Goal: Information Seeking & Learning: Find specific page/section

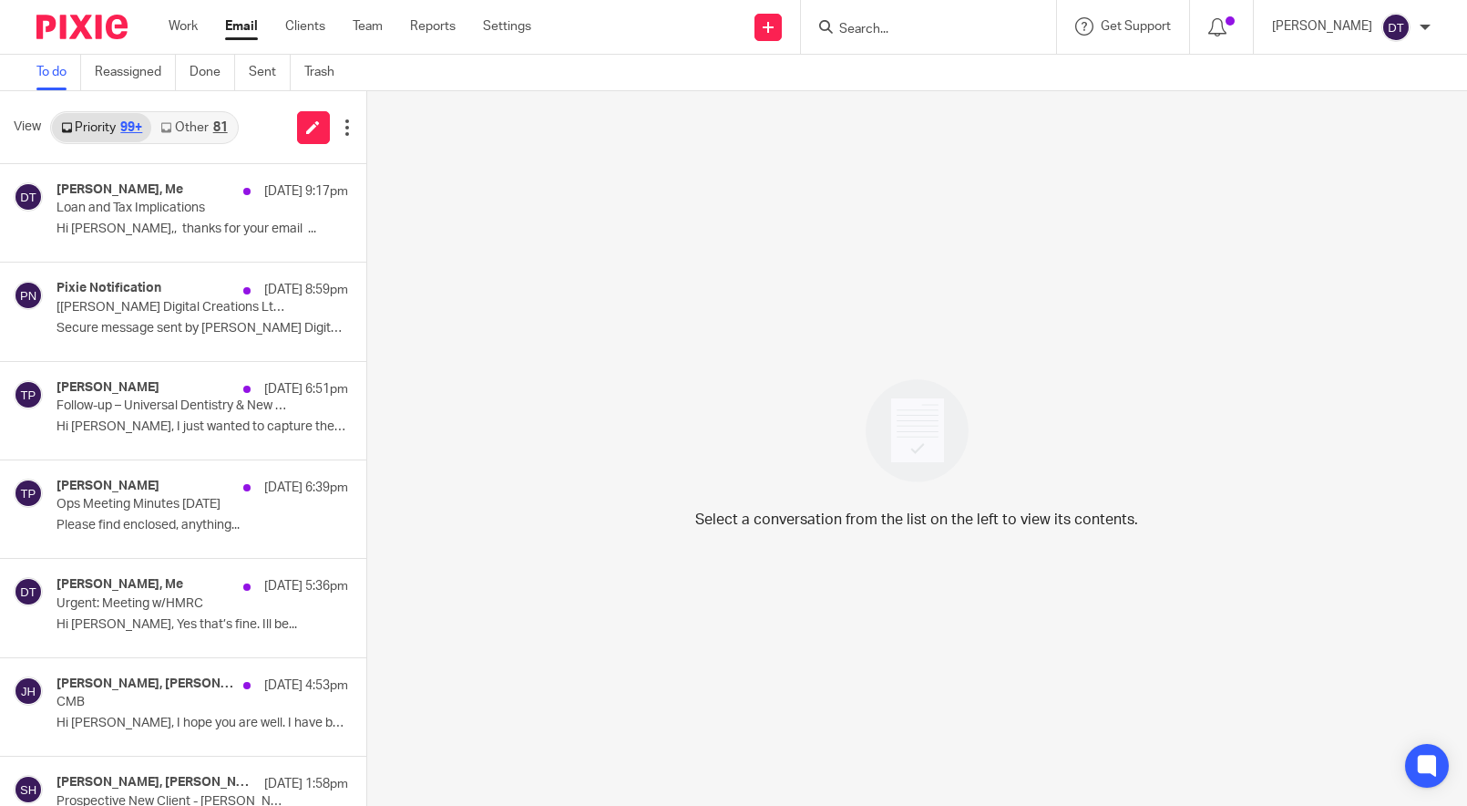
click at [196, 130] on link "Other 81" at bounding box center [193, 127] width 85 height 29
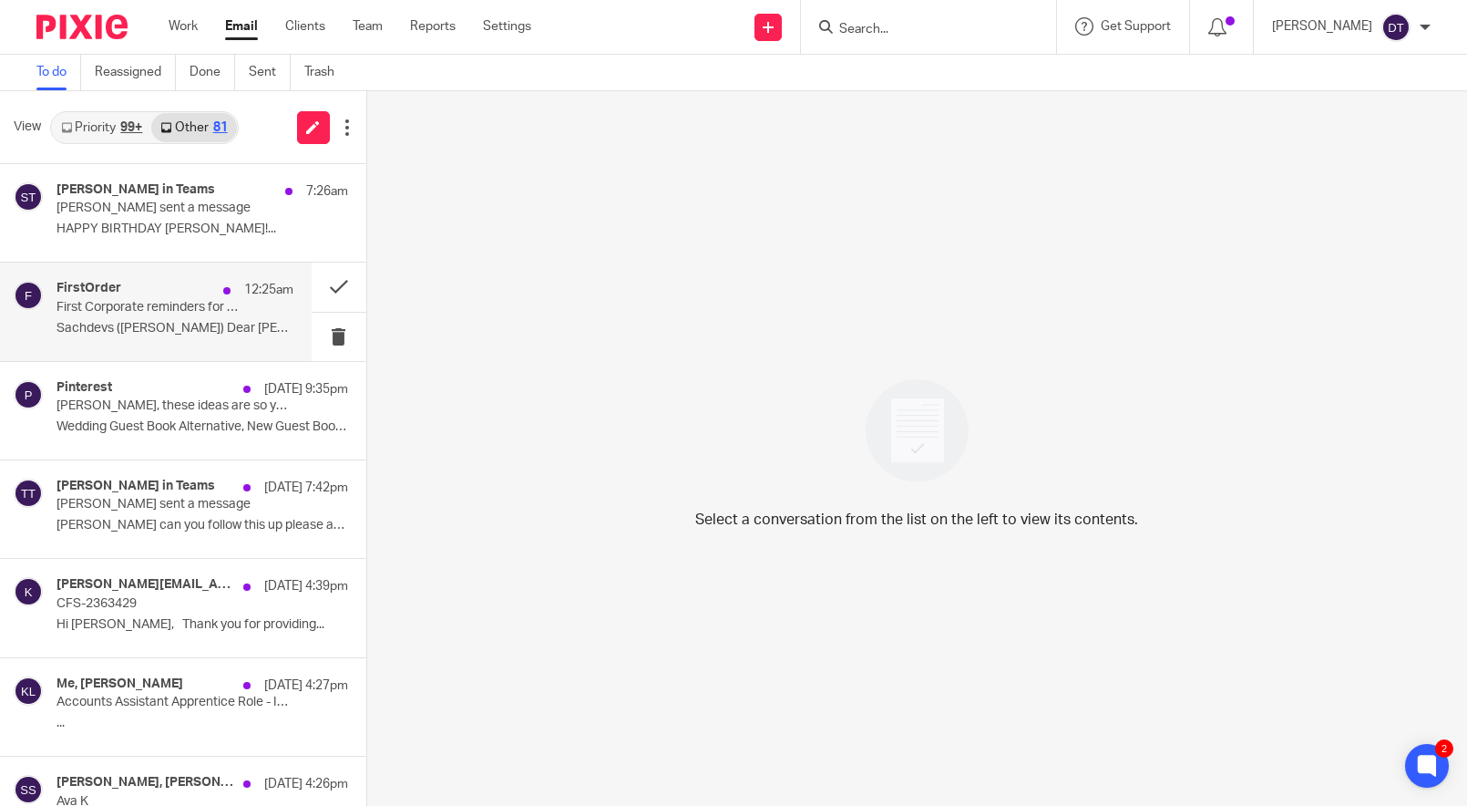
click at [170, 279] on div "FirstOrder 12:25am First Corporate reminders for GVE EXPORT LTD etc. [PERSON_NA…" at bounding box center [156, 311] width 312 height 98
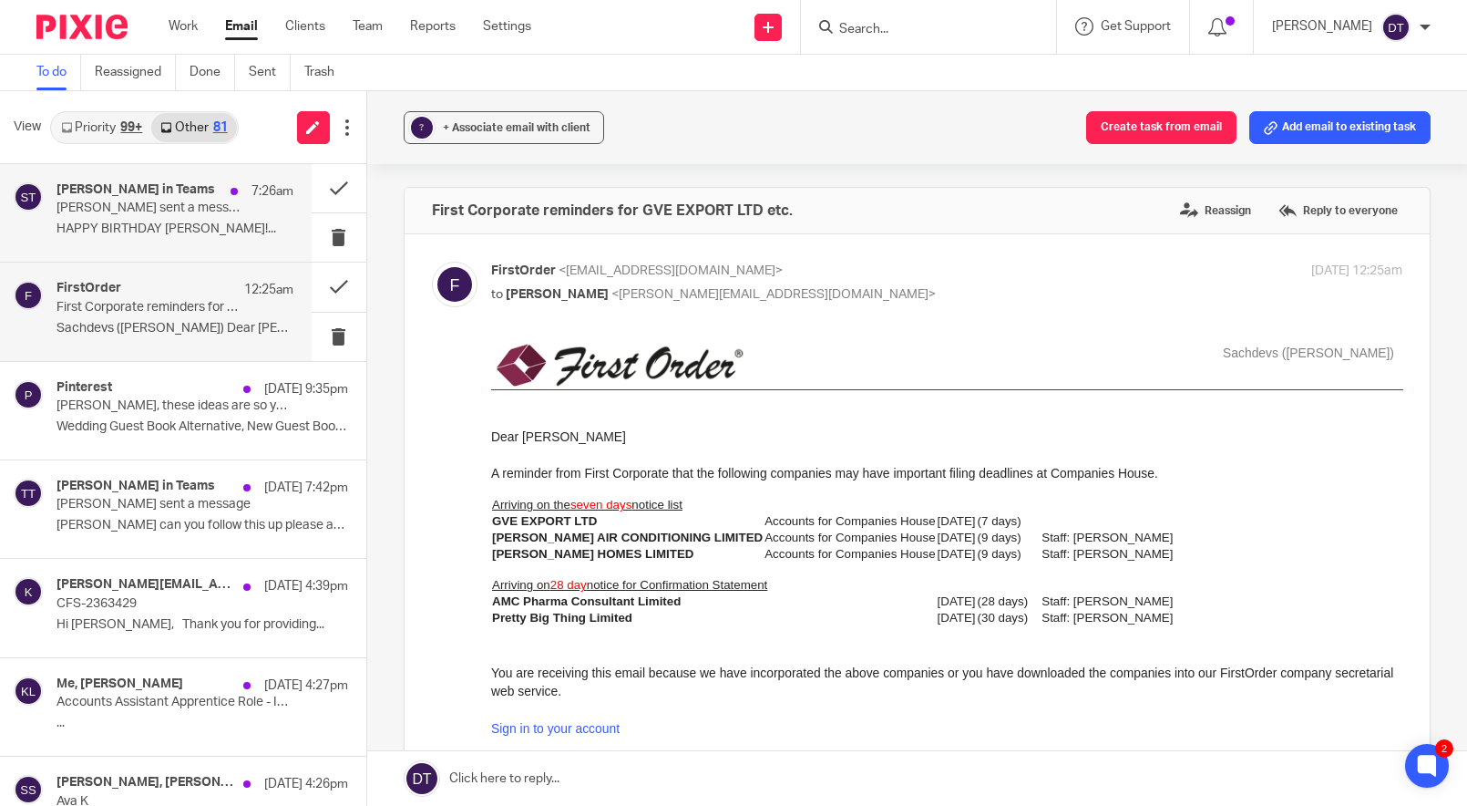
click at [215, 219] on div "[PERSON_NAME] in Teams 7:26am [PERSON_NAME] sent a message HAPPY BIRTHDAY [PERS…" at bounding box center [175, 212] width 237 height 61
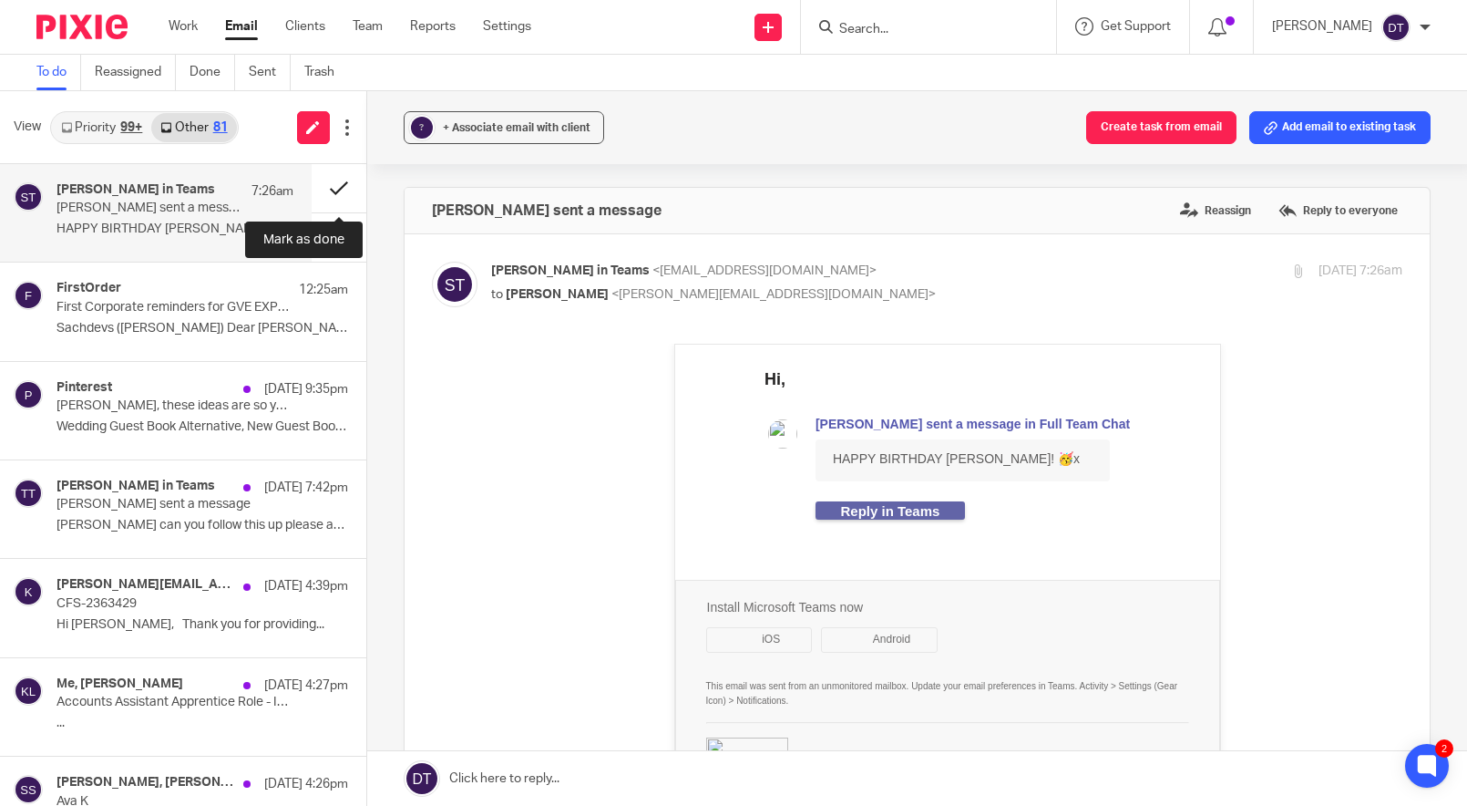
click at [334, 179] on button at bounding box center [339, 188] width 55 height 48
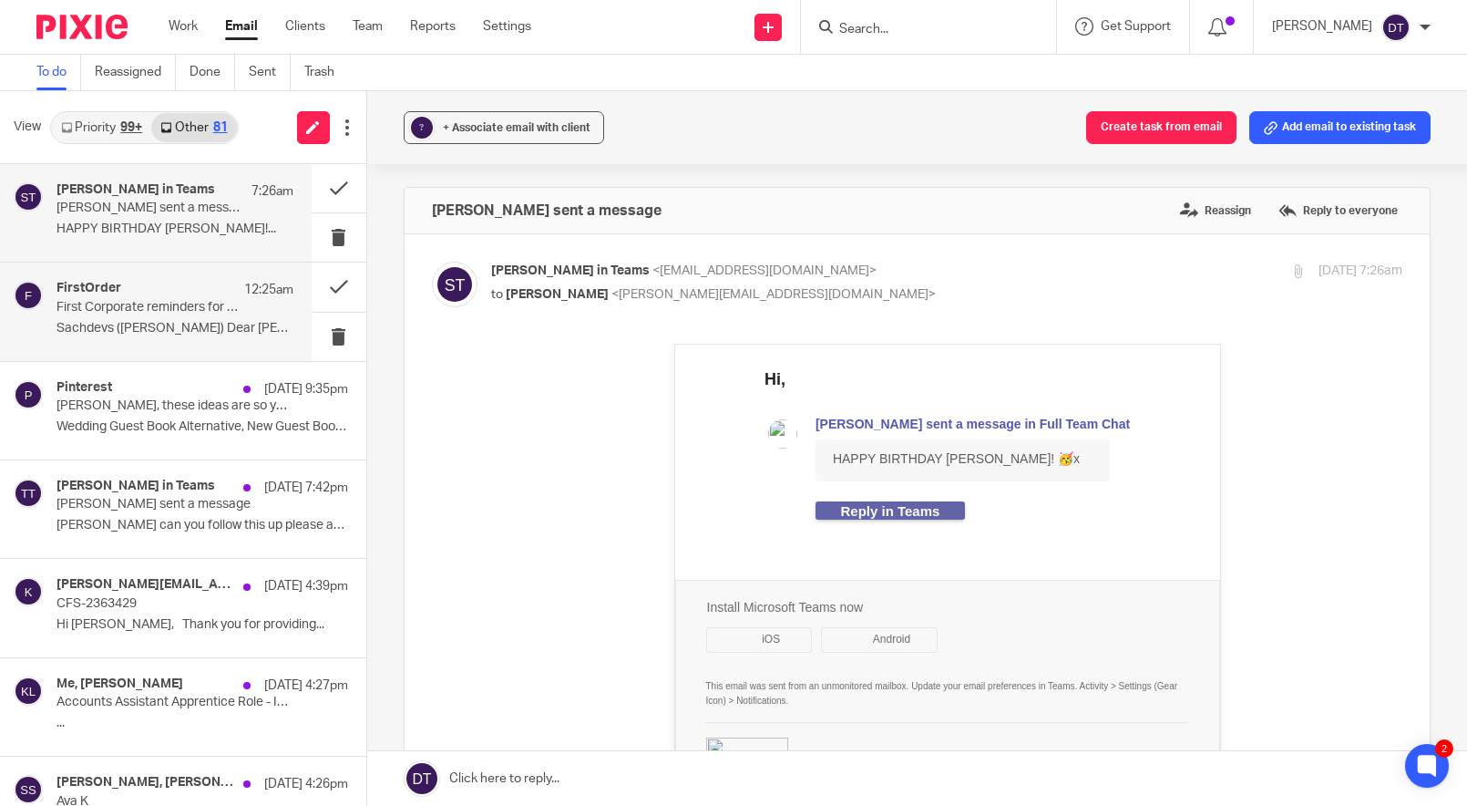
click at [131, 321] on p "Sachdevs ([PERSON_NAME]) Dear [PERSON_NAME].." at bounding box center [175, 328] width 237 height 15
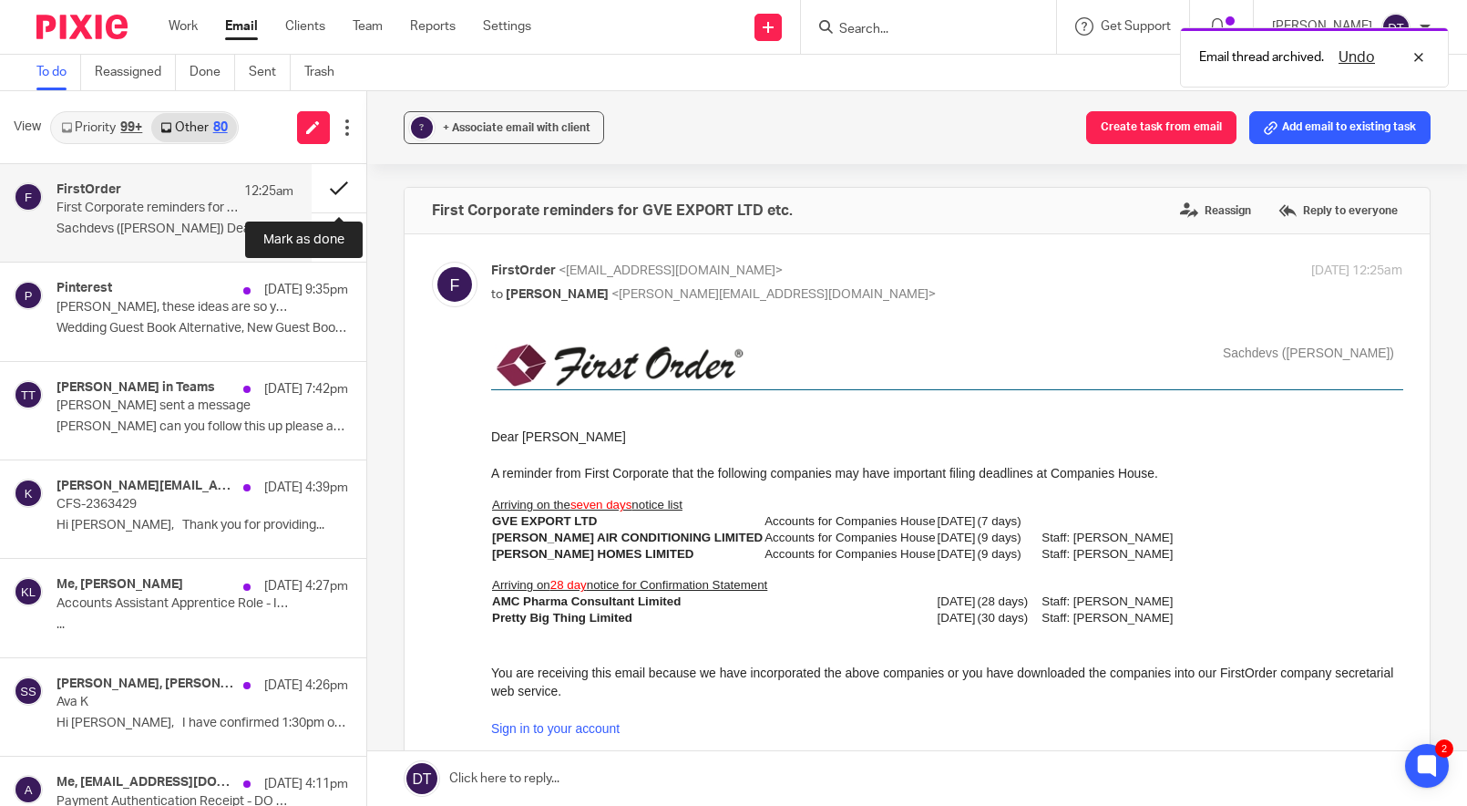
click at [334, 186] on button at bounding box center [339, 188] width 55 height 48
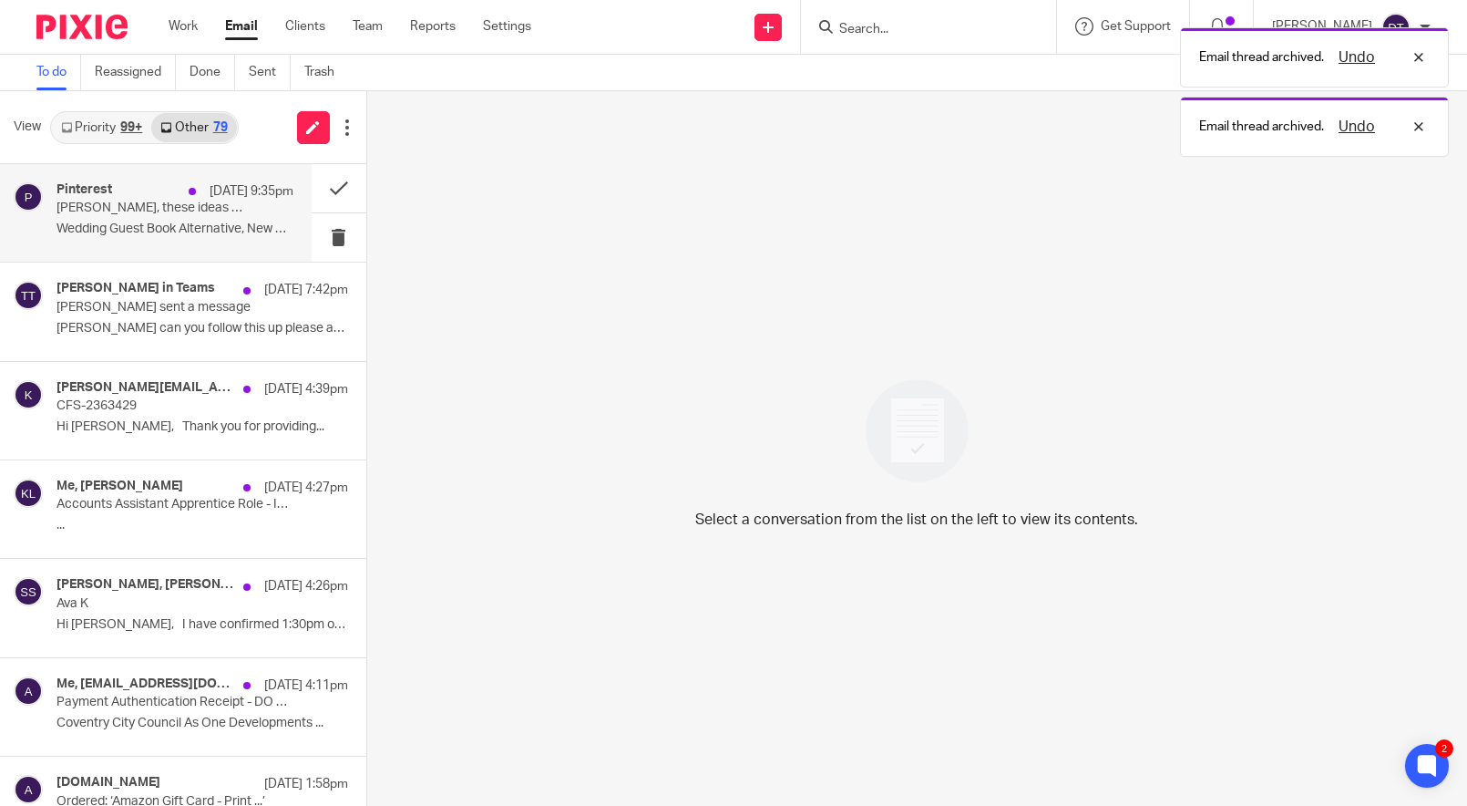
click at [178, 211] on p "Deanna, these ideas are so you" at bounding box center [152, 208] width 190 height 15
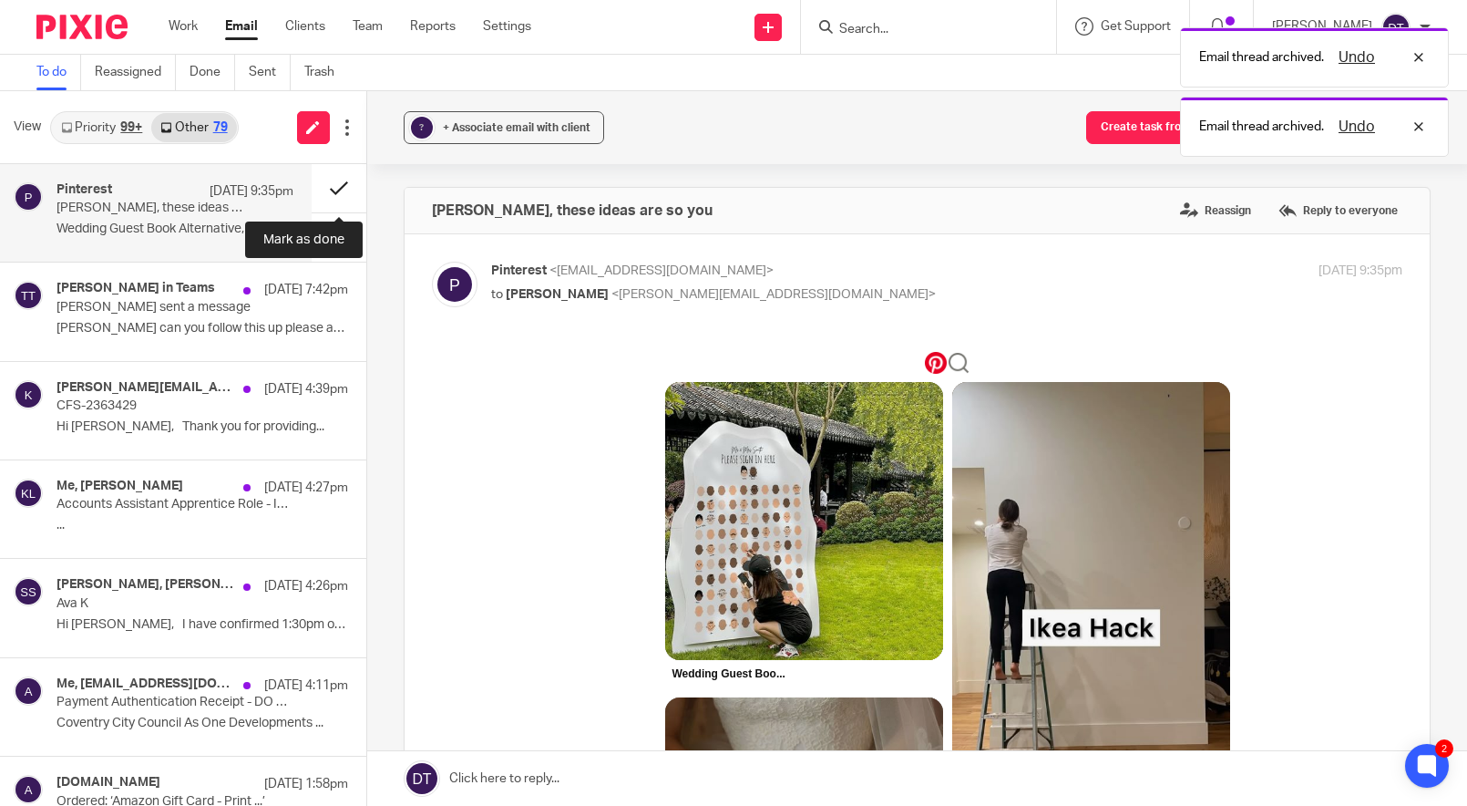
click at [345, 187] on button at bounding box center [339, 188] width 55 height 48
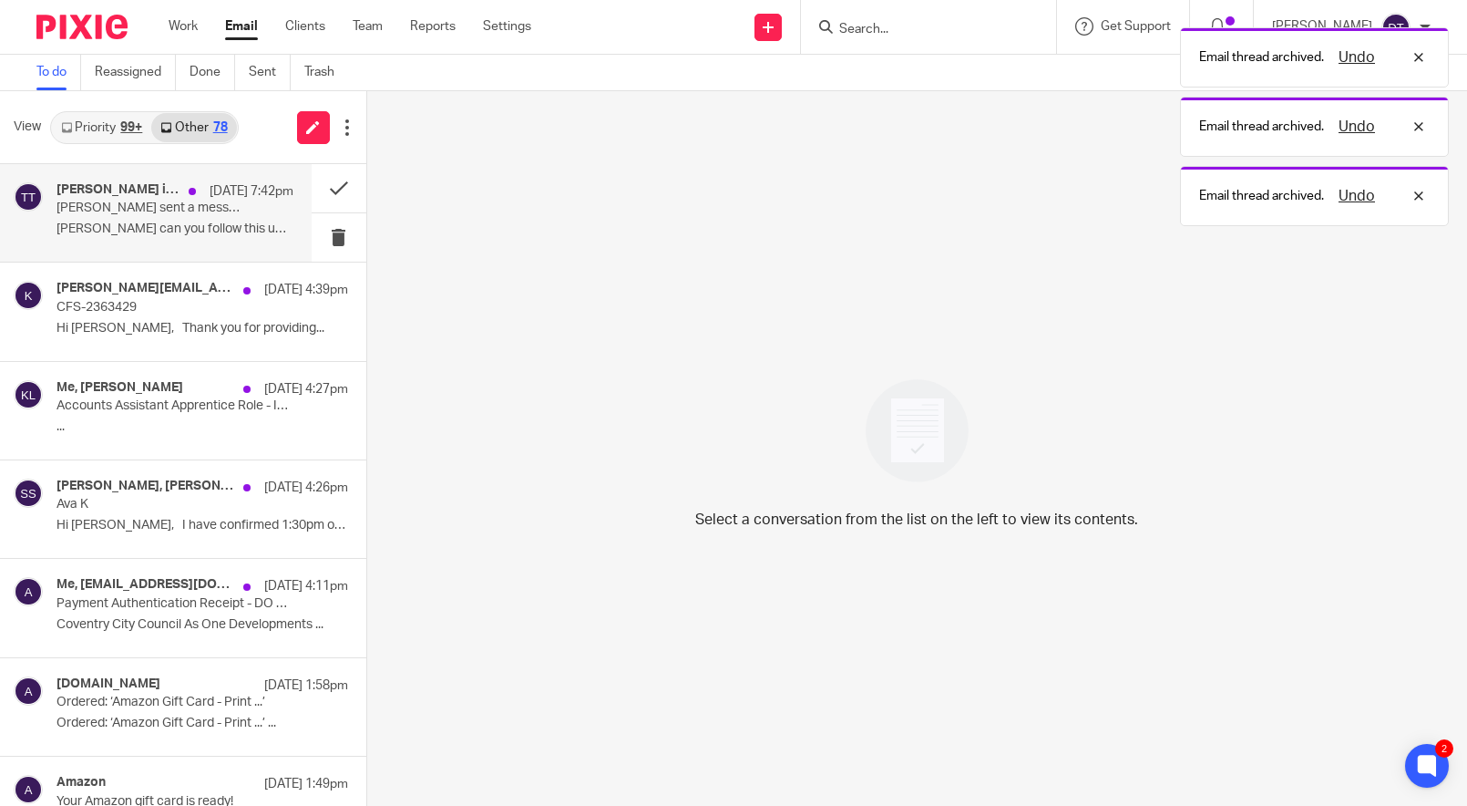
click at [202, 223] on p "Luke can you follow this up please and either..." at bounding box center [175, 228] width 237 height 15
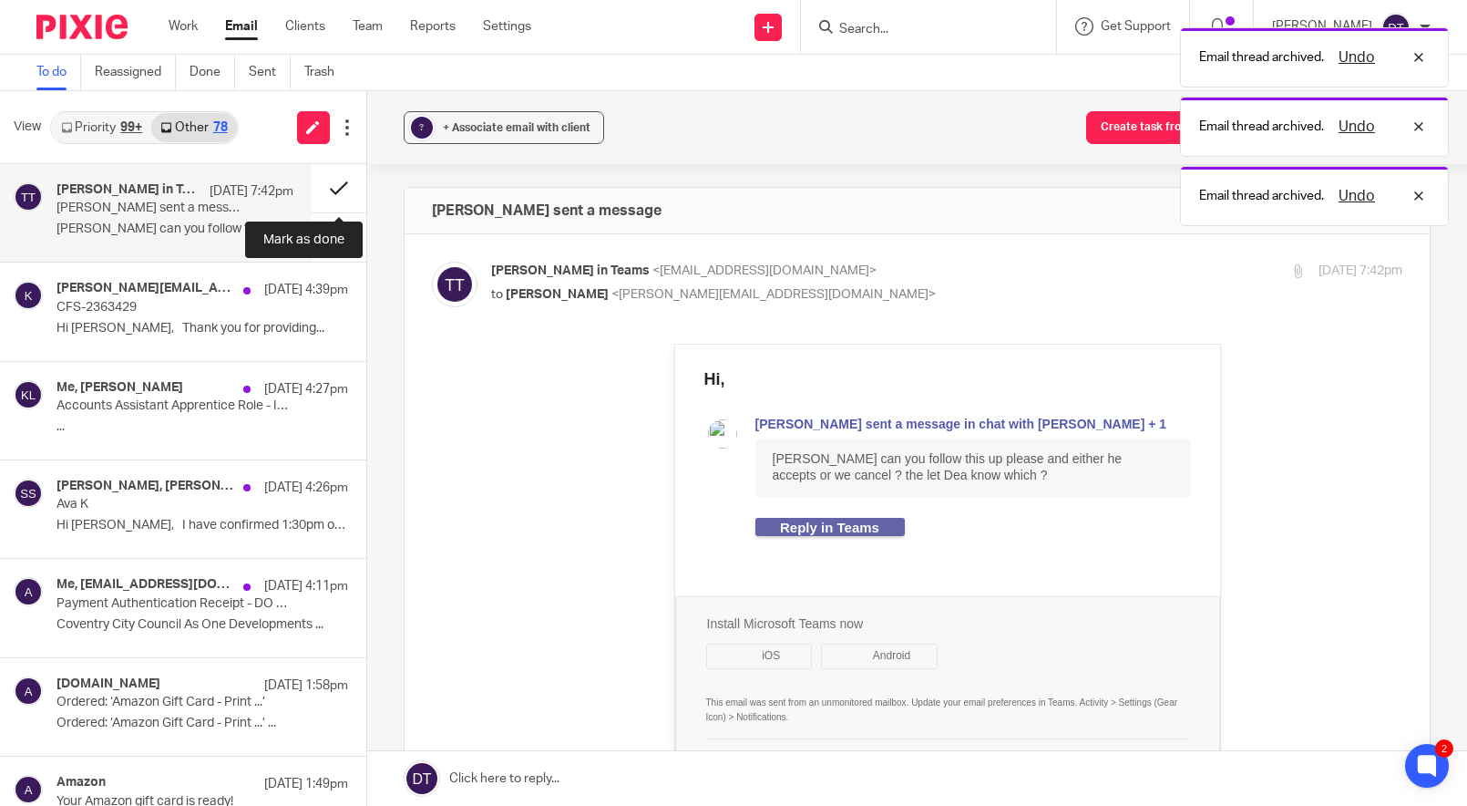
click at [346, 185] on button at bounding box center [339, 188] width 55 height 48
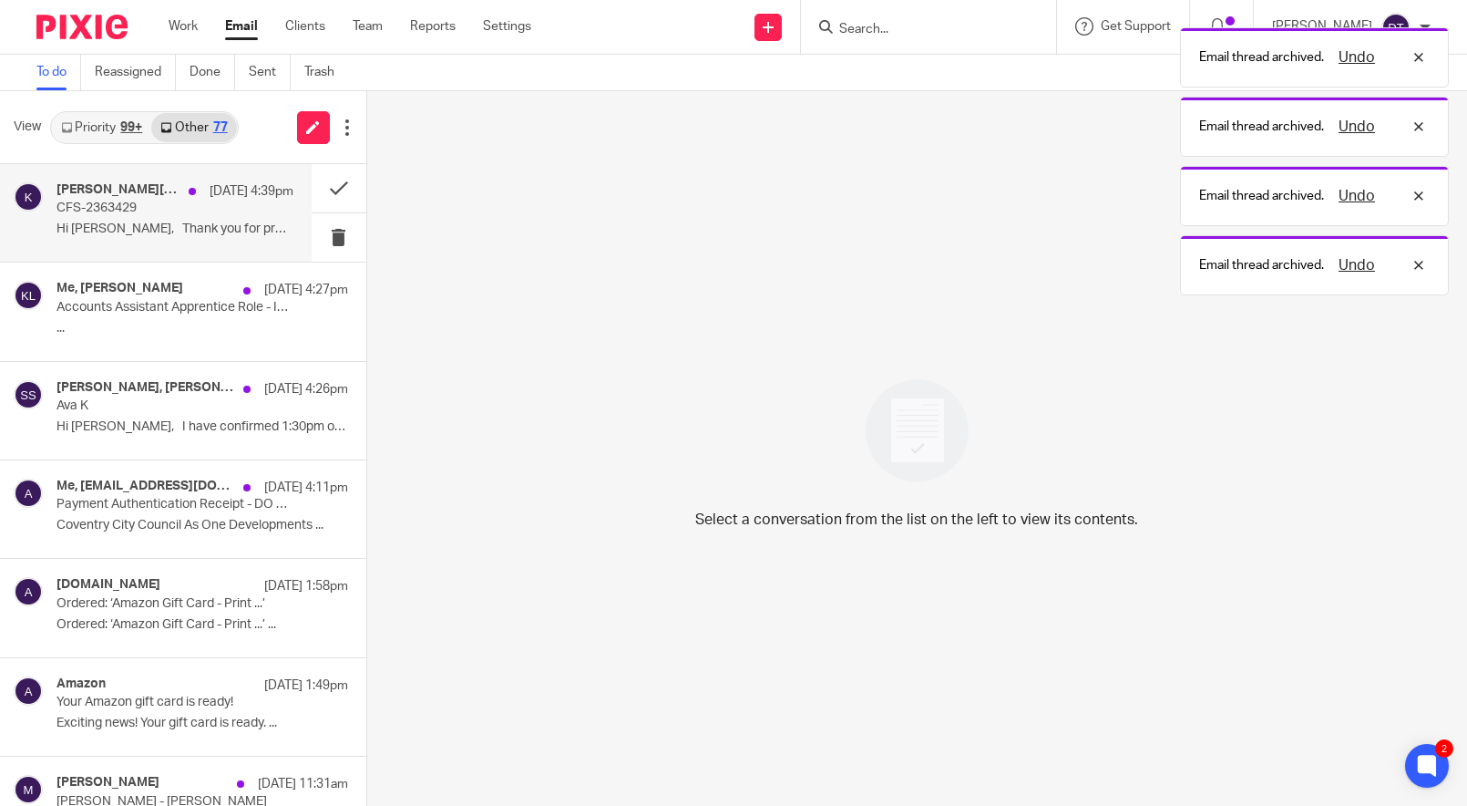
click at [184, 212] on p "CFS-2363429" at bounding box center [152, 208] width 190 height 15
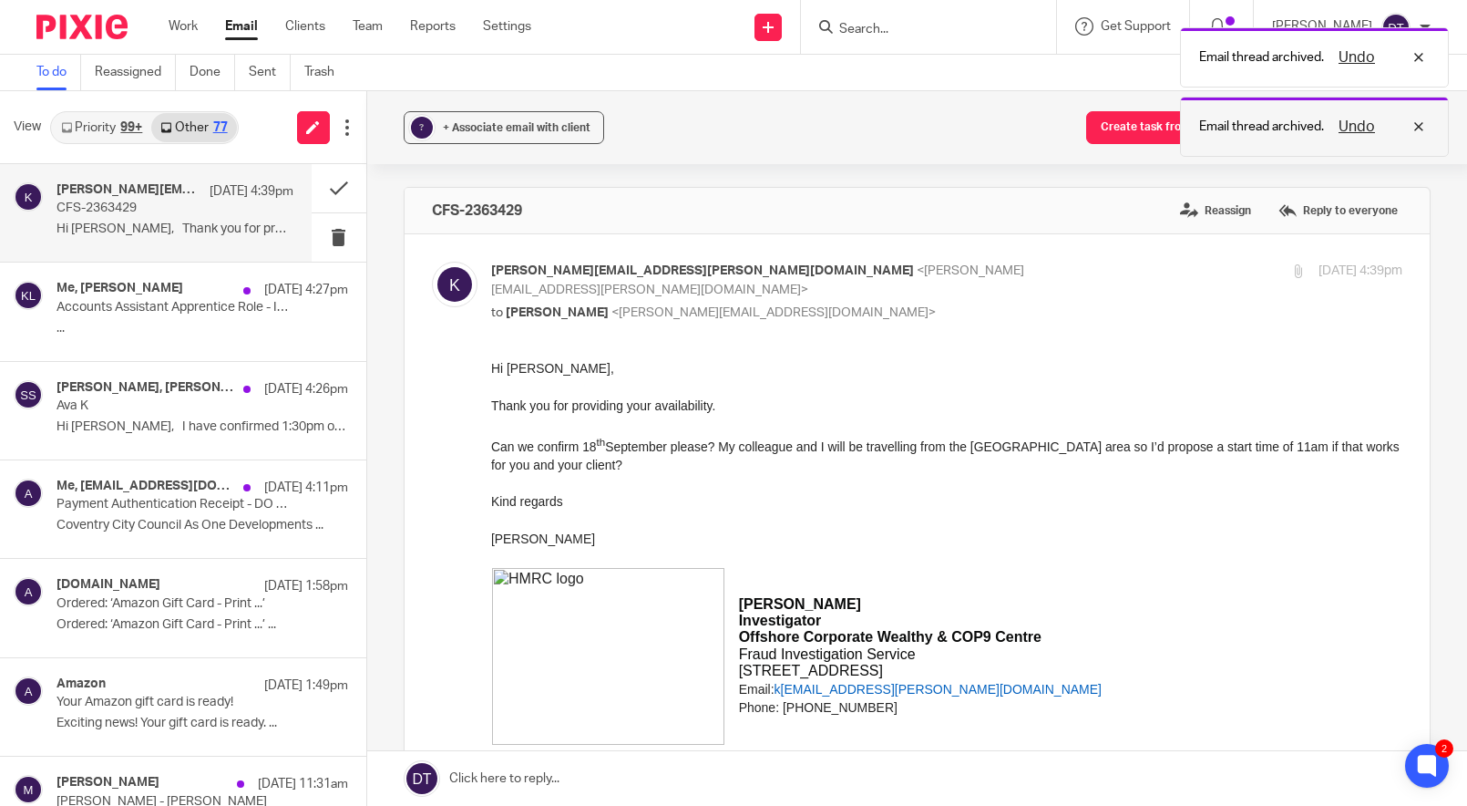
click at [1425, 120] on div "Undo" at bounding box center [1377, 127] width 106 height 22
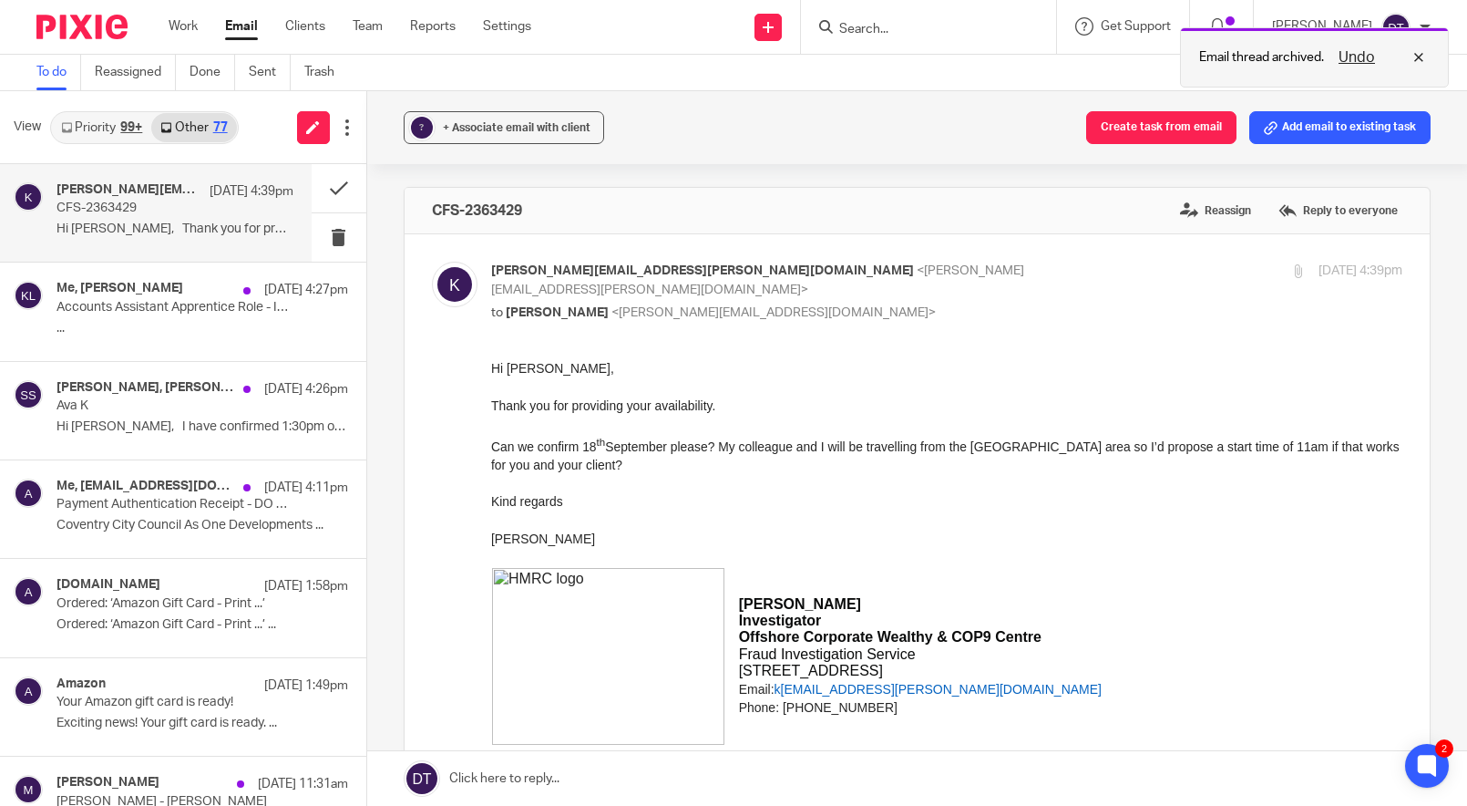
click at [1416, 48] on div "Undo" at bounding box center [1377, 57] width 106 height 22
click at [254, 209] on div "karen.faulkner@hmrc.gov.uk 21 Aug 4:39pm CFS-2363429 Hi Deanna, Thank you for p…" at bounding box center [175, 212] width 237 height 61
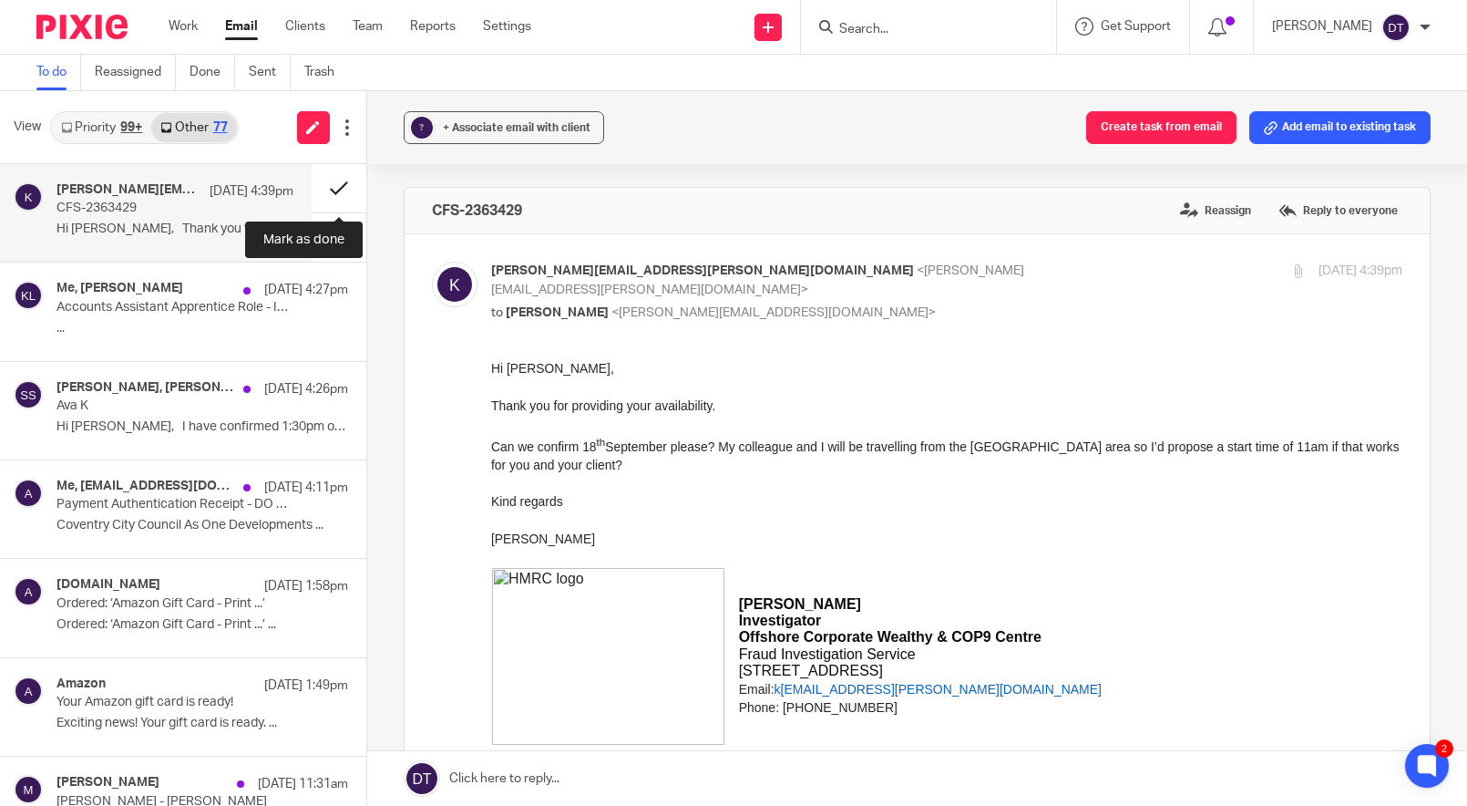
click at [337, 190] on button at bounding box center [339, 188] width 55 height 48
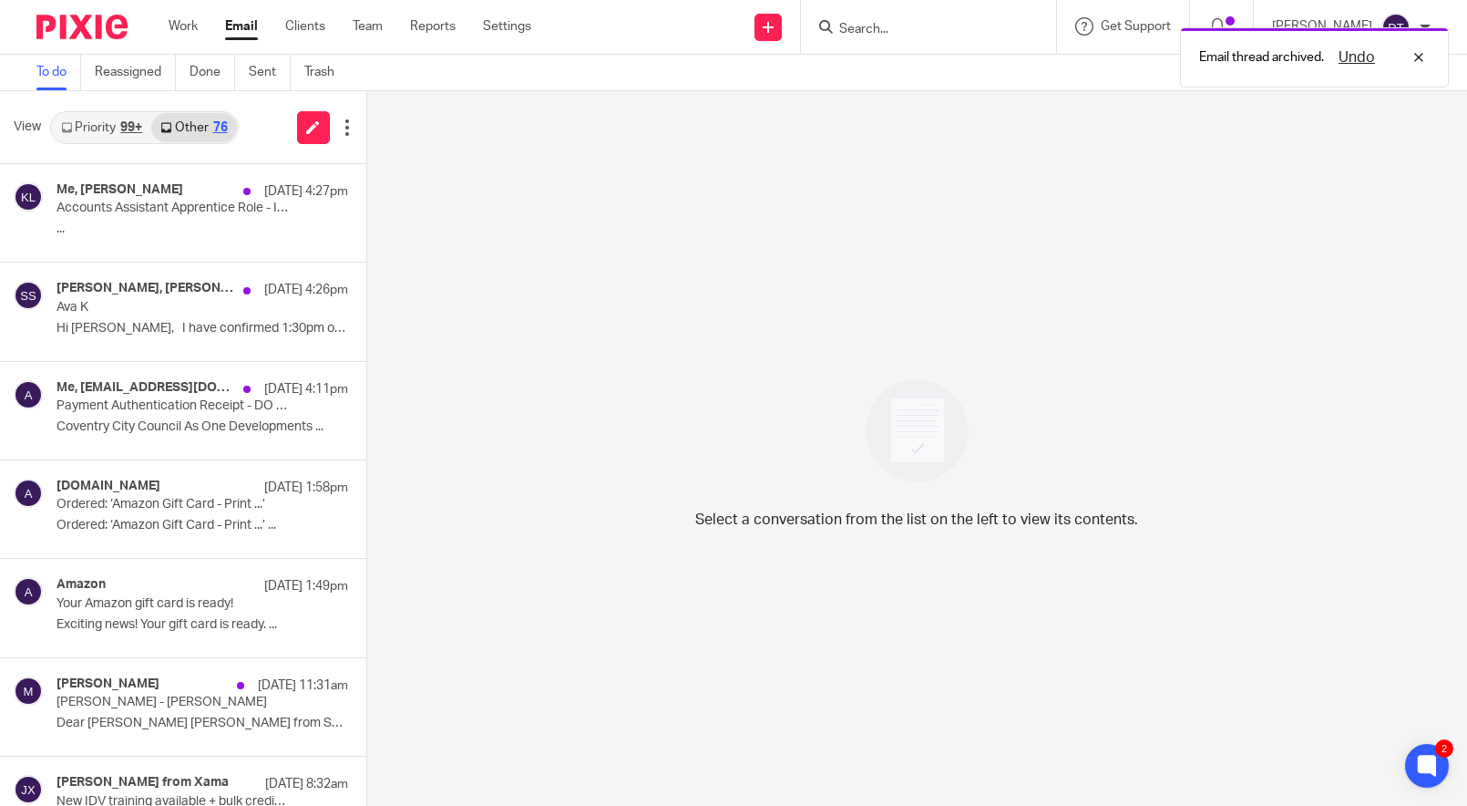
click at [97, 127] on link "Priority 99+" at bounding box center [101, 127] width 99 height 29
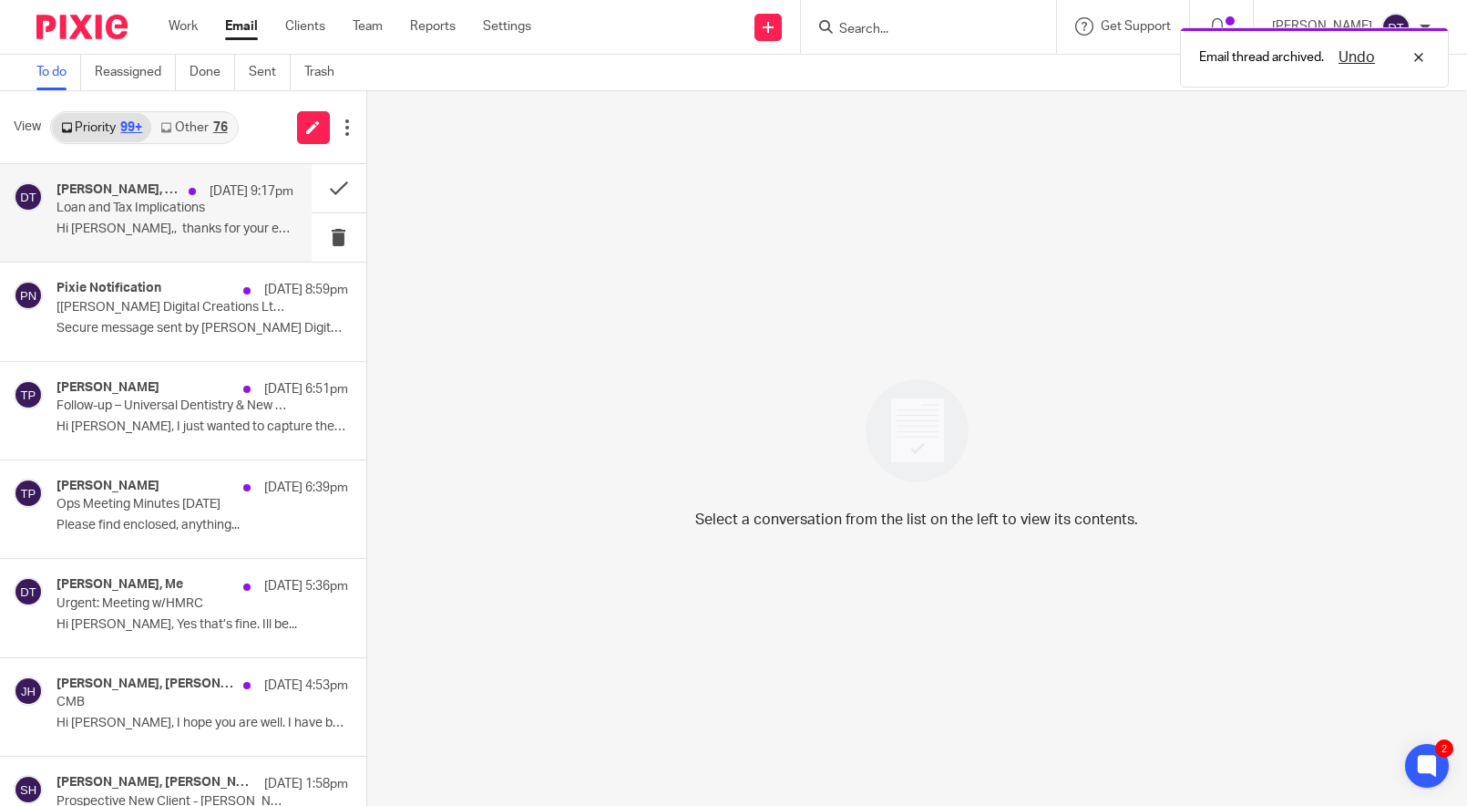
click at [151, 206] on p "Loan and Tax Implications" at bounding box center [152, 208] width 190 height 15
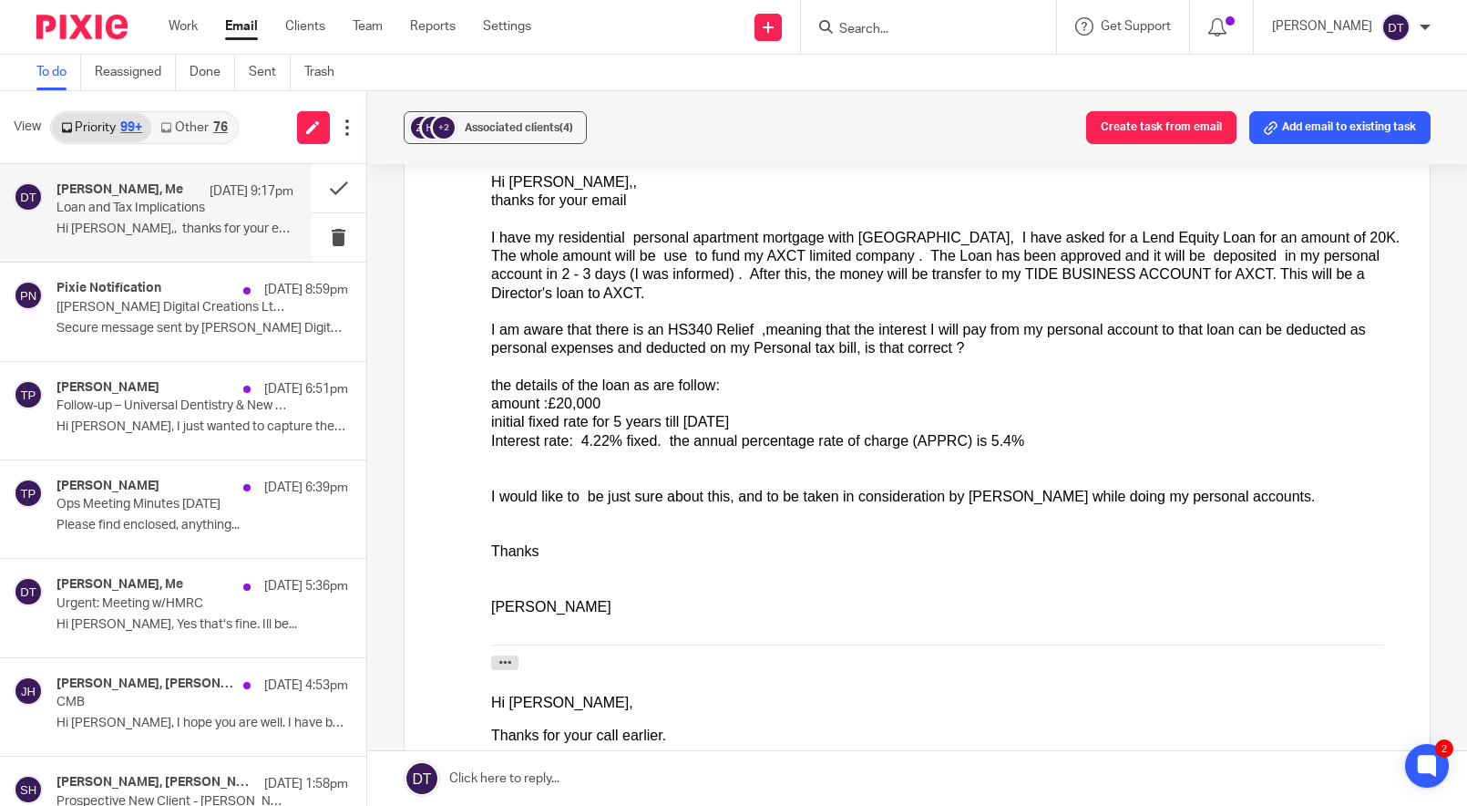
scroll to position [283, 0]
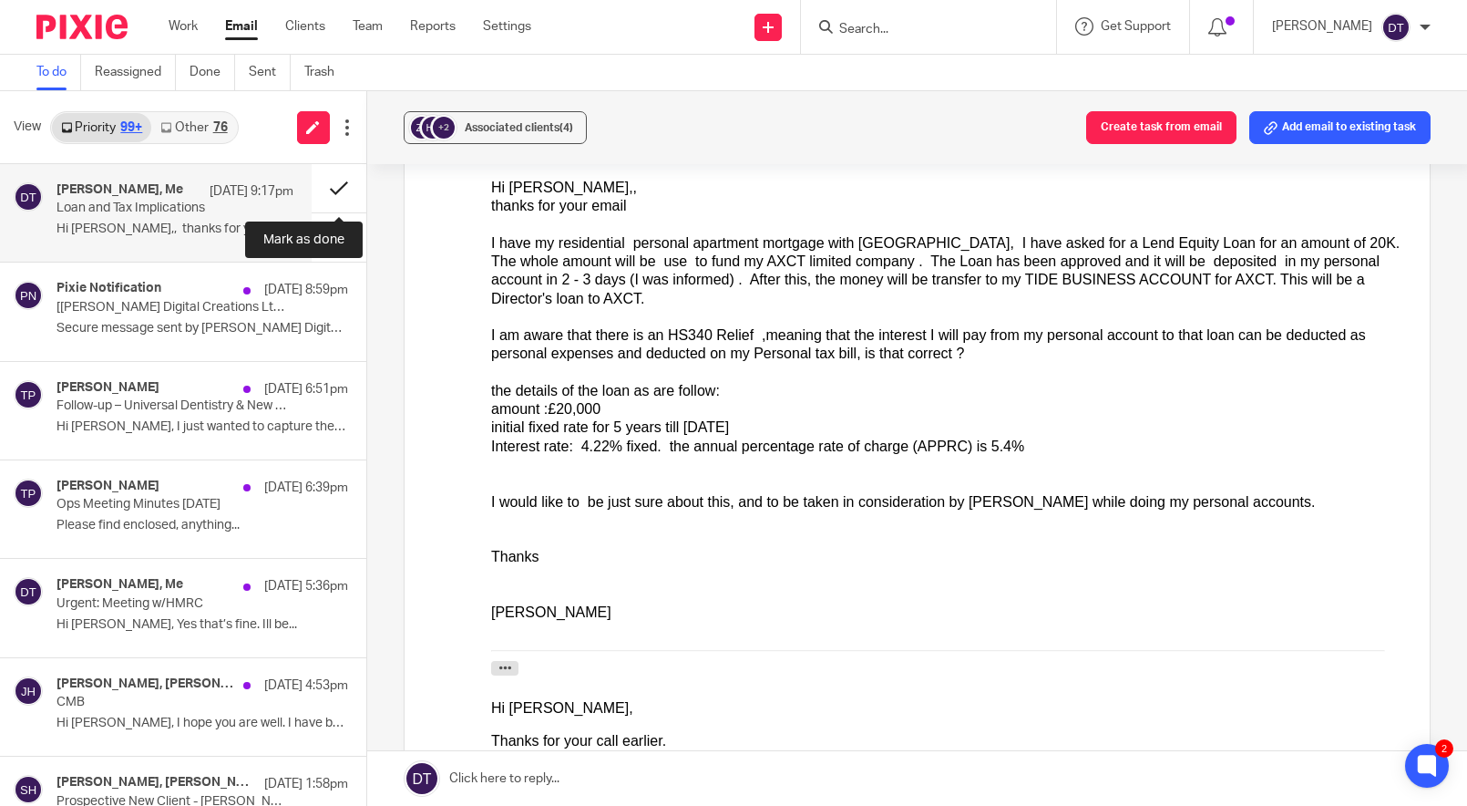
click at [338, 185] on button at bounding box center [339, 188] width 55 height 48
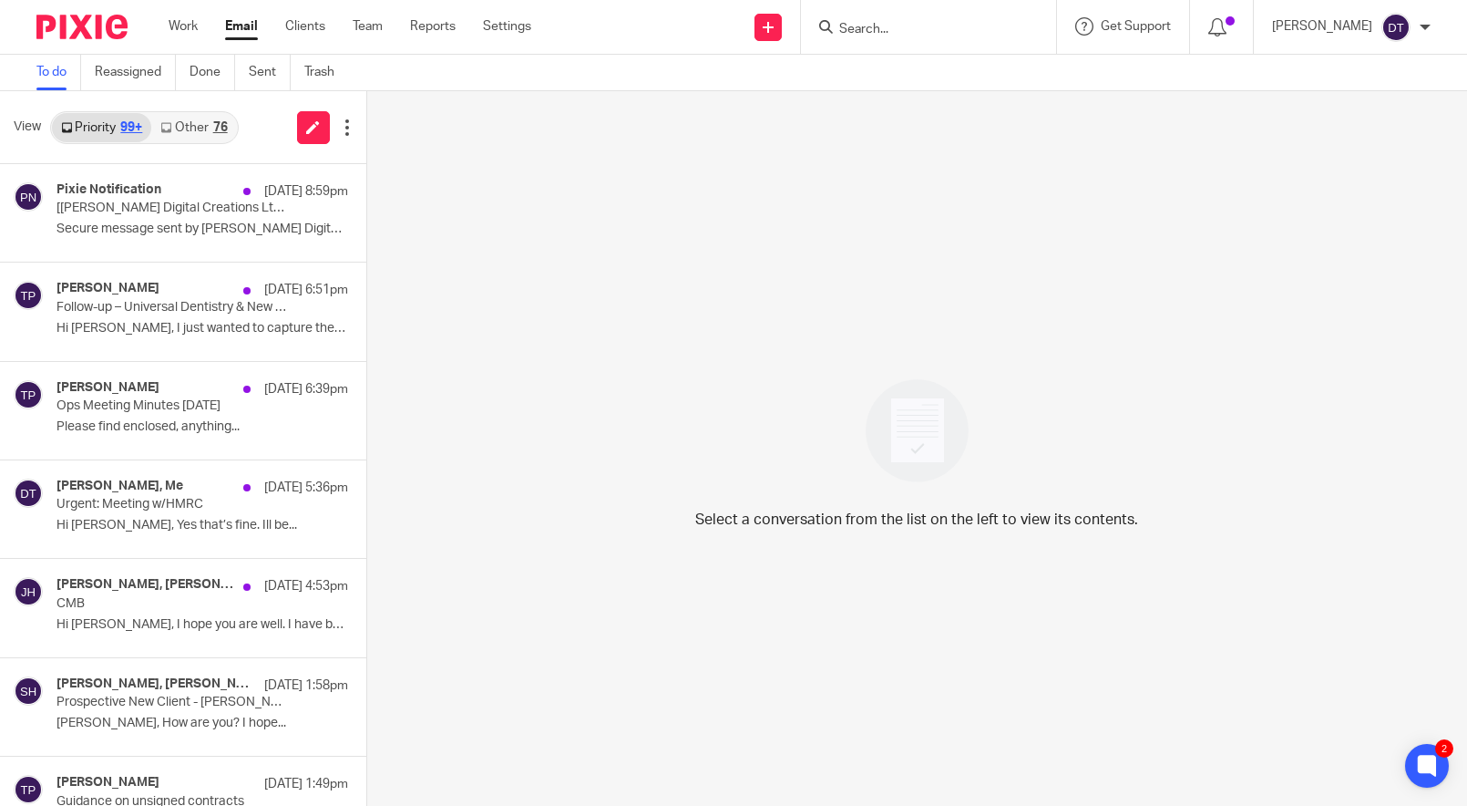
click at [207, 122] on link "Other 76" at bounding box center [193, 127] width 85 height 29
click at [200, 119] on link "Other 77" at bounding box center [193, 127] width 85 height 29
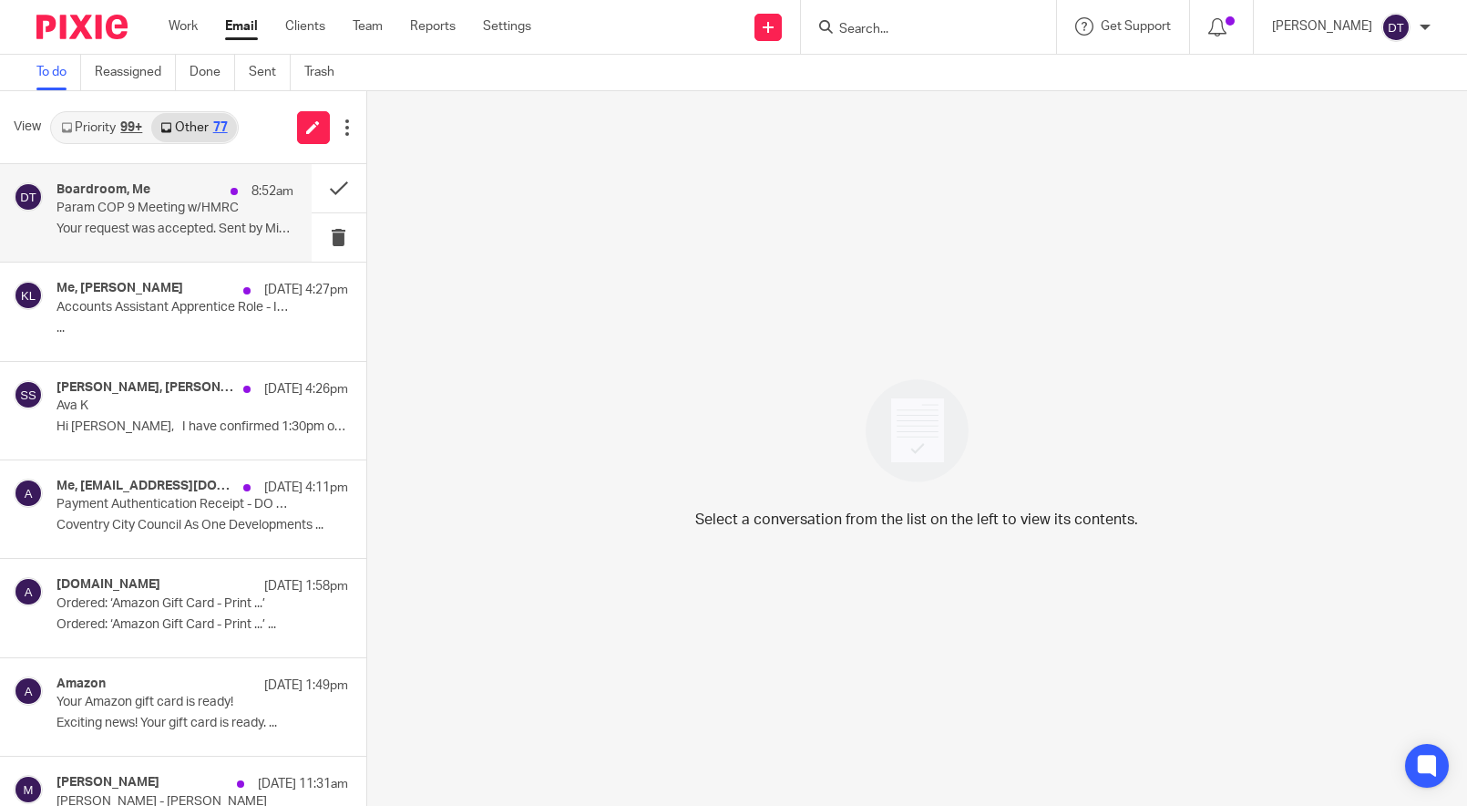
click at [194, 180] on div "Boardroom, Me 8:52am Param COP 9 Meeting w/HMRC Your request was accepted. Sent…" at bounding box center [156, 213] width 312 height 98
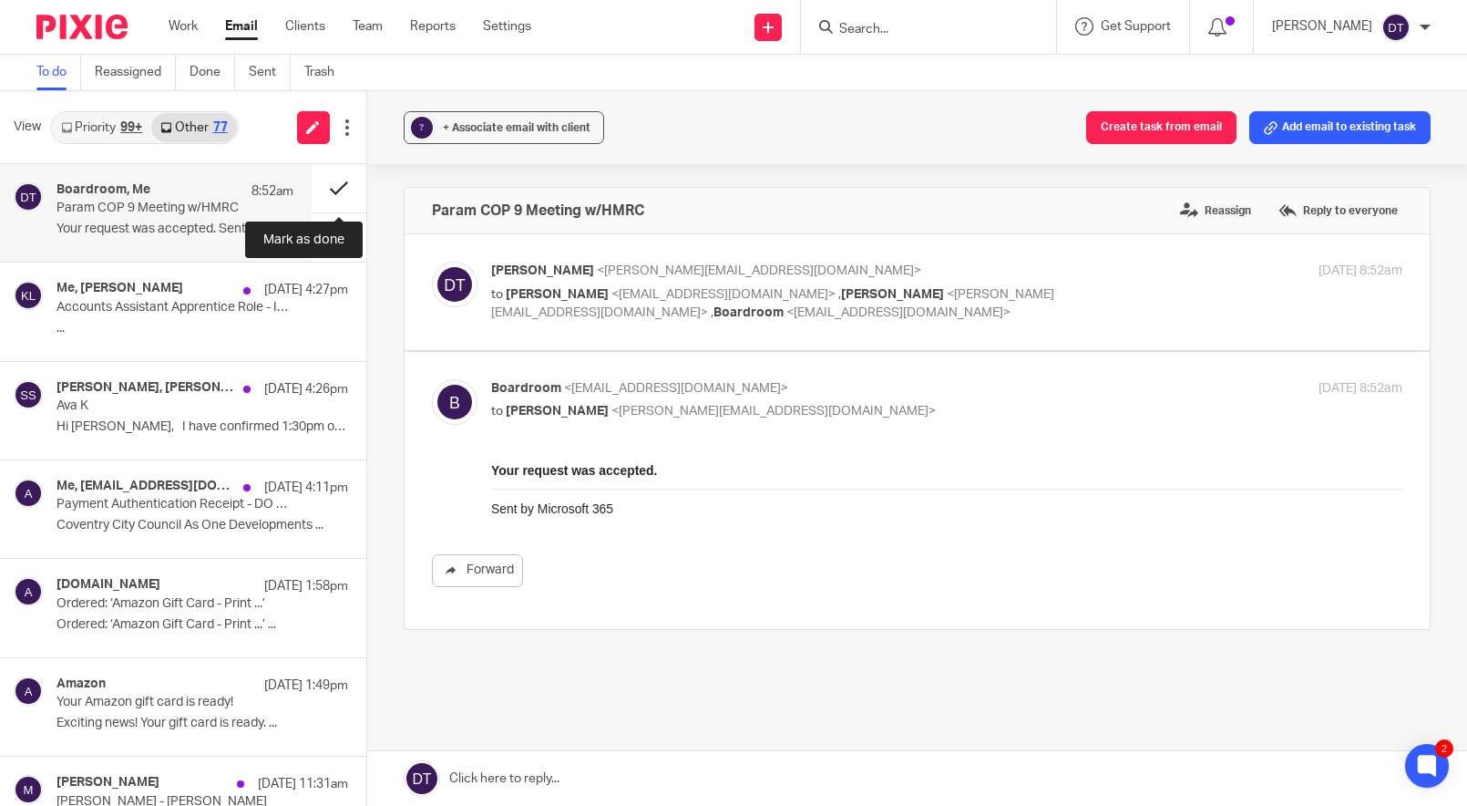
click at [345, 186] on button at bounding box center [339, 188] width 55 height 48
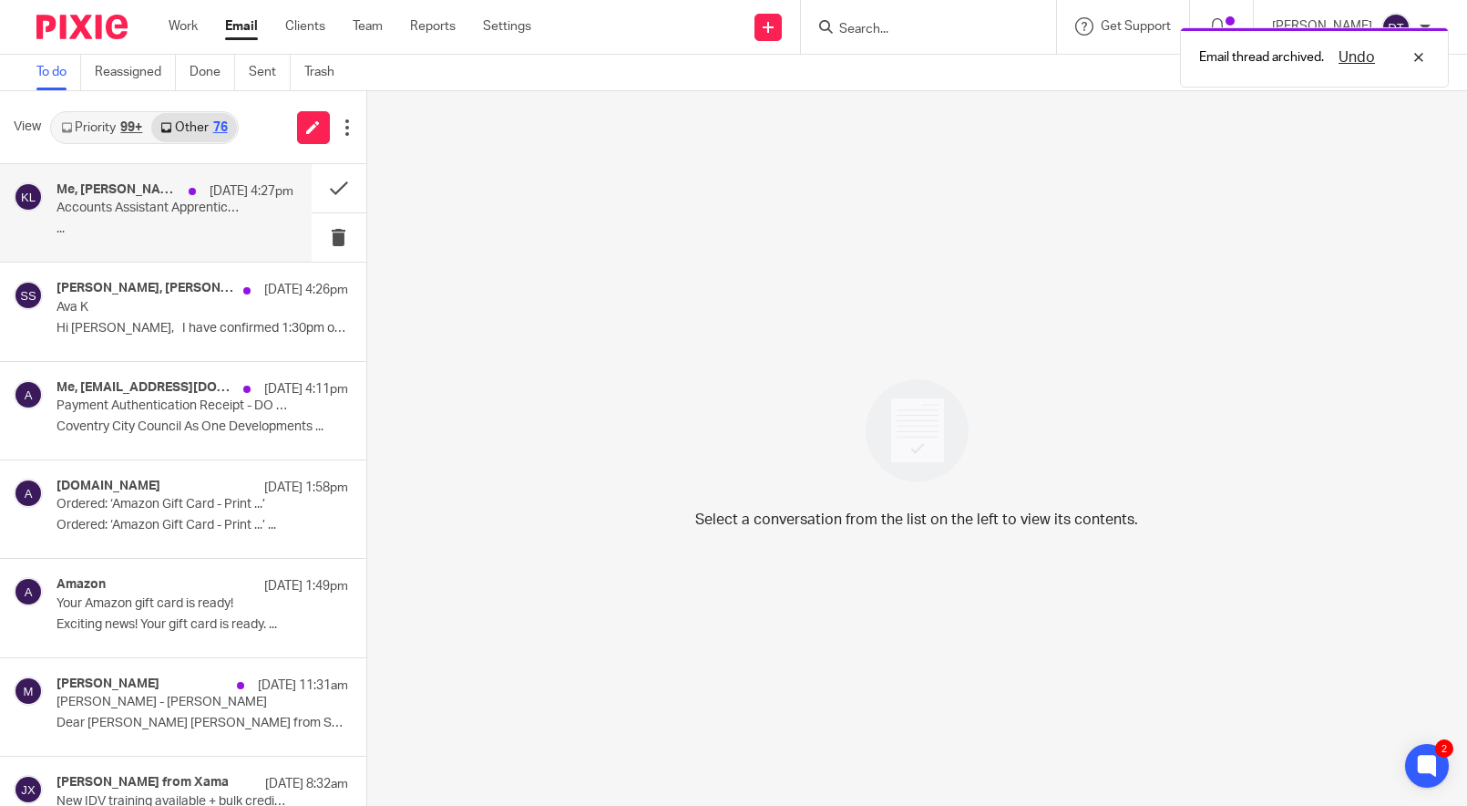
click at [144, 245] on div "Me, Katie Lumb 21 Aug 4:27pm Accounts Assistant Apprentice Role - Interview - S…" at bounding box center [156, 213] width 312 height 98
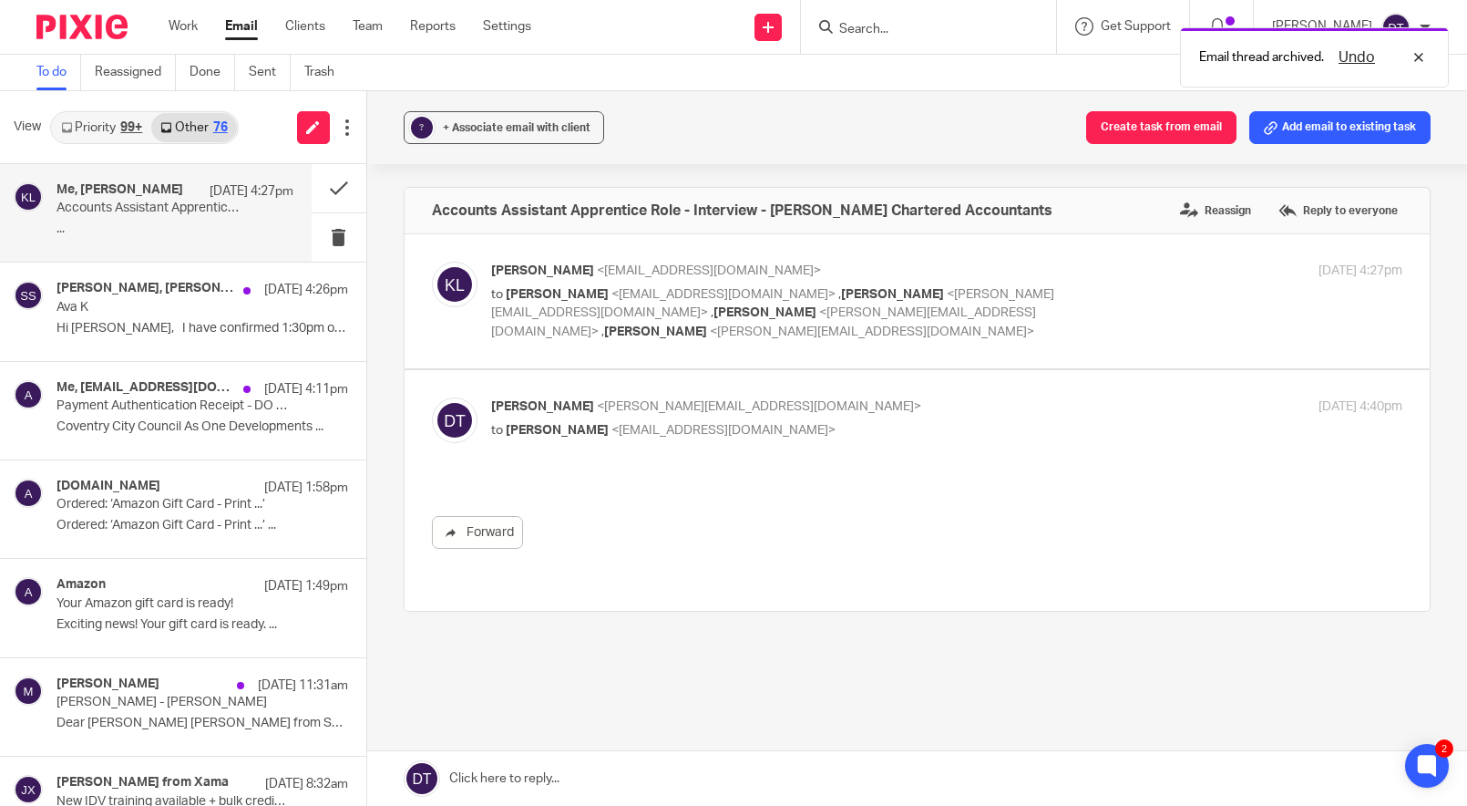
click at [683, 261] on label at bounding box center [918, 301] width 1026 height 134
click at [432, 261] on input "checkbox" at bounding box center [431, 261] width 1 height 1
checkbox input "true"
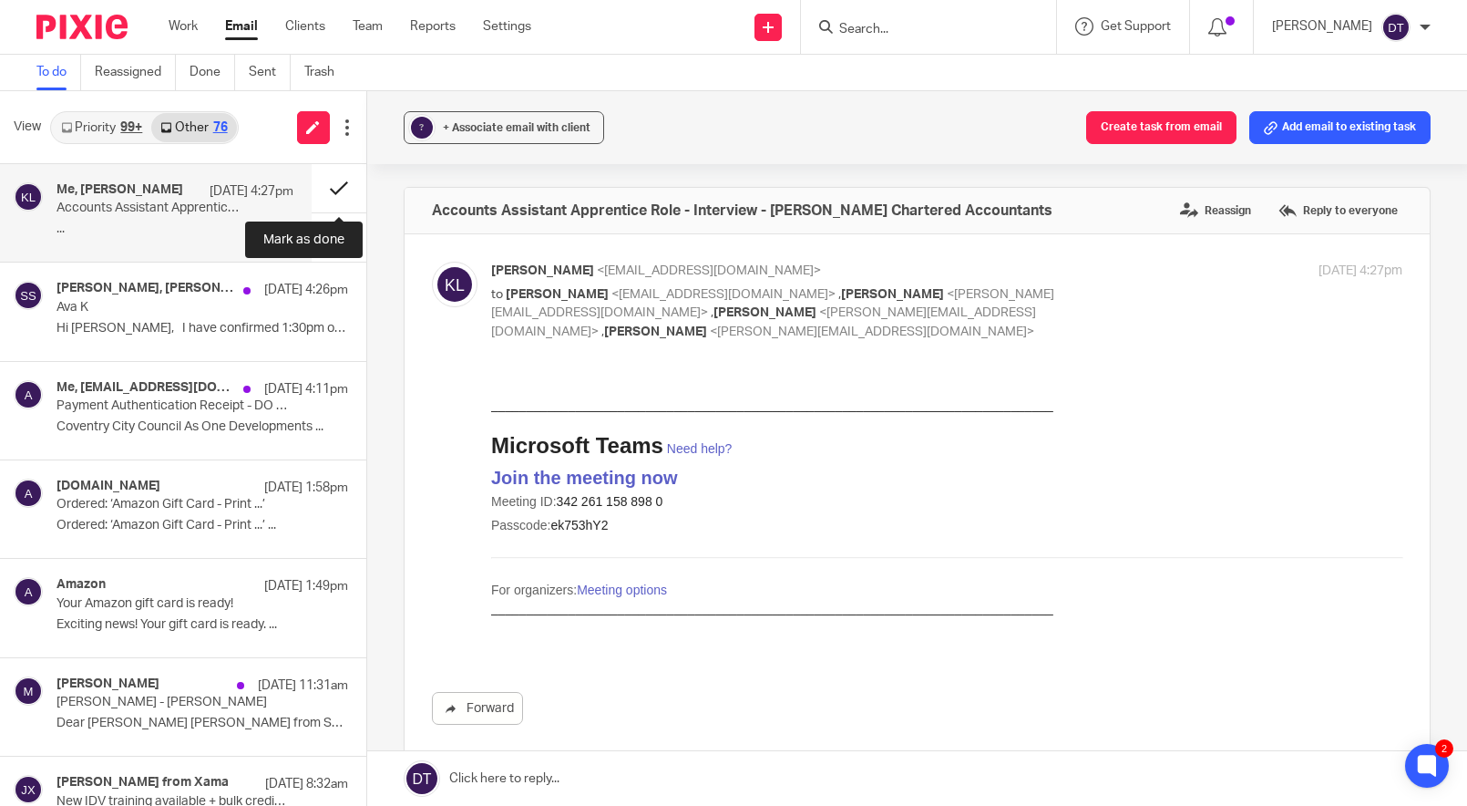
click at [347, 197] on button at bounding box center [339, 188] width 55 height 48
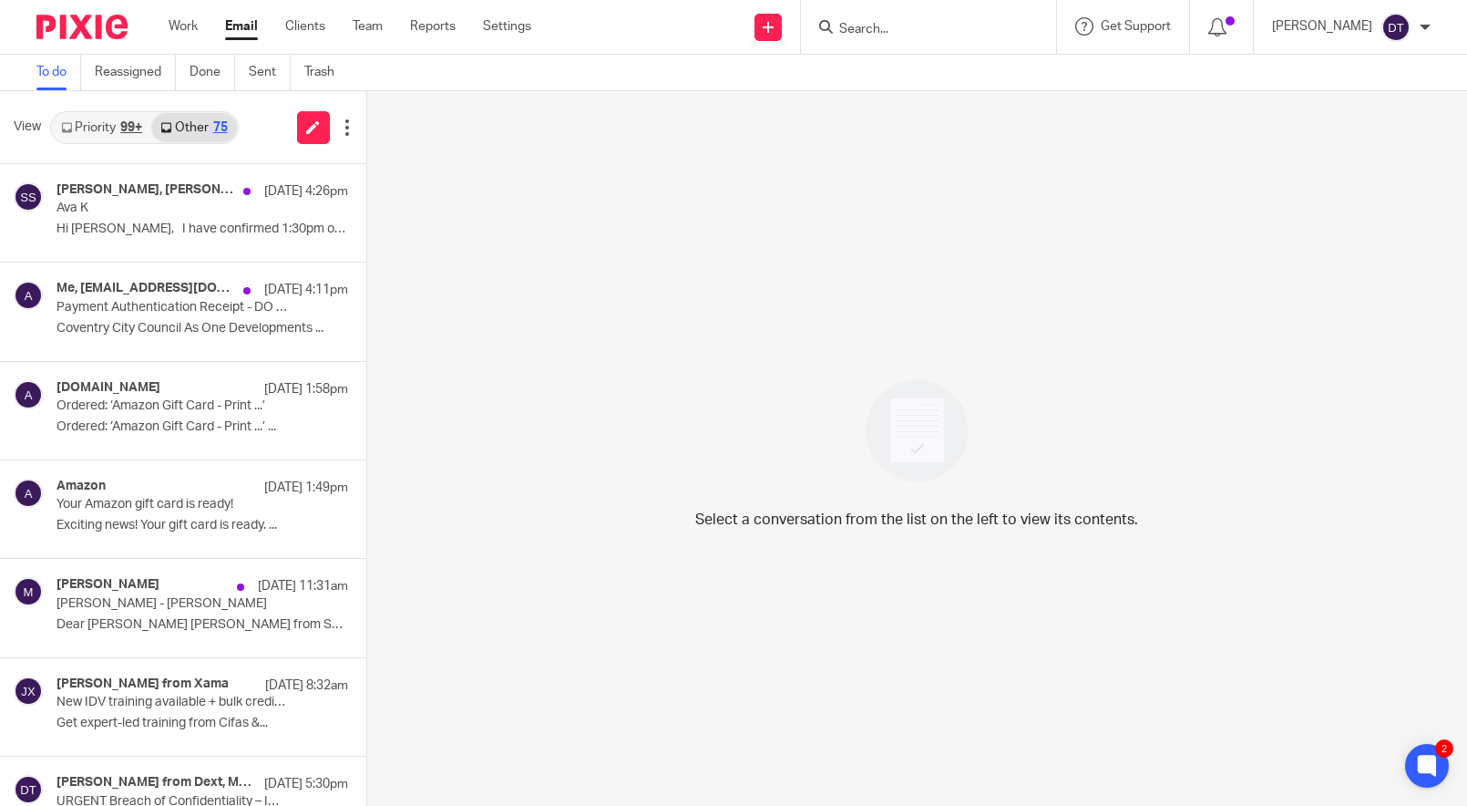
click at [109, 124] on link "Priority 99+" at bounding box center [101, 127] width 99 height 29
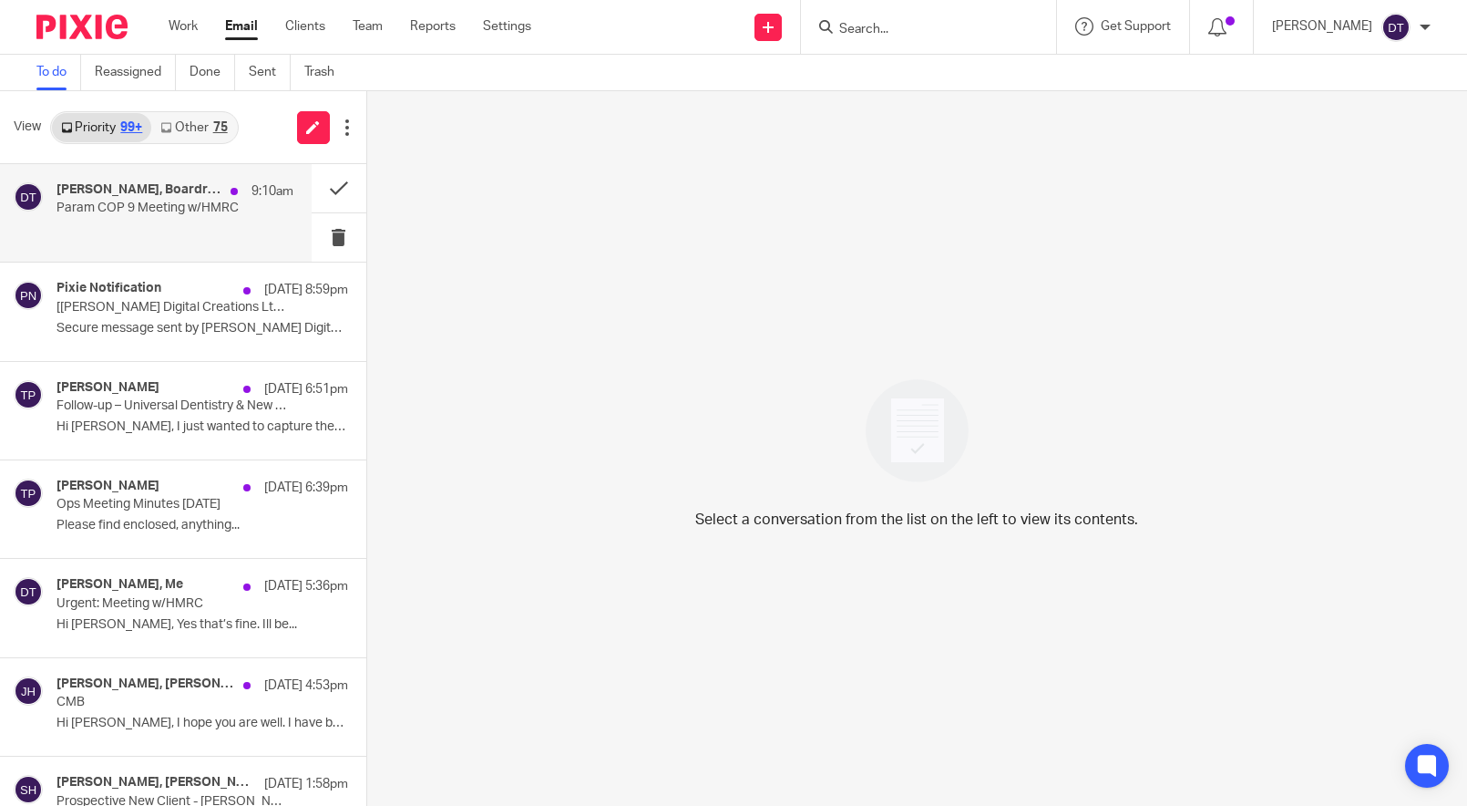
click at [162, 200] on div "Luke Racovita, Boardroom, Me 9:10am" at bounding box center [175, 191] width 237 height 18
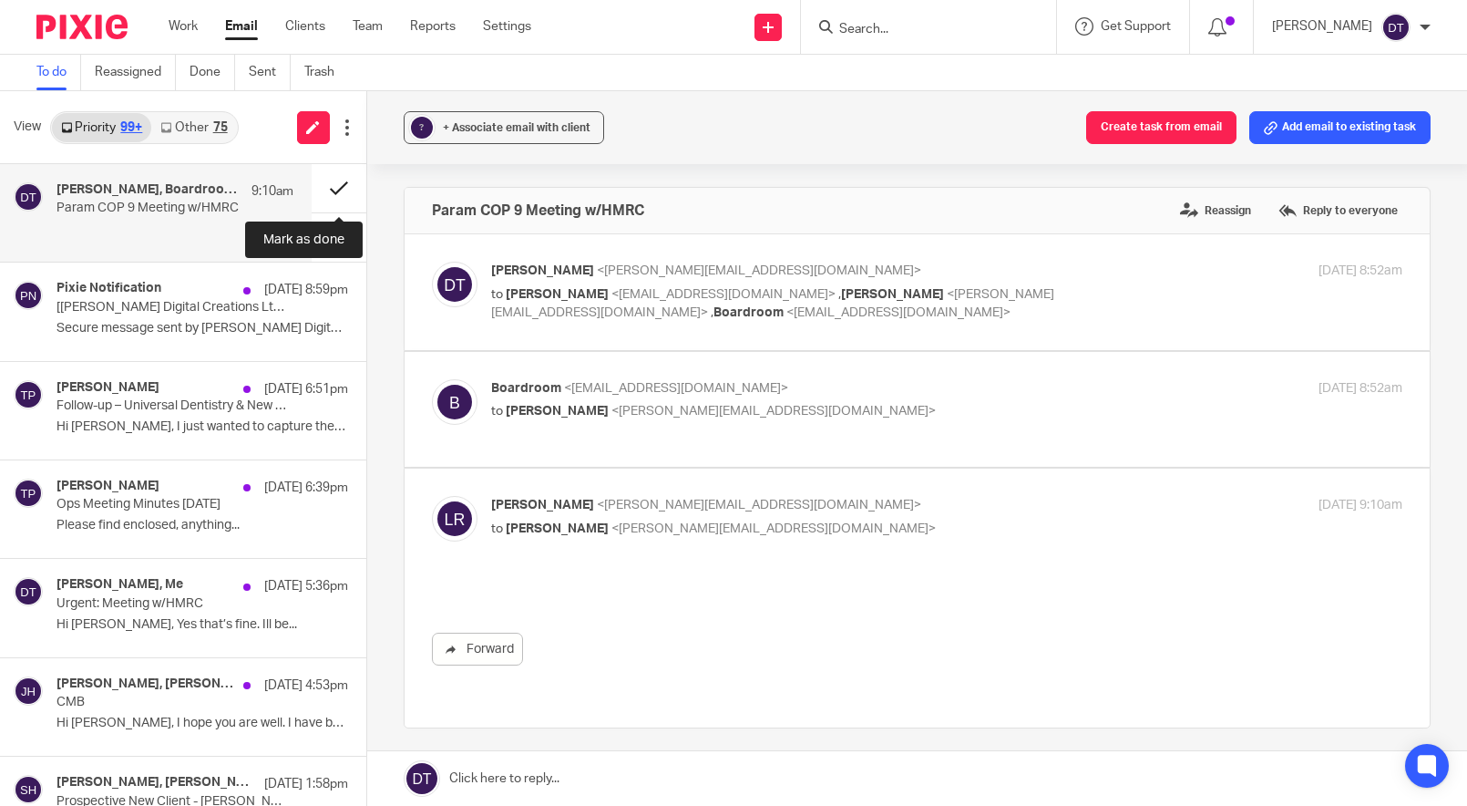
click at [326, 190] on button at bounding box center [339, 188] width 55 height 48
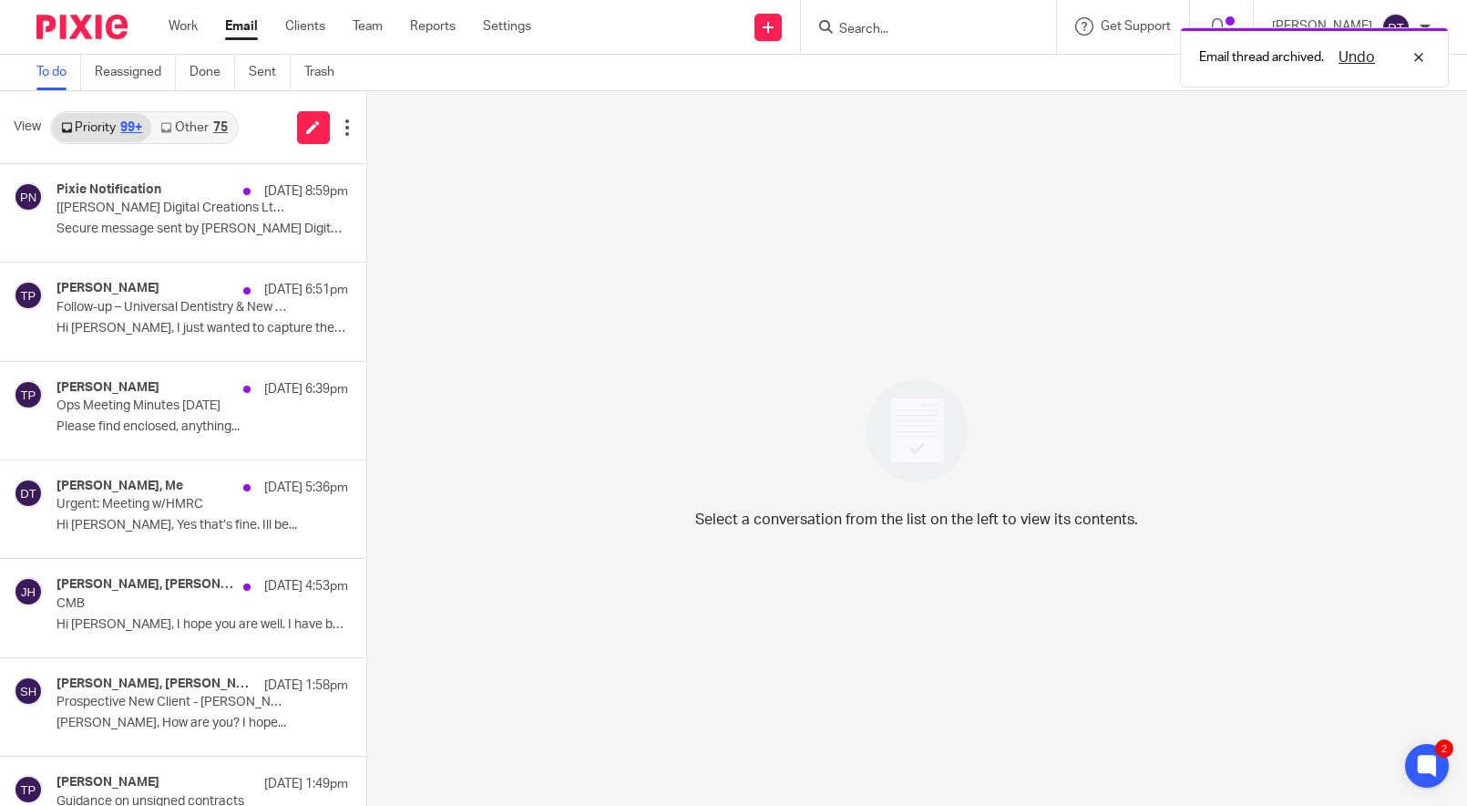
click at [182, 95] on div "View Priority 99+ Other 75" at bounding box center [183, 127] width 366 height 73
click at [186, 118] on link "Other 75" at bounding box center [193, 127] width 85 height 29
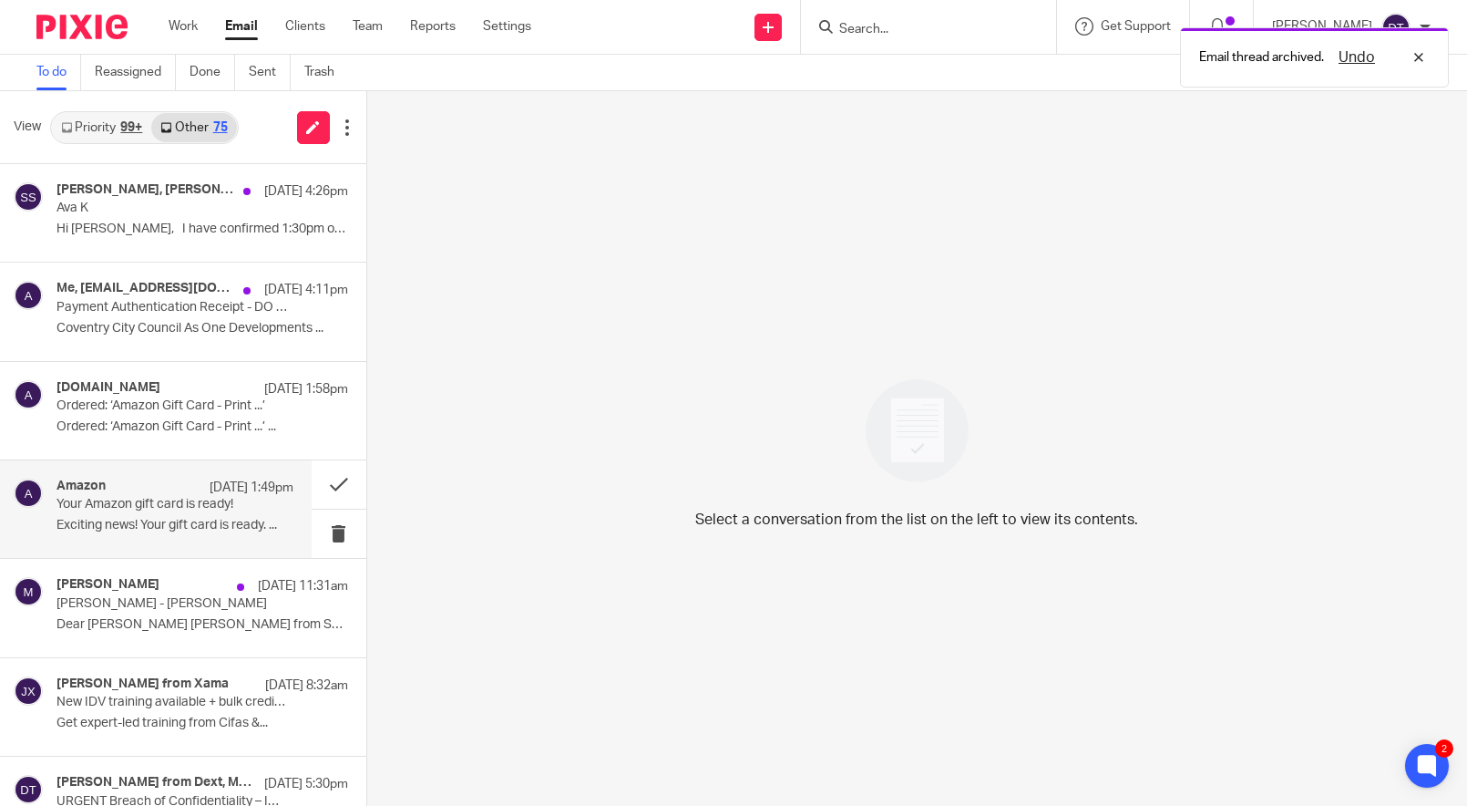
click at [137, 550] on div "Amazon 21 Aug 1:49pm Your Amazon gift card is ready! Exciting news! Your gift c…" at bounding box center [156, 509] width 312 height 98
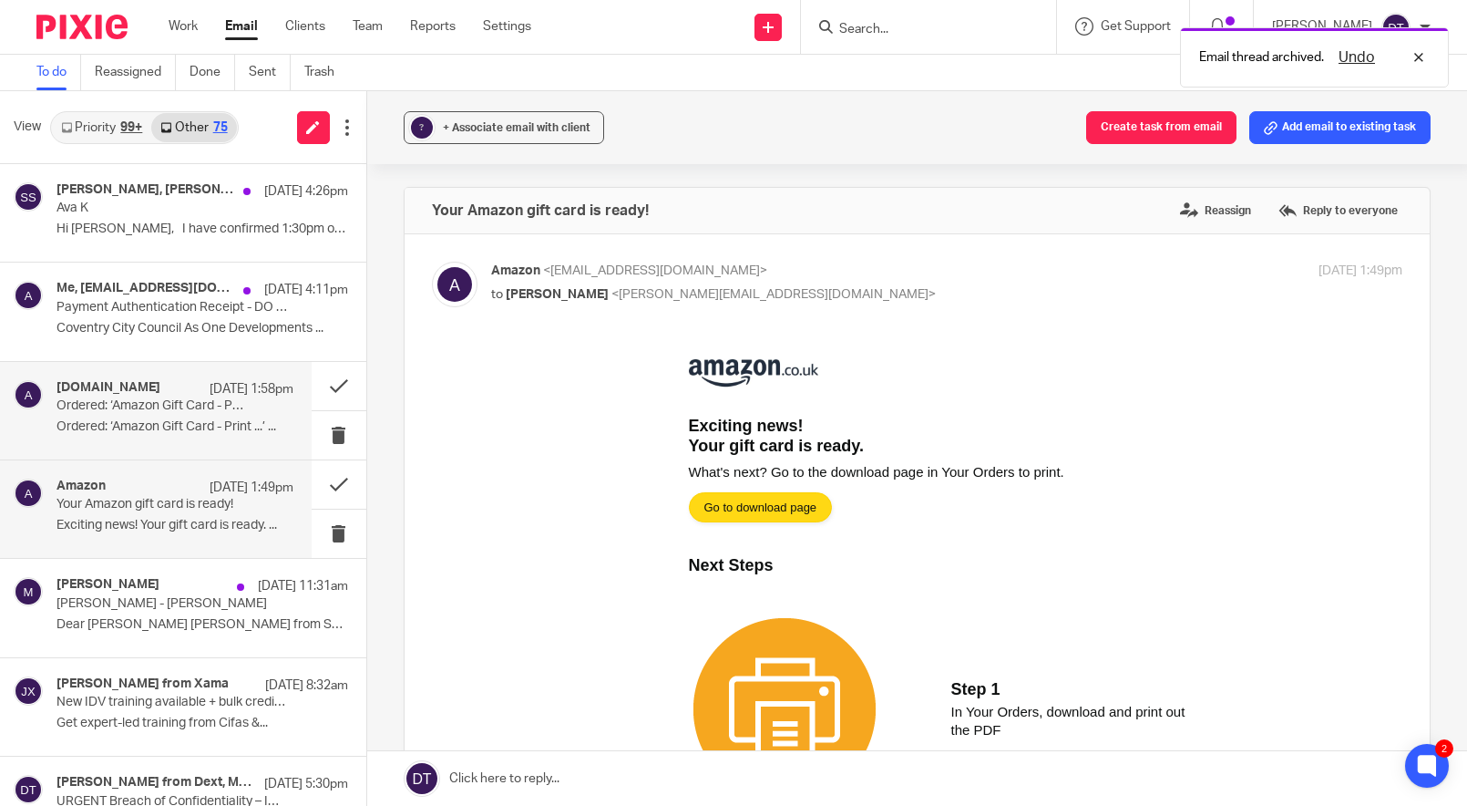
click at [156, 427] on p "Ordered: ‘Amazon Gift Card - Print ...’͏ ‌..." at bounding box center [175, 426] width 237 height 15
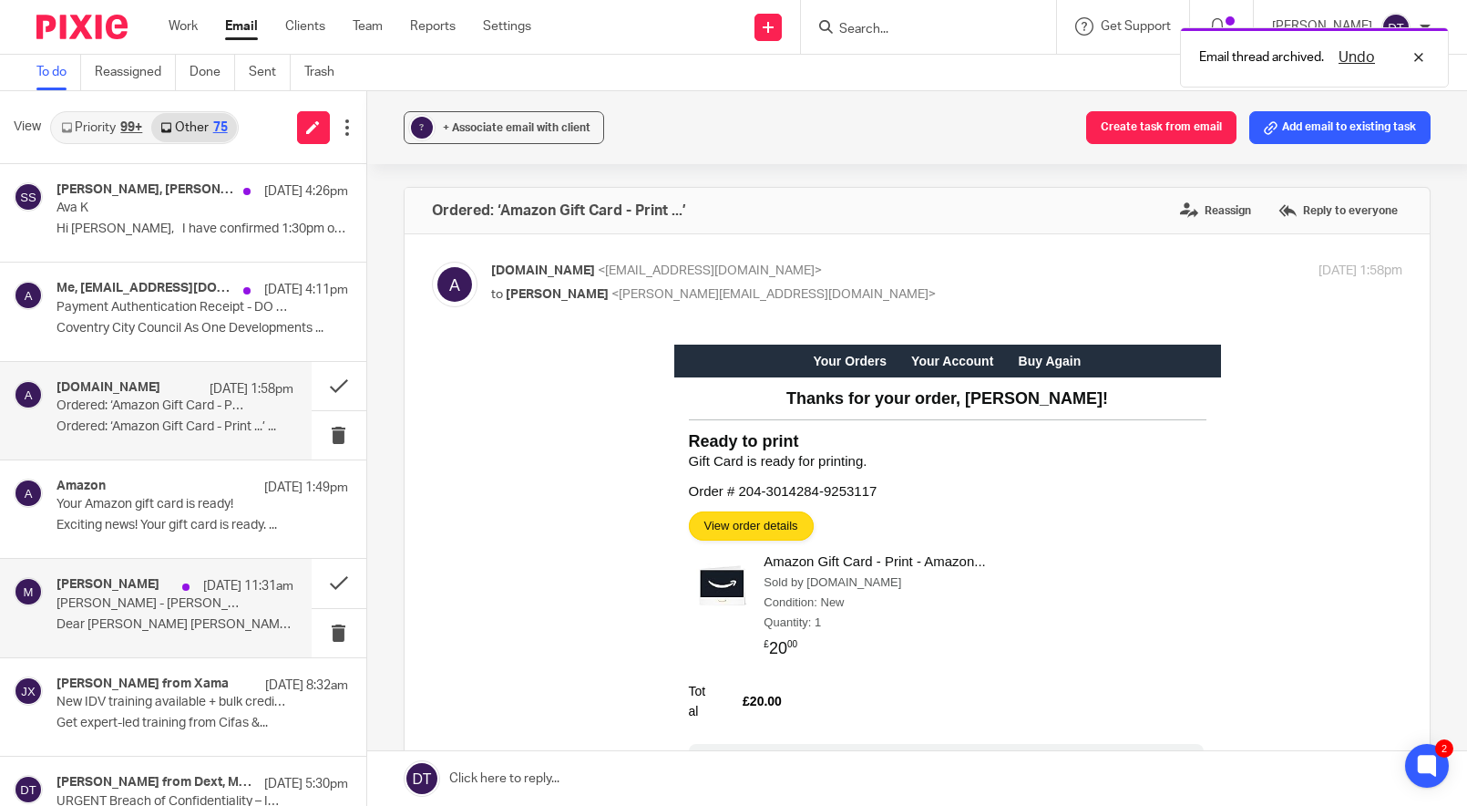
click at [160, 652] on div "Moneypenny 21 Aug 11:31am Moneypenny - Vijoy Singh Dear Deanna Vijoy Singh from…" at bounding box center [156, 608] width 312 height 98
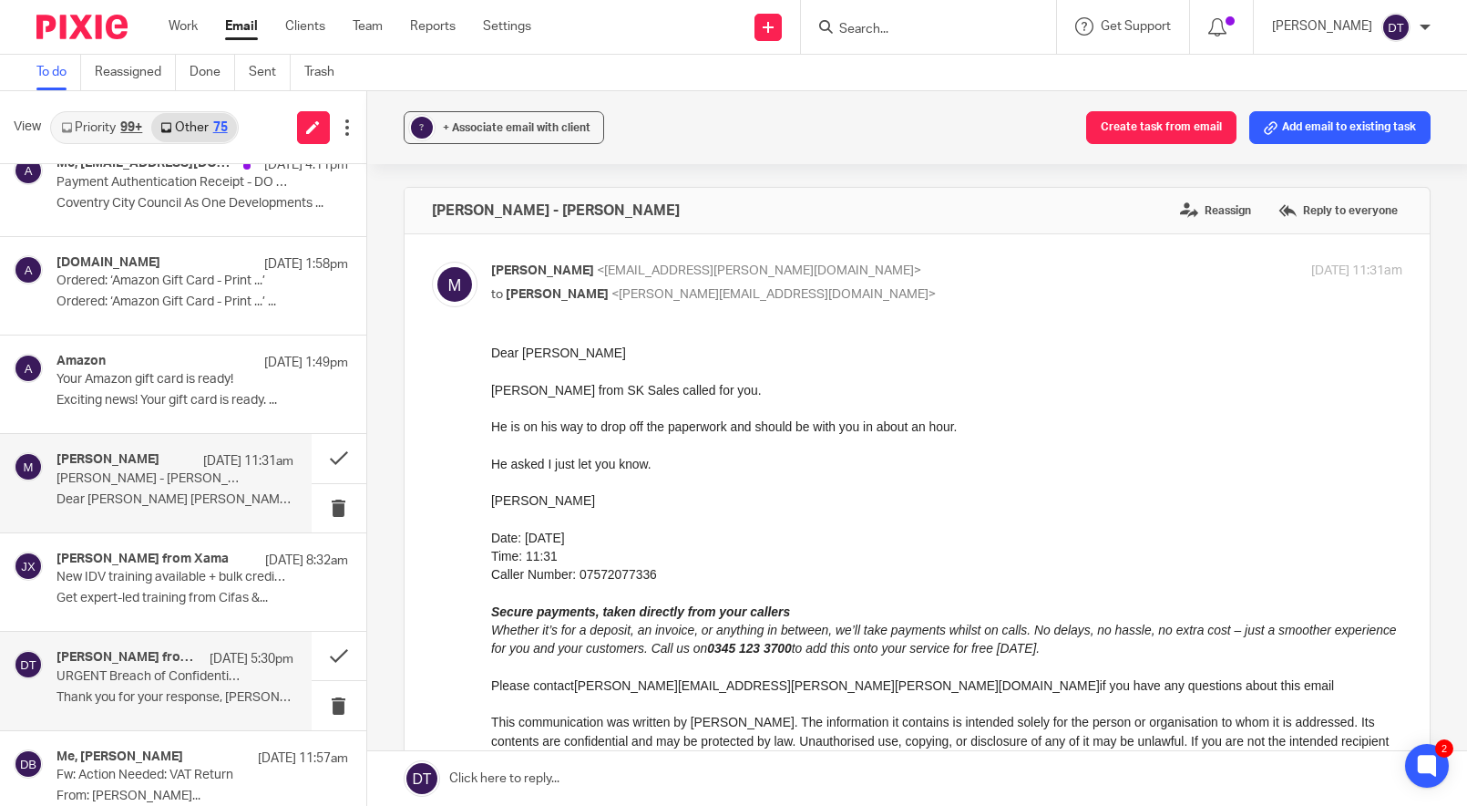
scroll to position [128, 0]
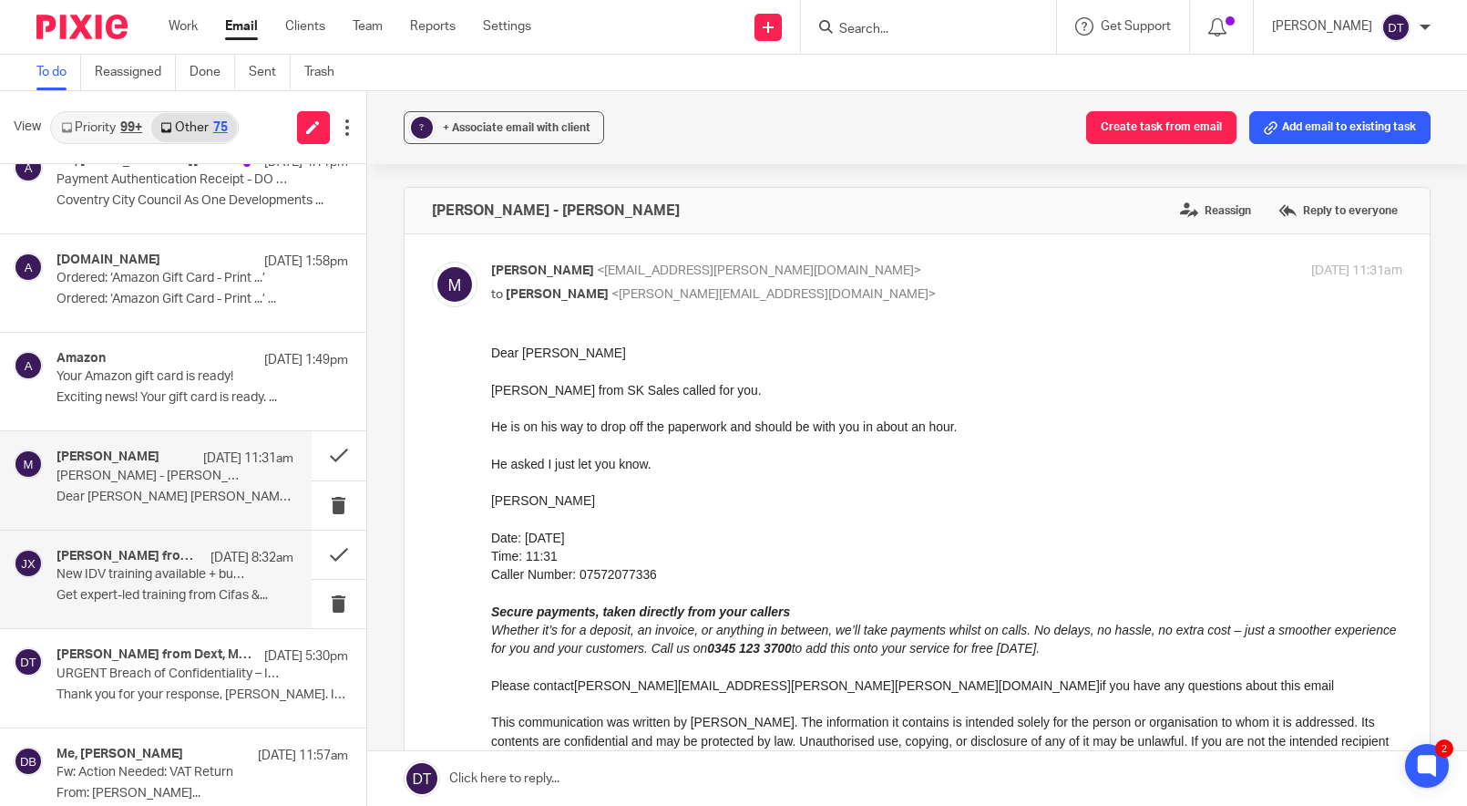
click at [185, 590] on p "Get expert-led training from Cifas &..." at bounding box center [175, 595] width 237 height 15
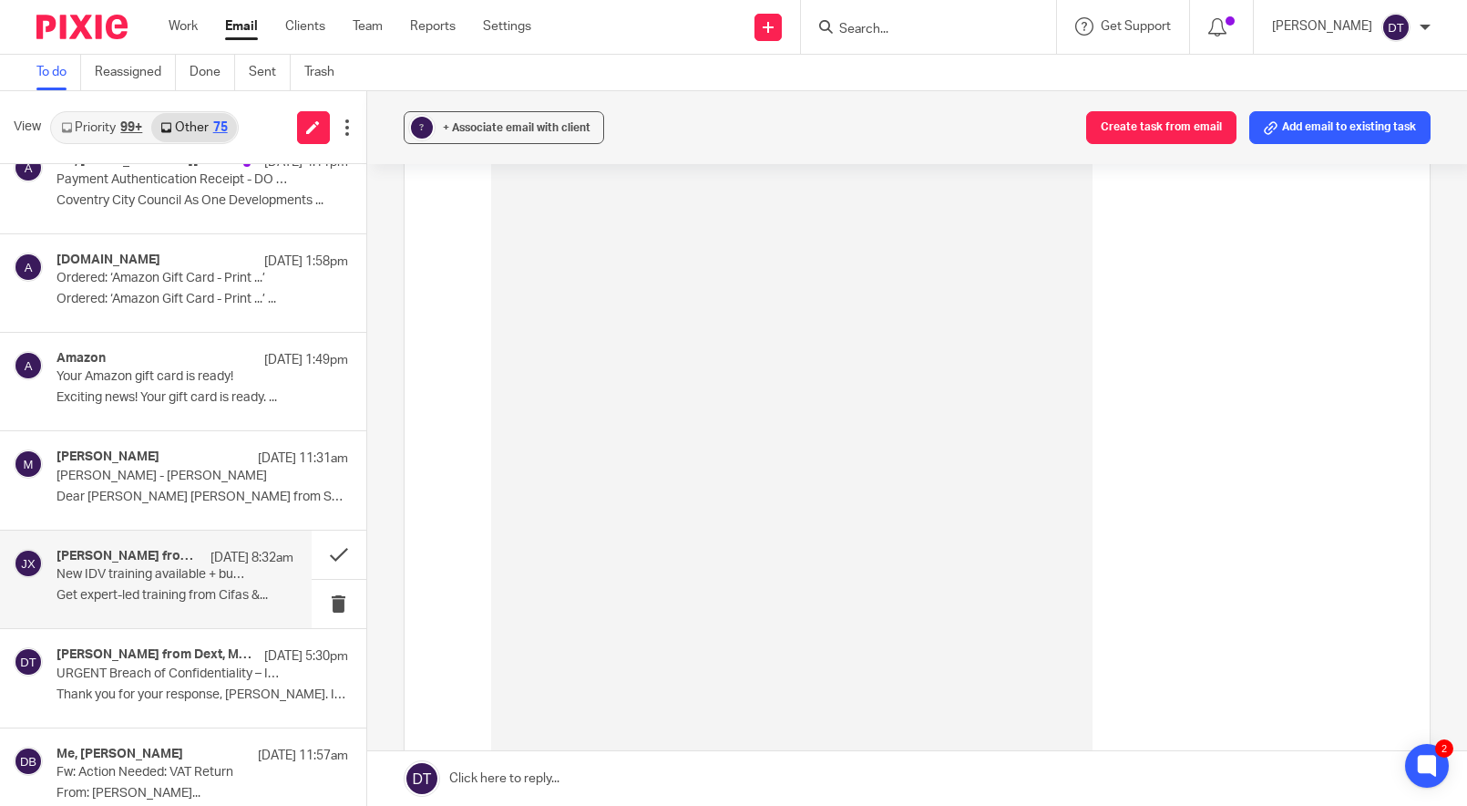
scroll to position [252, 0]
click at [122, 704] on div "Vince from Dext, Me, Olivia Jade Reimeringer-Visser, Technical Support from Dex…" at bounding box center [175, 677] width 237 height 61
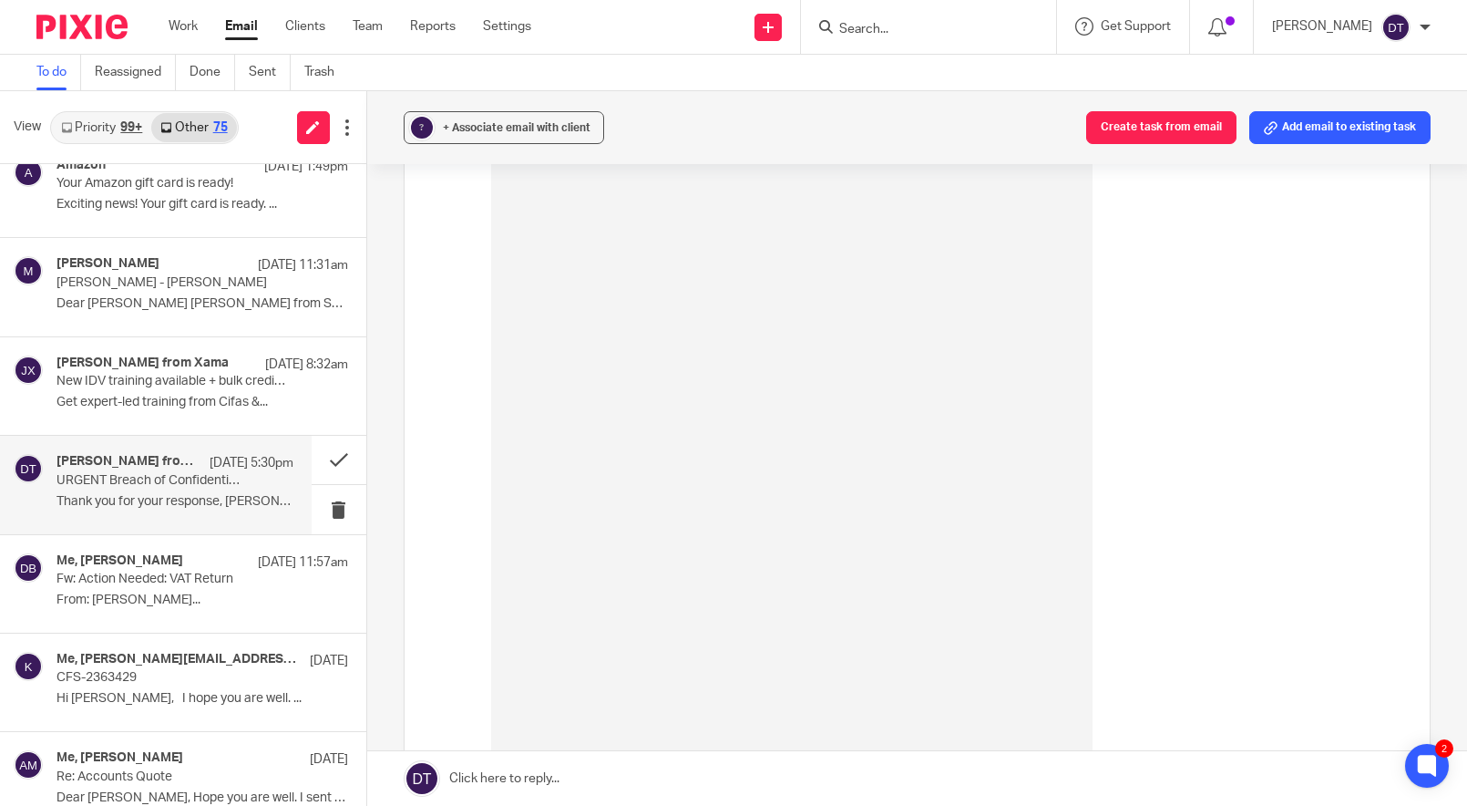
scroll to position [325, 0]
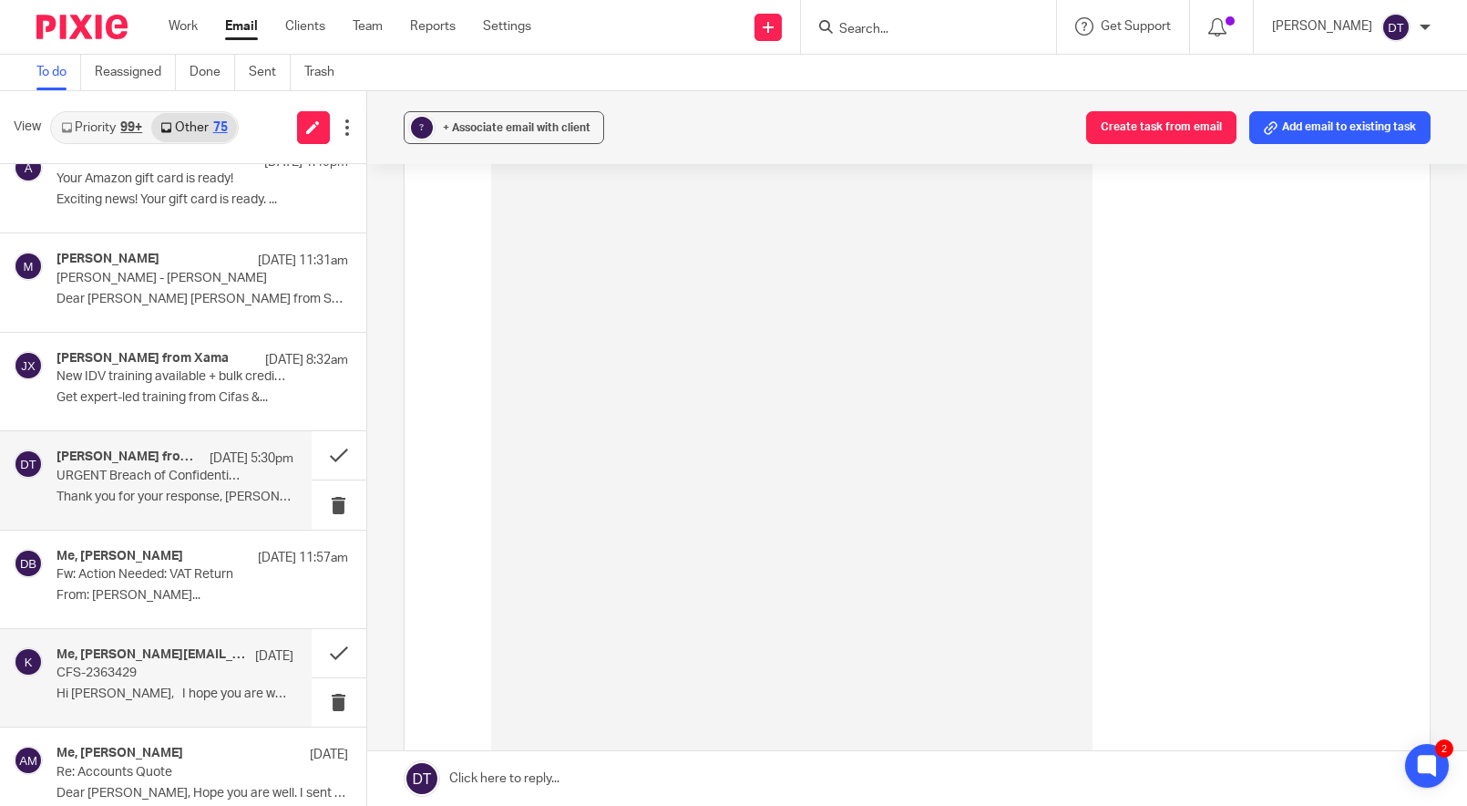
click at [184, 687] on p "Hi Deanna, I hope you are well. ..." at bounding box center [175, 693] width 237 height 15
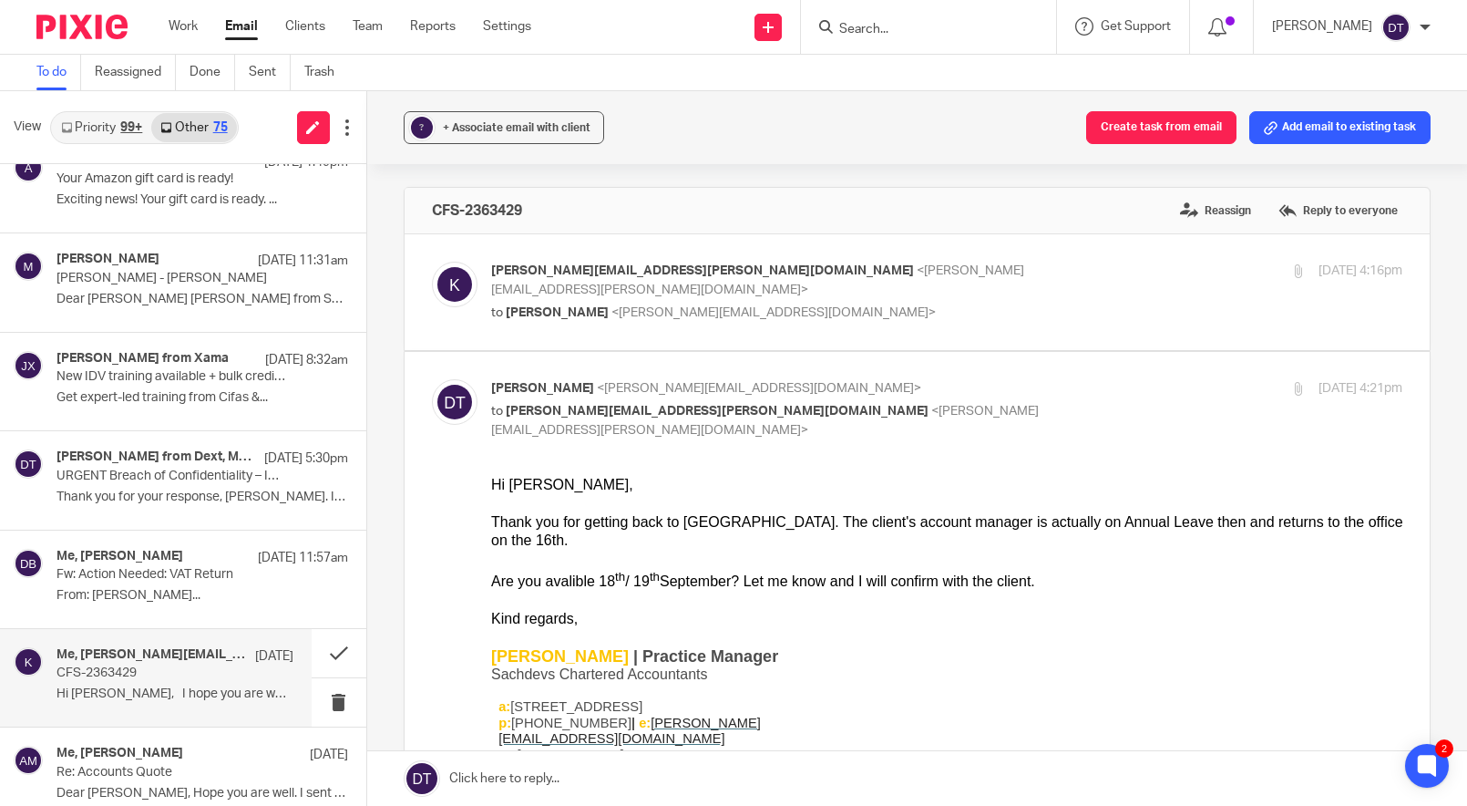
scroll to position [0, 0]
click at [182, 570] on p "Fw: Action Needed: VAT Return" at bounding box center [152, 574] width 190 height 15
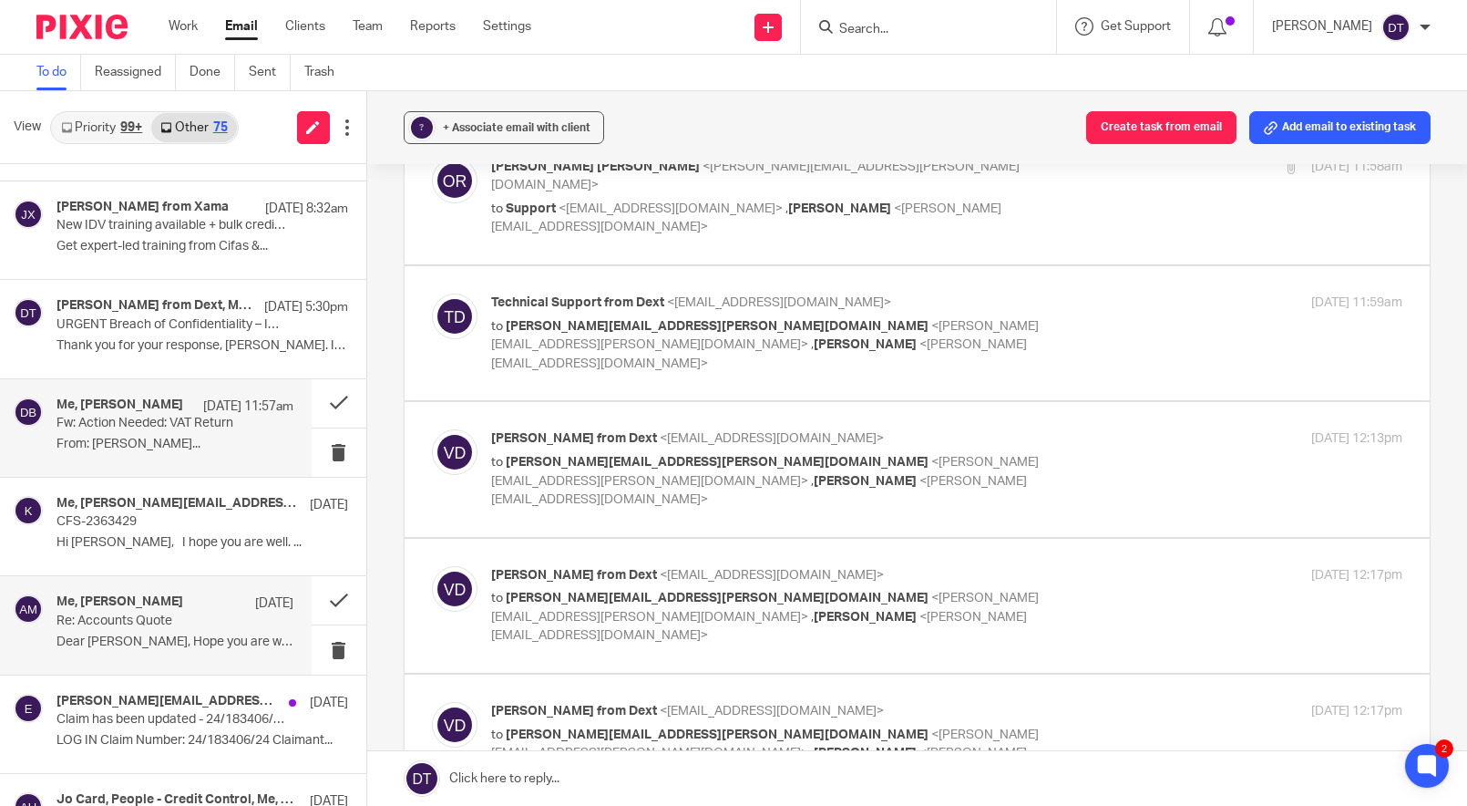
scroll to position [478, 0]
click at [226, 633] on p "Dear Deanna, Hope you are well. I sent a..." at bounding box center [175, 640] width 237 height 15
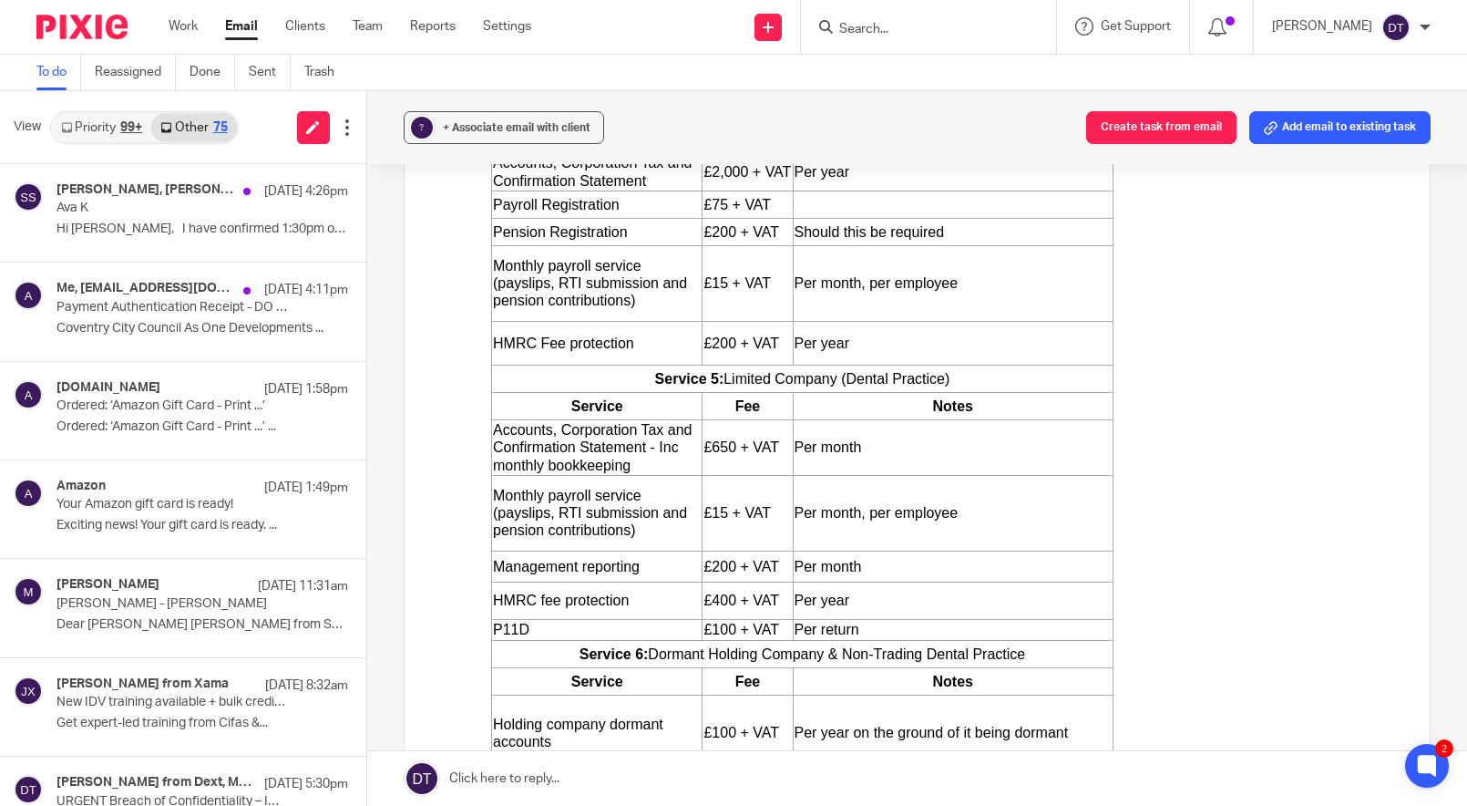
scroll to position [0, 0]
click at [150, 316] on div "Me, automailer@e-paycapita.com 21 Aug 4:11pm Payment Authentication Receipt - D…" at bounding box center [175, 311] width 237 height 61
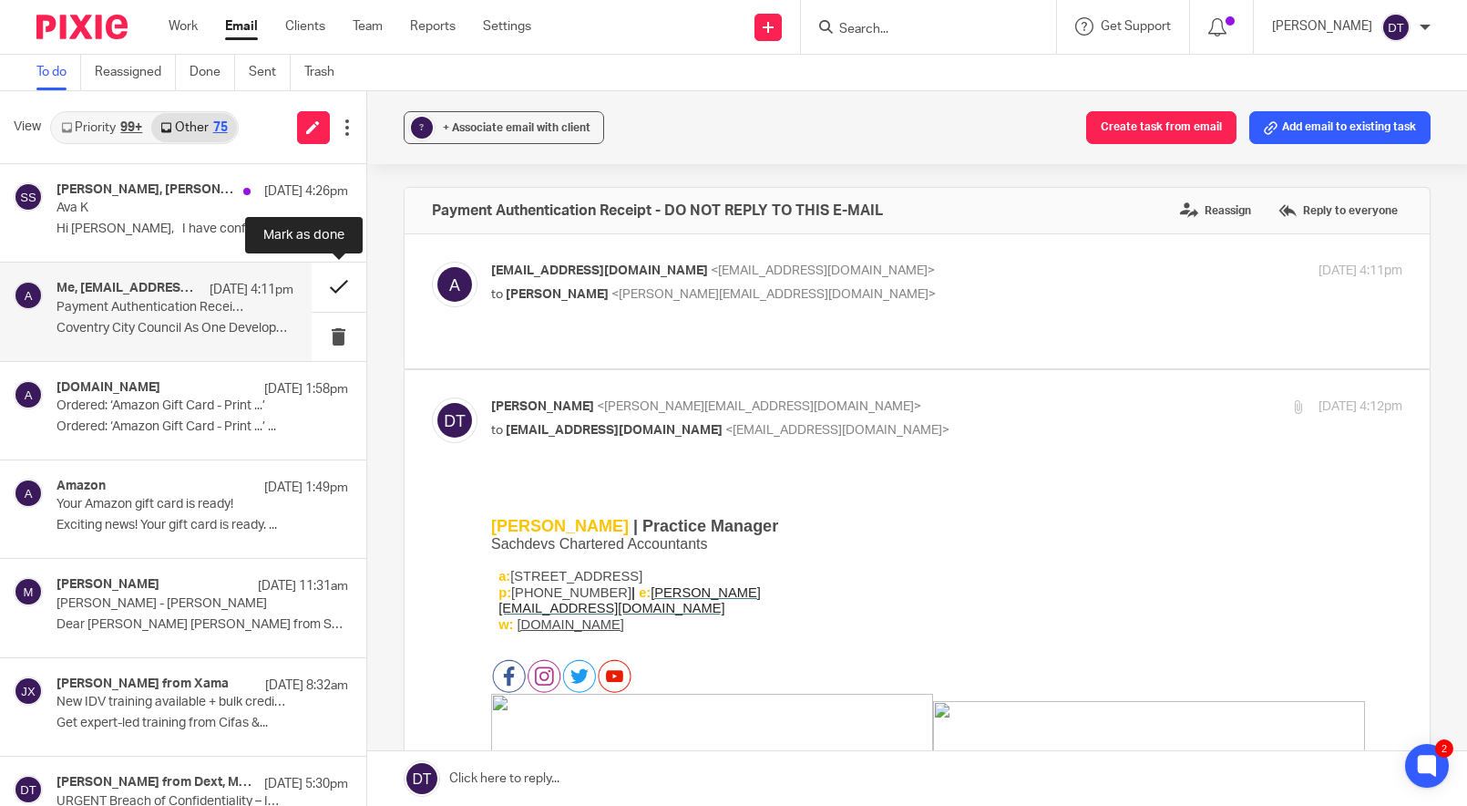
click at [342, 289] on button at bounding box center [339, 286] width 55 height 48
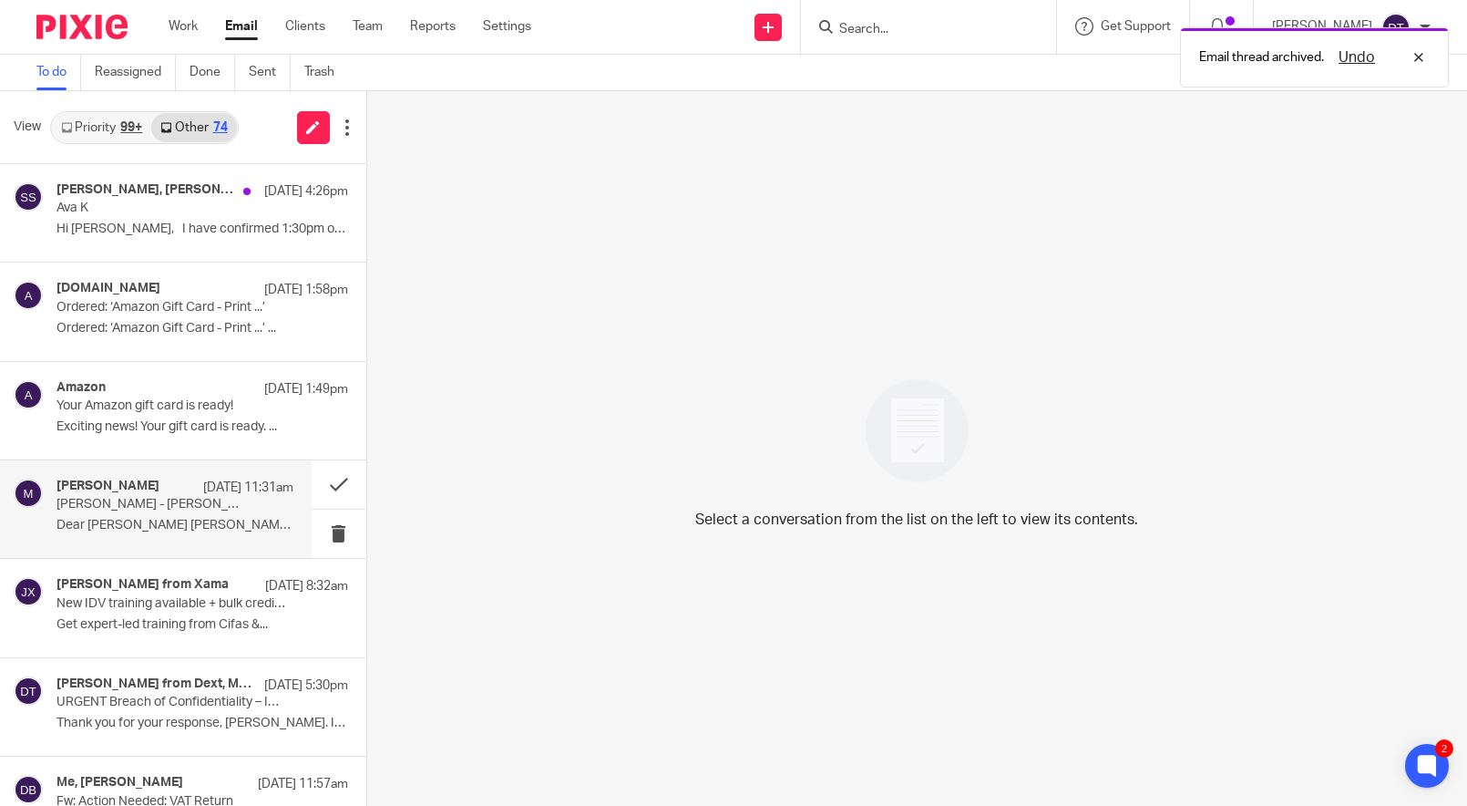
click at [136, 543] on div "Moneypenny 21 Aug 11:31am Moneypenny - Vijoy Singh Dear Deanna Vijoy Singh from…" at bounding box center [156, 509] width 312 height 98
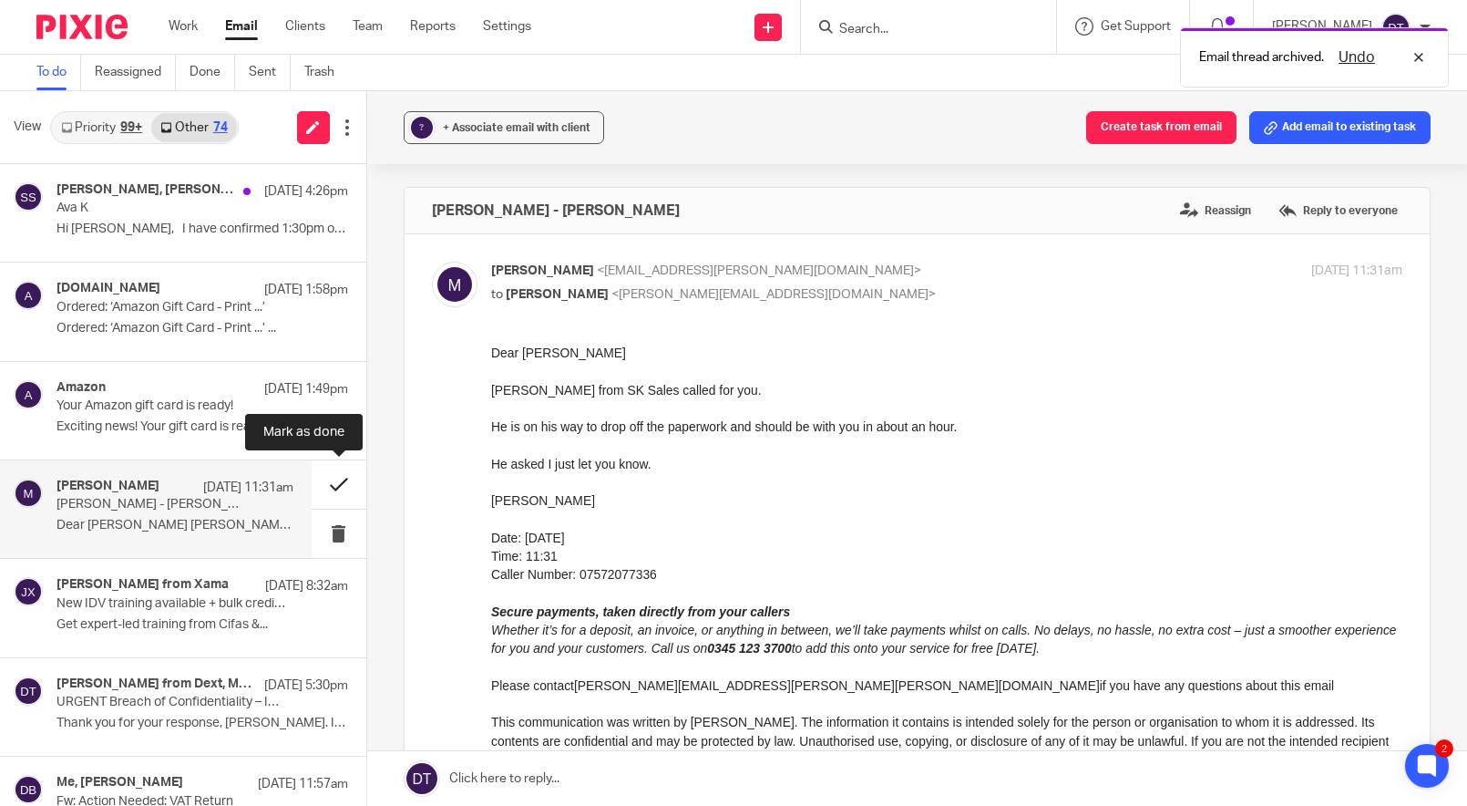
click at [346, 488] on button at bounding box center [339, 484] width 55 height 48
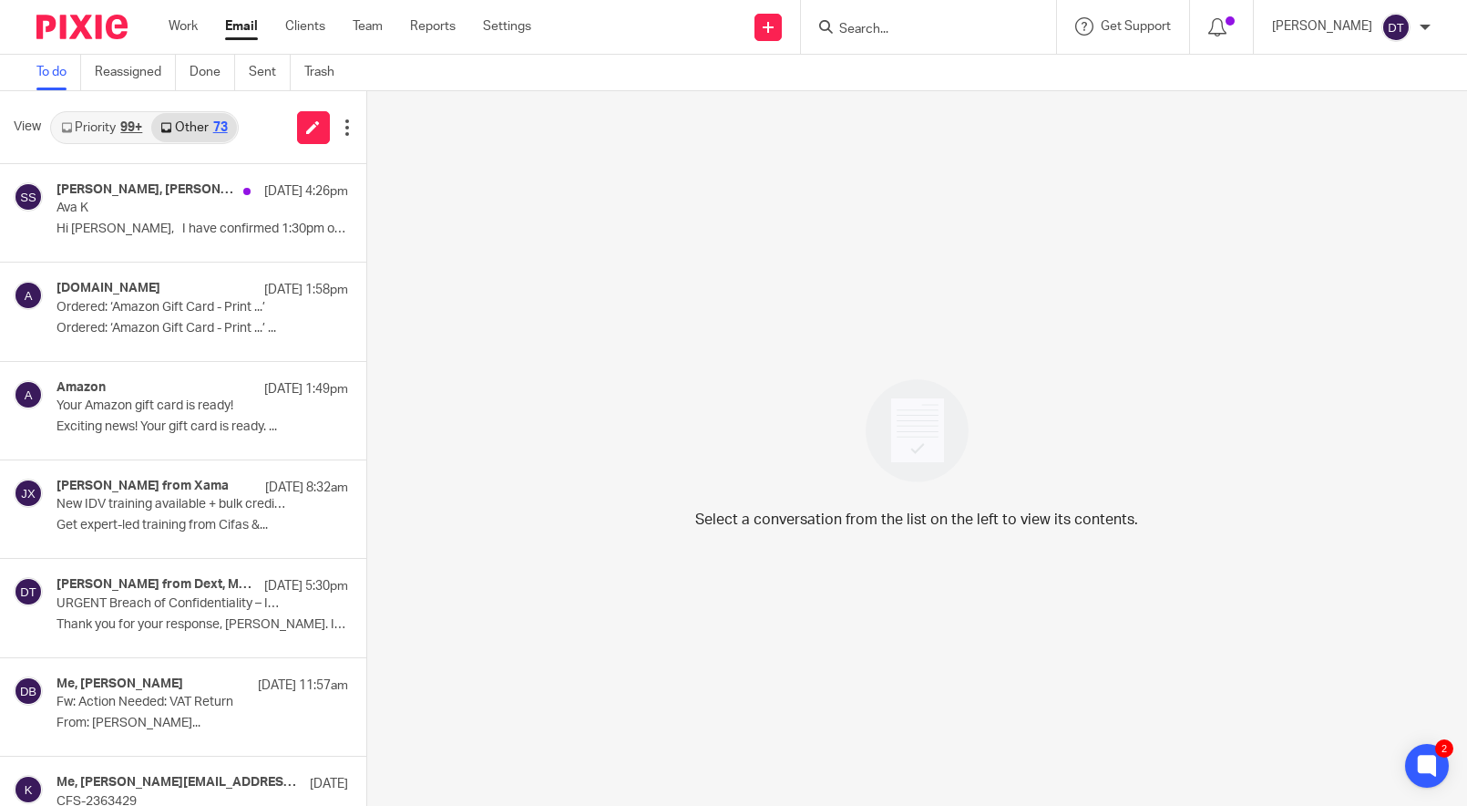
click at [112, 133] on link "Priority 99+" at bounding box center [101, 127] width 99 height 29
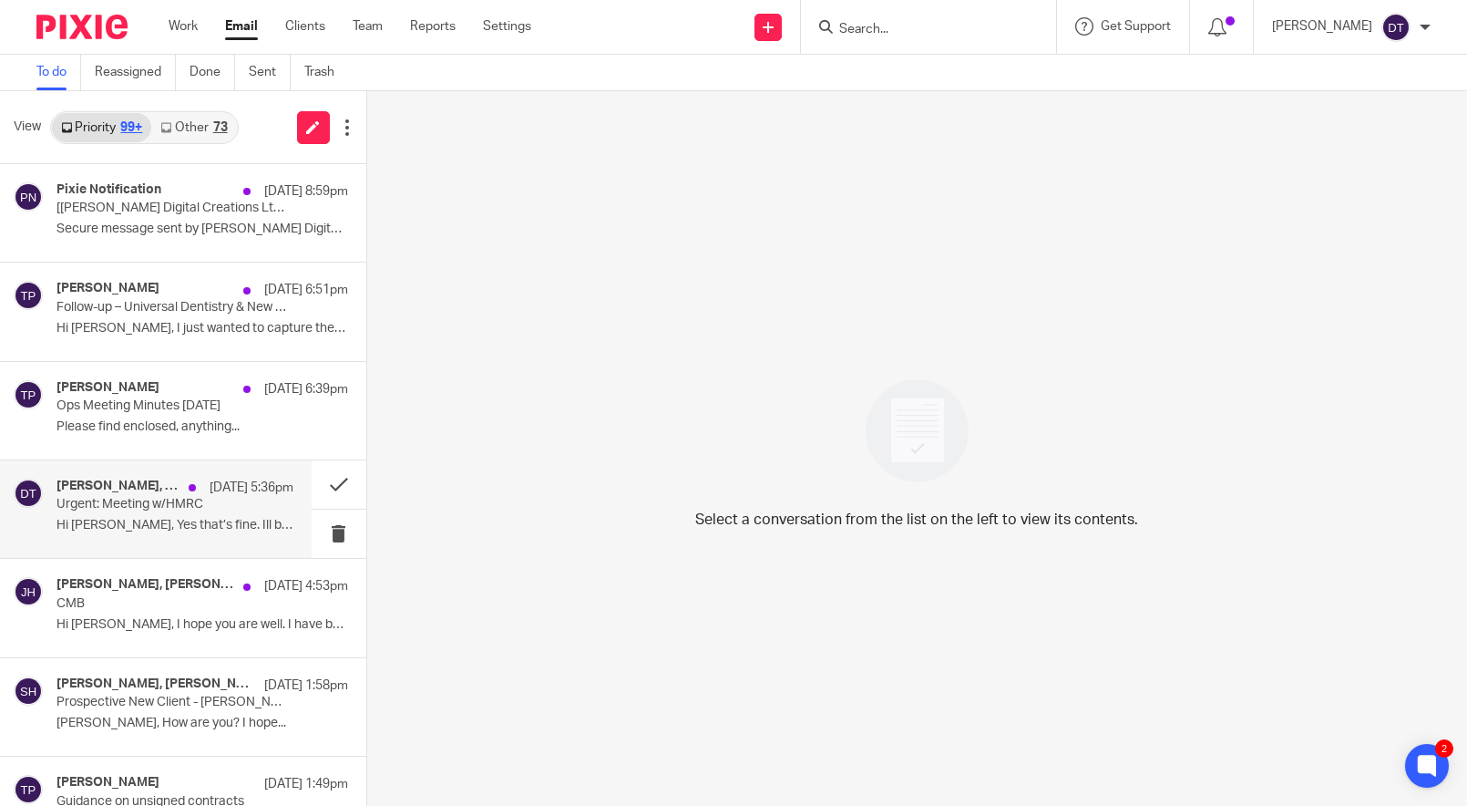
click at [158, 530] on p "Hi Deanna, Yes that’s fine. Ill be..." at bounding box center [175, 525] width 237 height 15
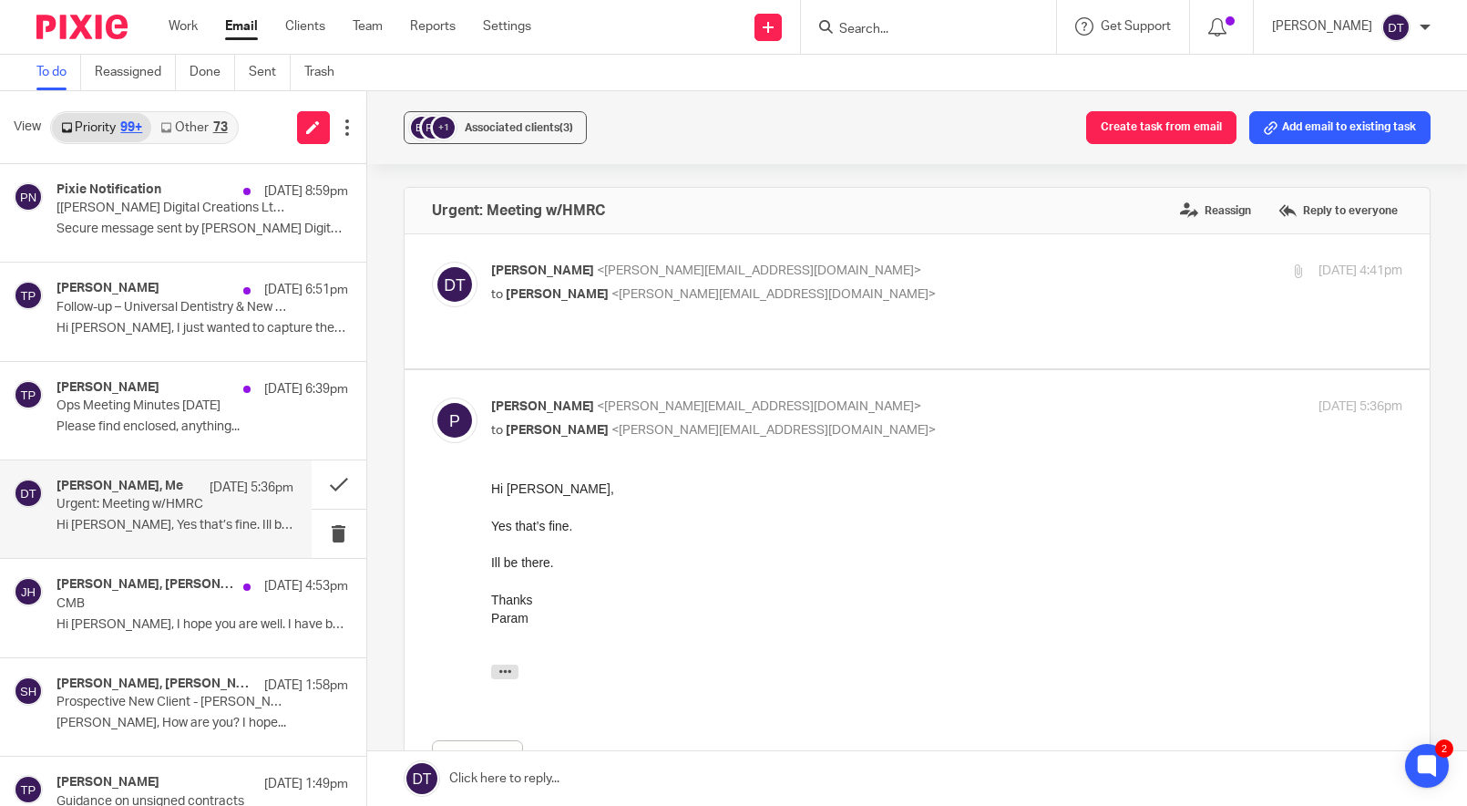
click at [818, 275] on p "Deanna Templeton <deanna@sachdevs-ca.com>" at bounding box center [795, 271] width 608 height 19
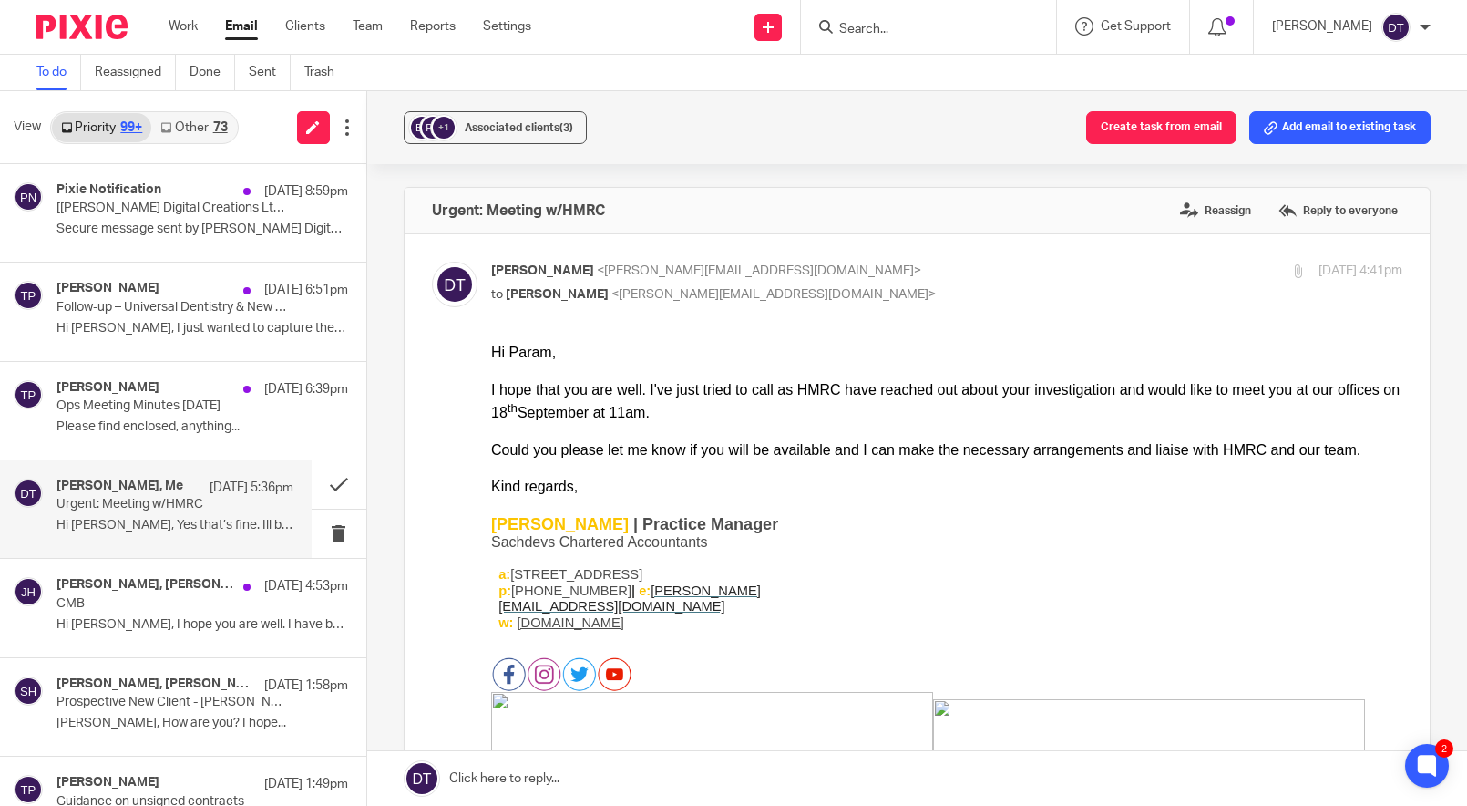
click at [818, 275] on p "Deanna Templeton <deanna@sachdevs-ca.com>" at bounding box center [795, 271] width 608 height 19
checkbox input "false"
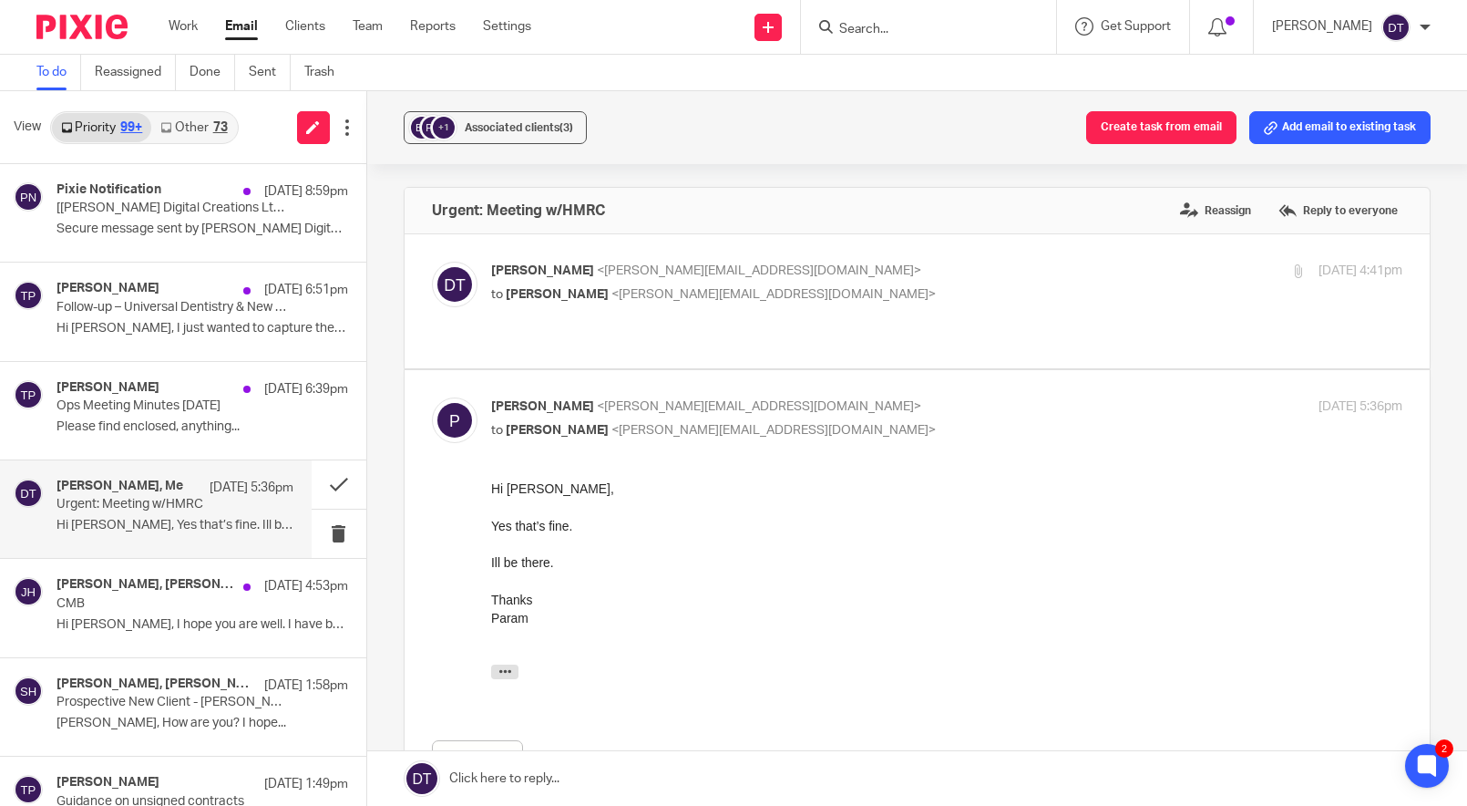
click at [589, 775] on link at bounding box center [917, 778] width 1101 height 55
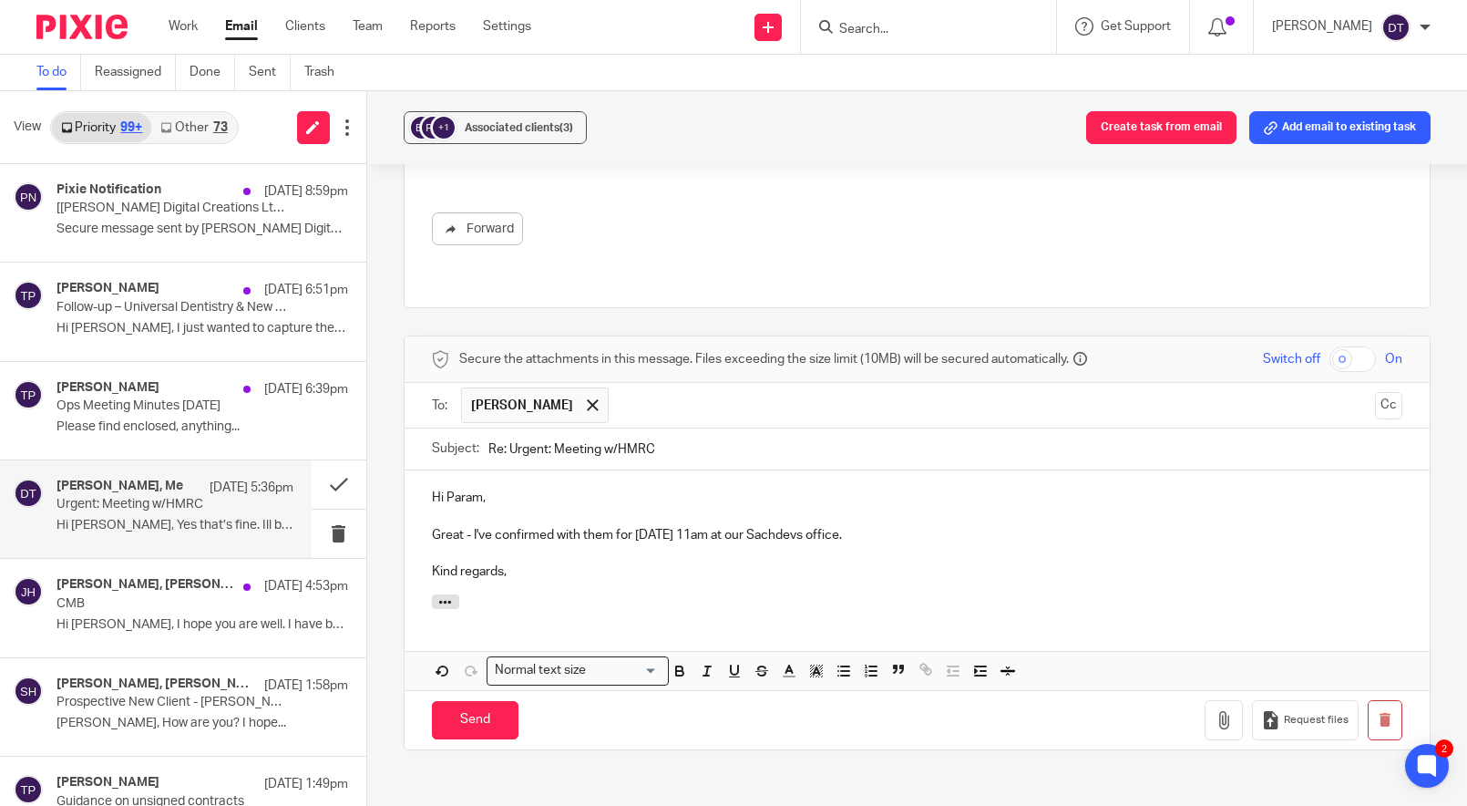
click at [643, 594] on div at bounding box center [918, 604] width 1026 height 20
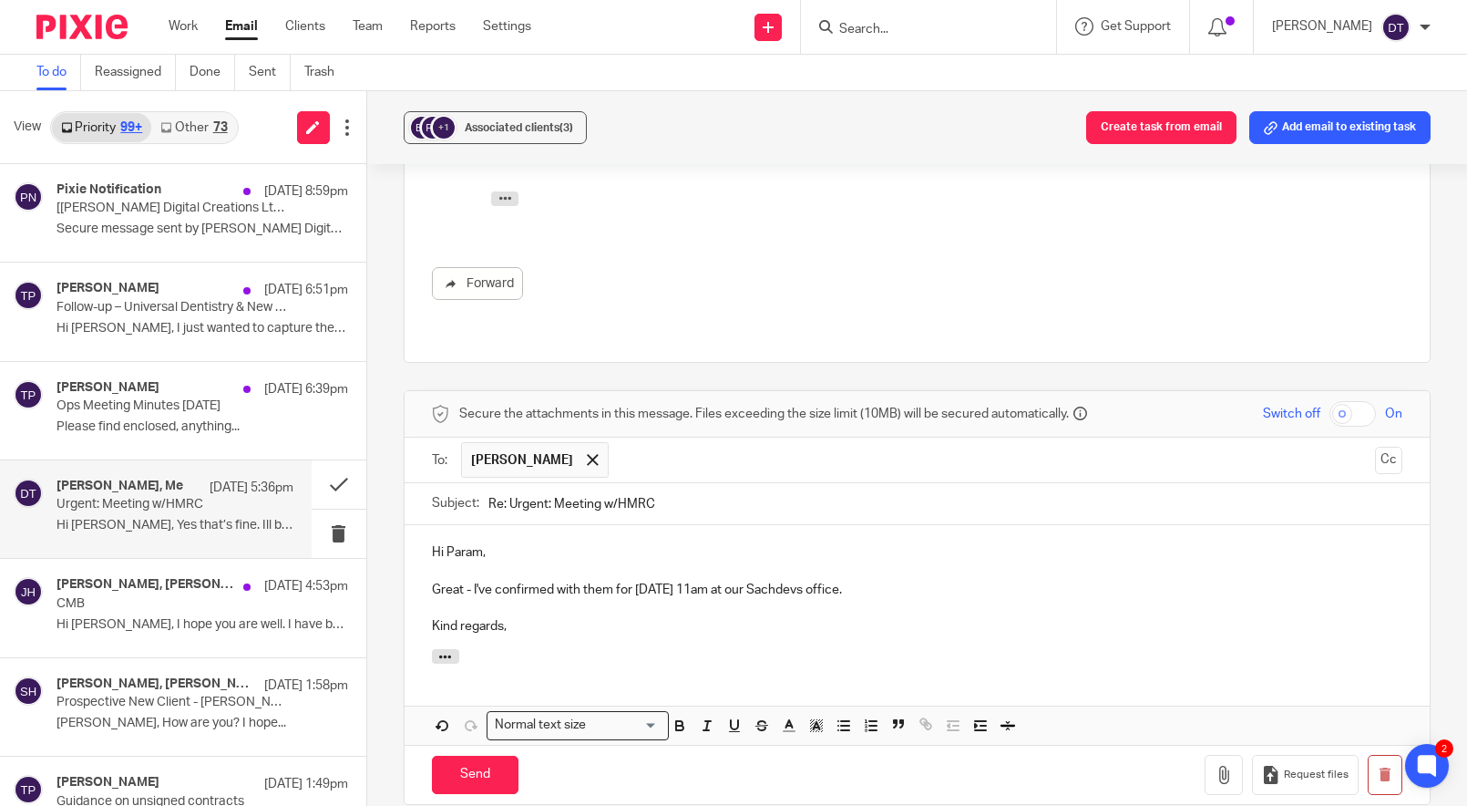
scroll to position [488, 0]
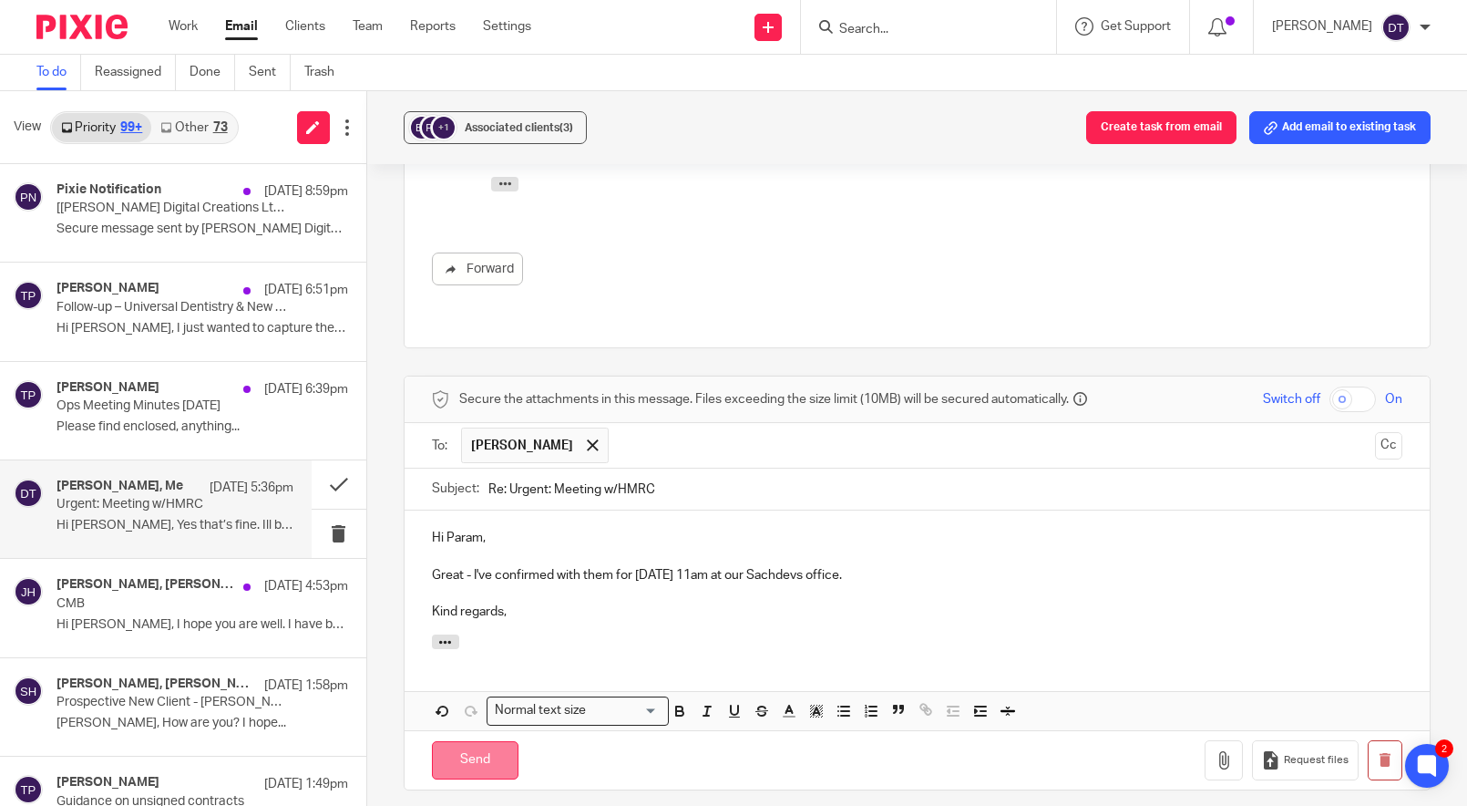
click at [469, 741] on input "Send" at bounding box center [475, 760] width 87 height 39
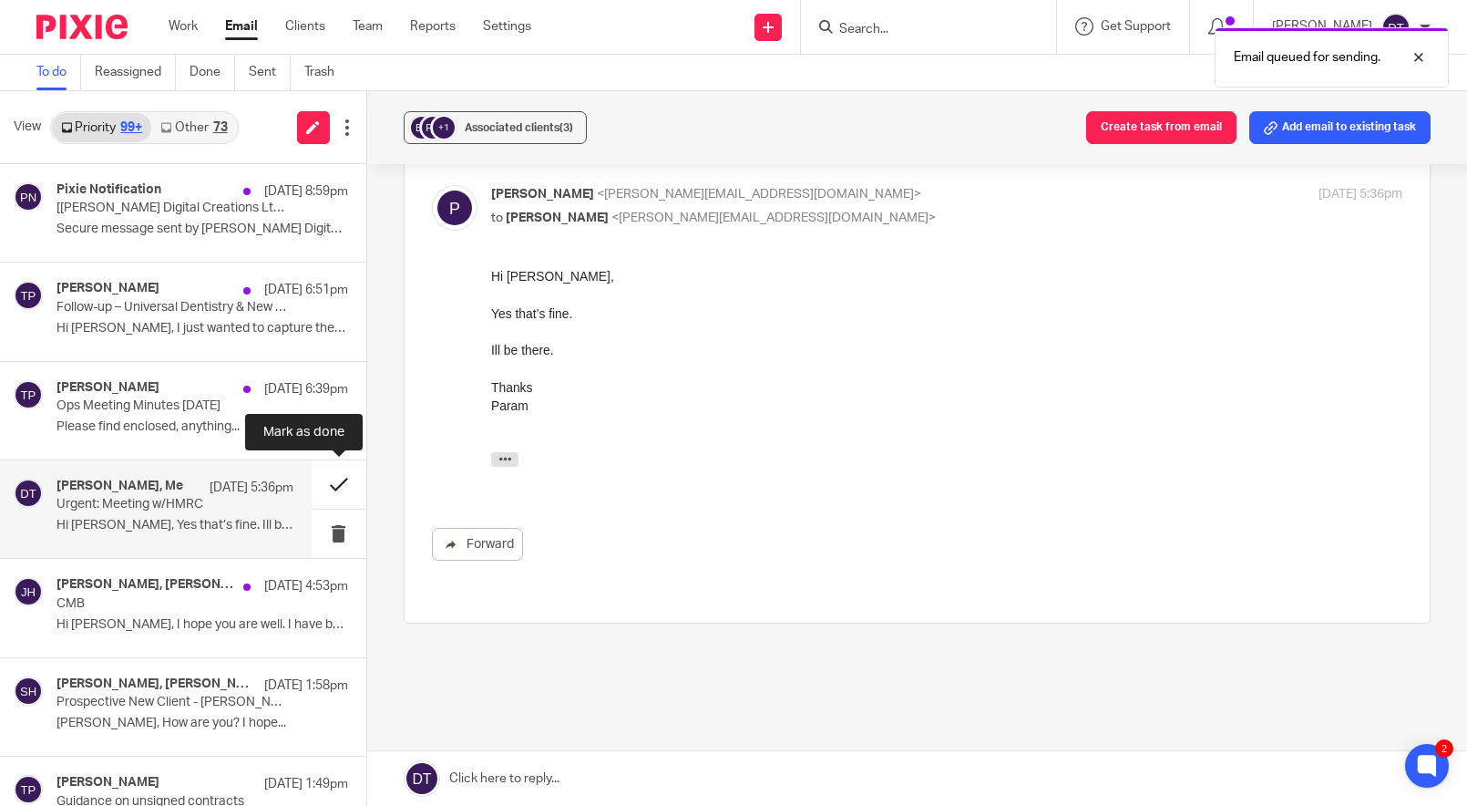
click at [336, 490] on button at bounding box center [339, 484] width 55 height 48
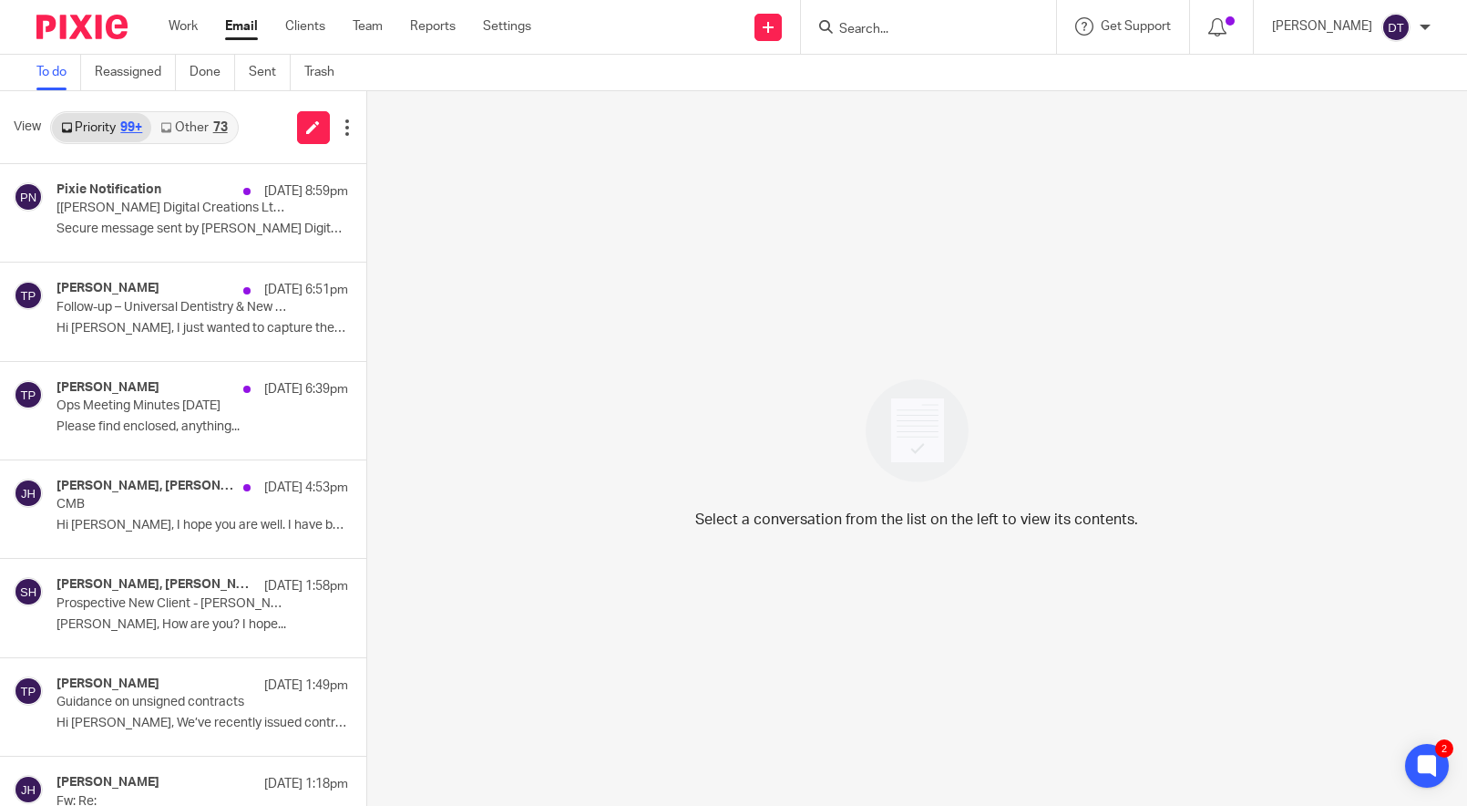
scroll to position [0, 0]
click at [202, 146] on div "View Priority 99+ Other 74" at bounding box center [183, 127] width 366 height 73
click at [203, 134] on link "Other 74" at bounding box center [193, 127] width 85 height 29
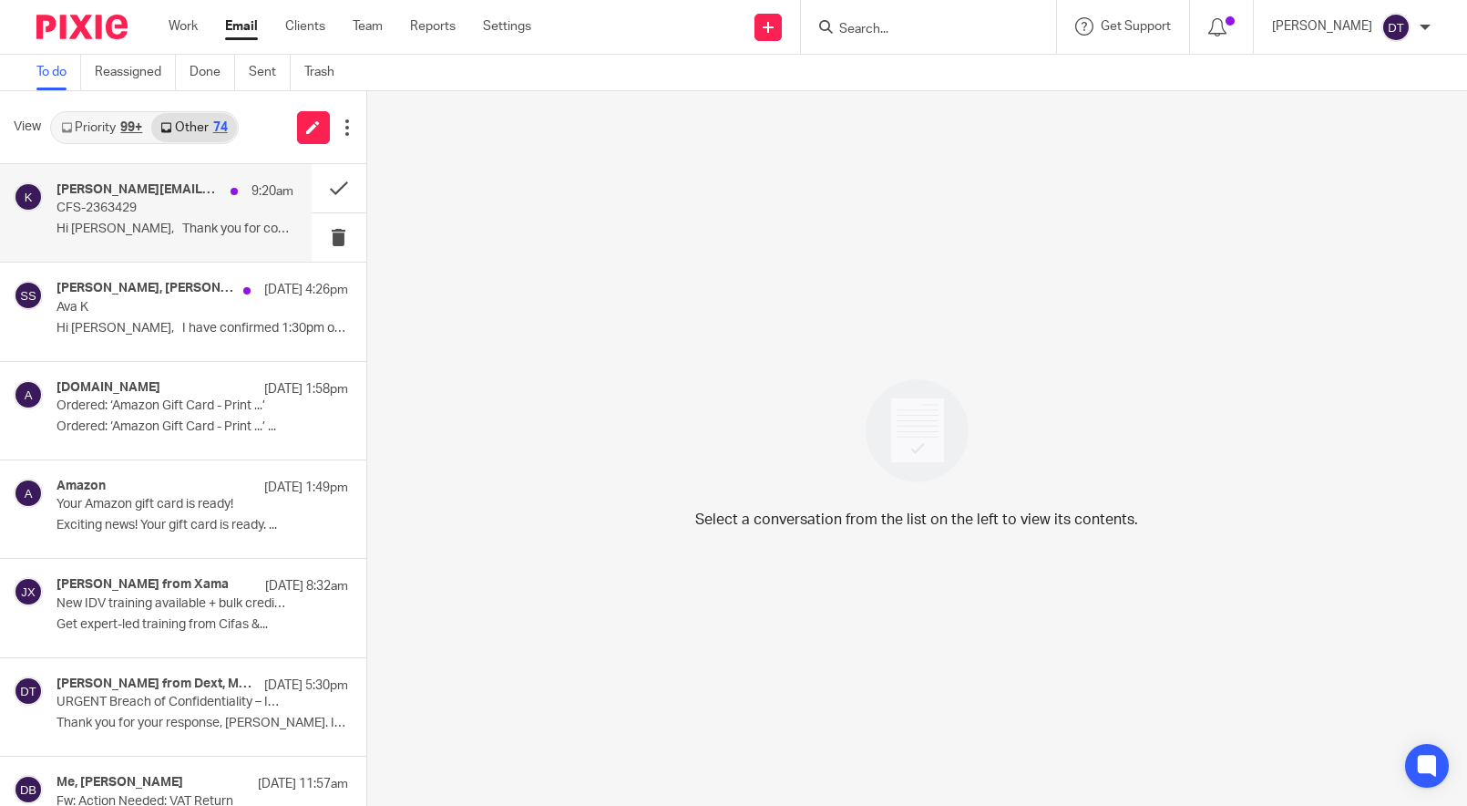
click at [192, 188] on h4 "[PERSON_NAME][EMAIL_ADDRESS][PERSON_NAME][DOMAIN_NAME]" at bounding box center [139, 189] width 165 height 15
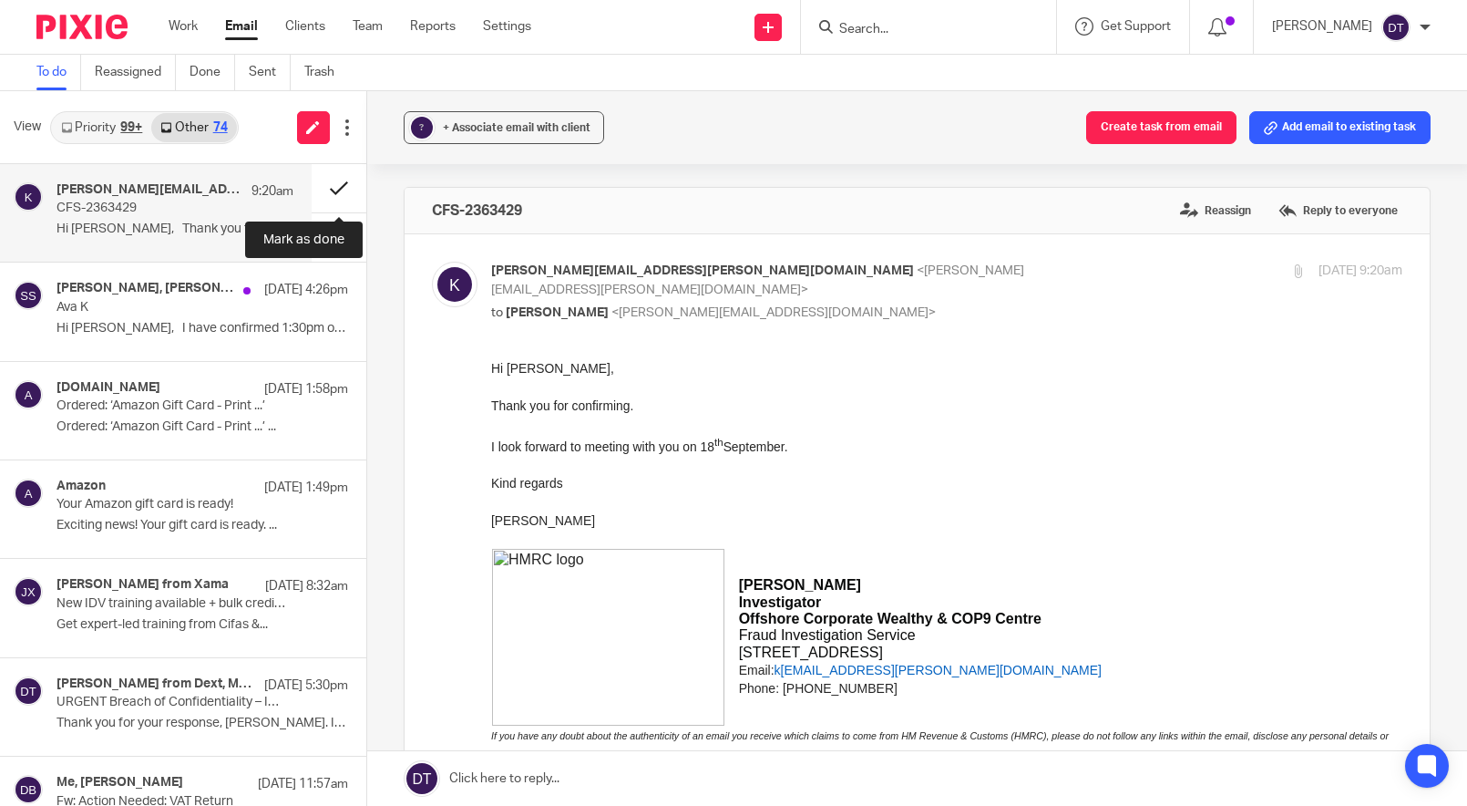
click at [333, 194] on button at bounding box center [339, 188] width 55 height 48
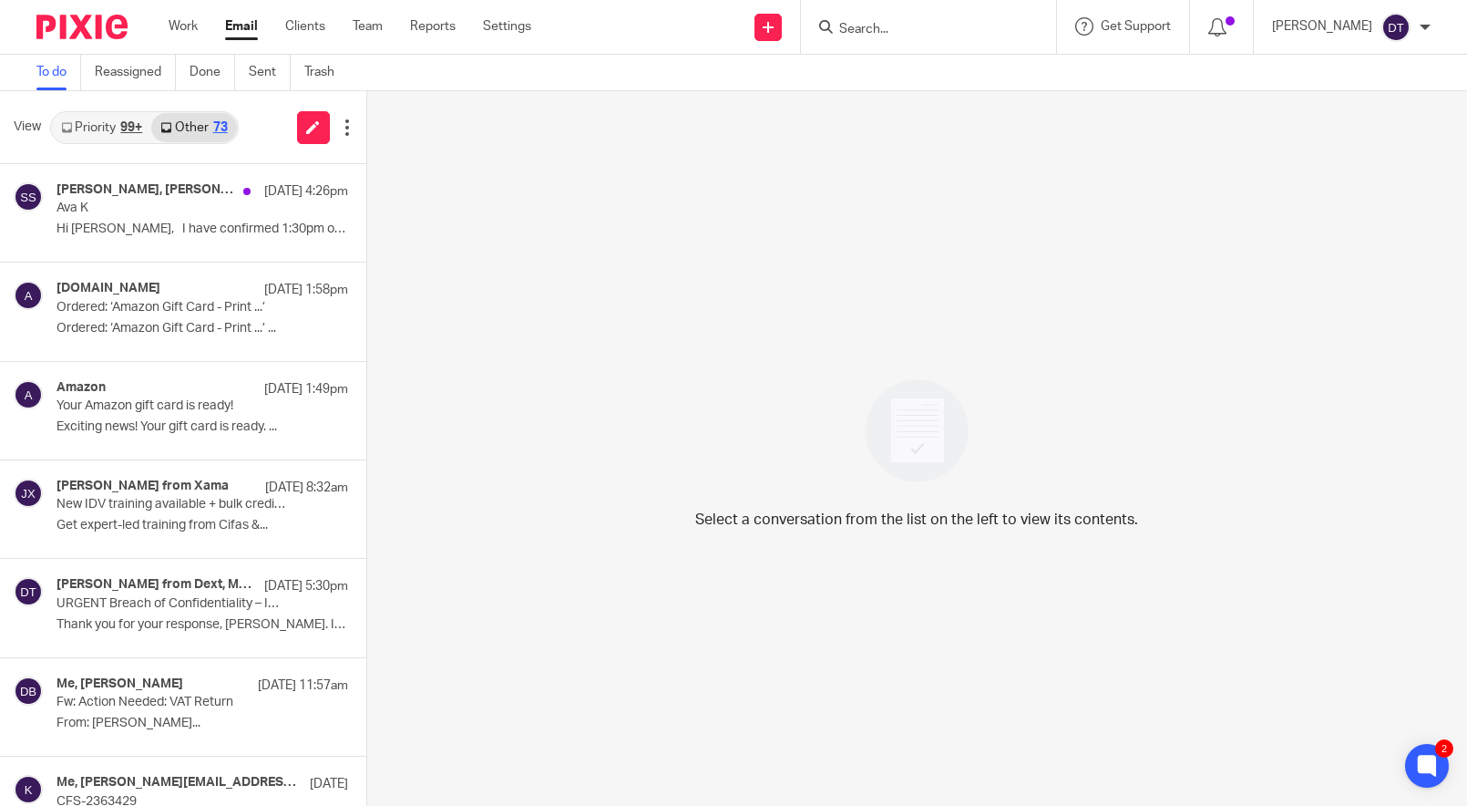
click at [836, 9] on div at bounding box center [928, 27] width 255 height 54
click at [843, 24] on input "Search" at bounding box center [920, 30] width 164 height 16
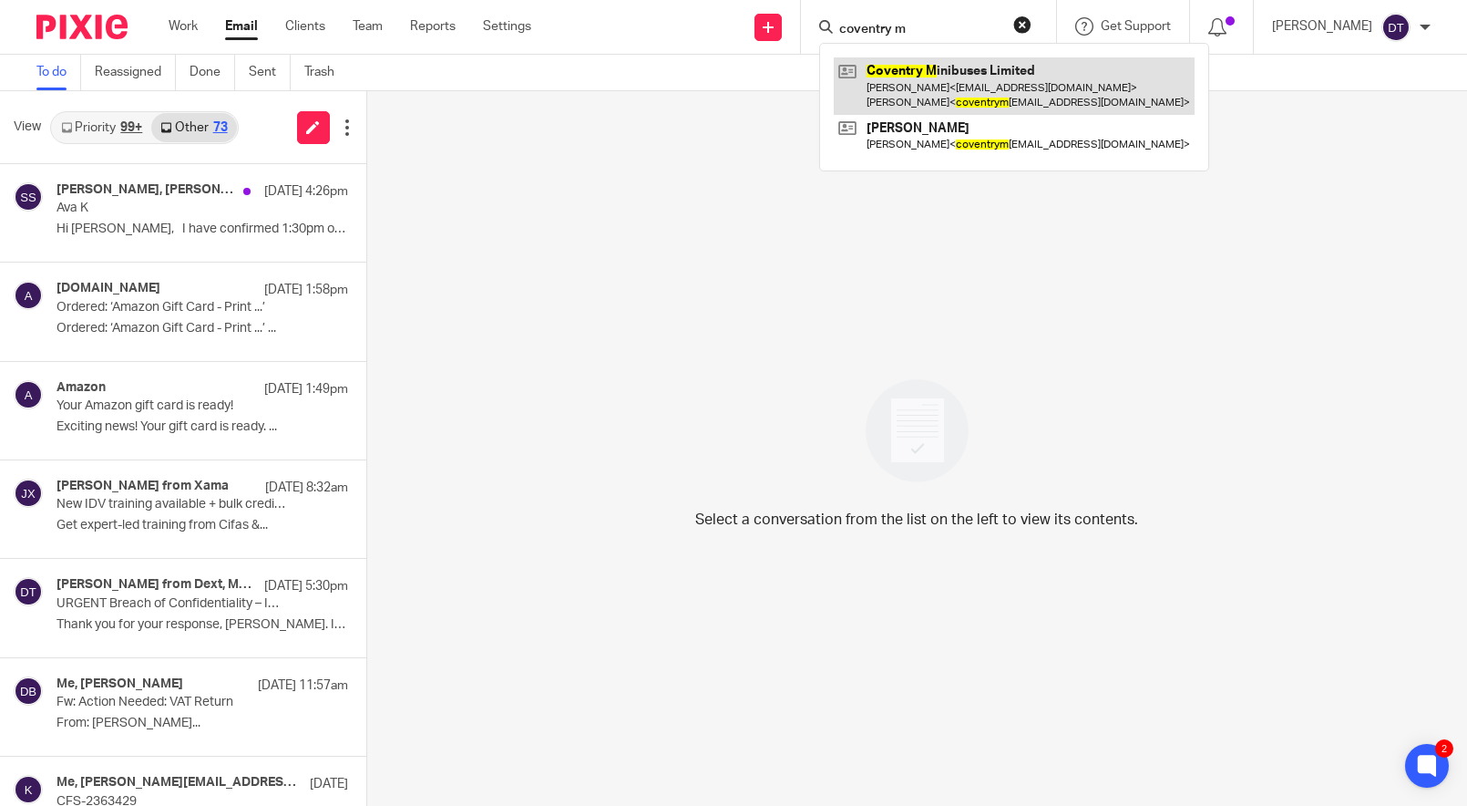
type input "coventry m"
click at [941, 91] on link at bounding box center [1014, 85] width 361 height 57
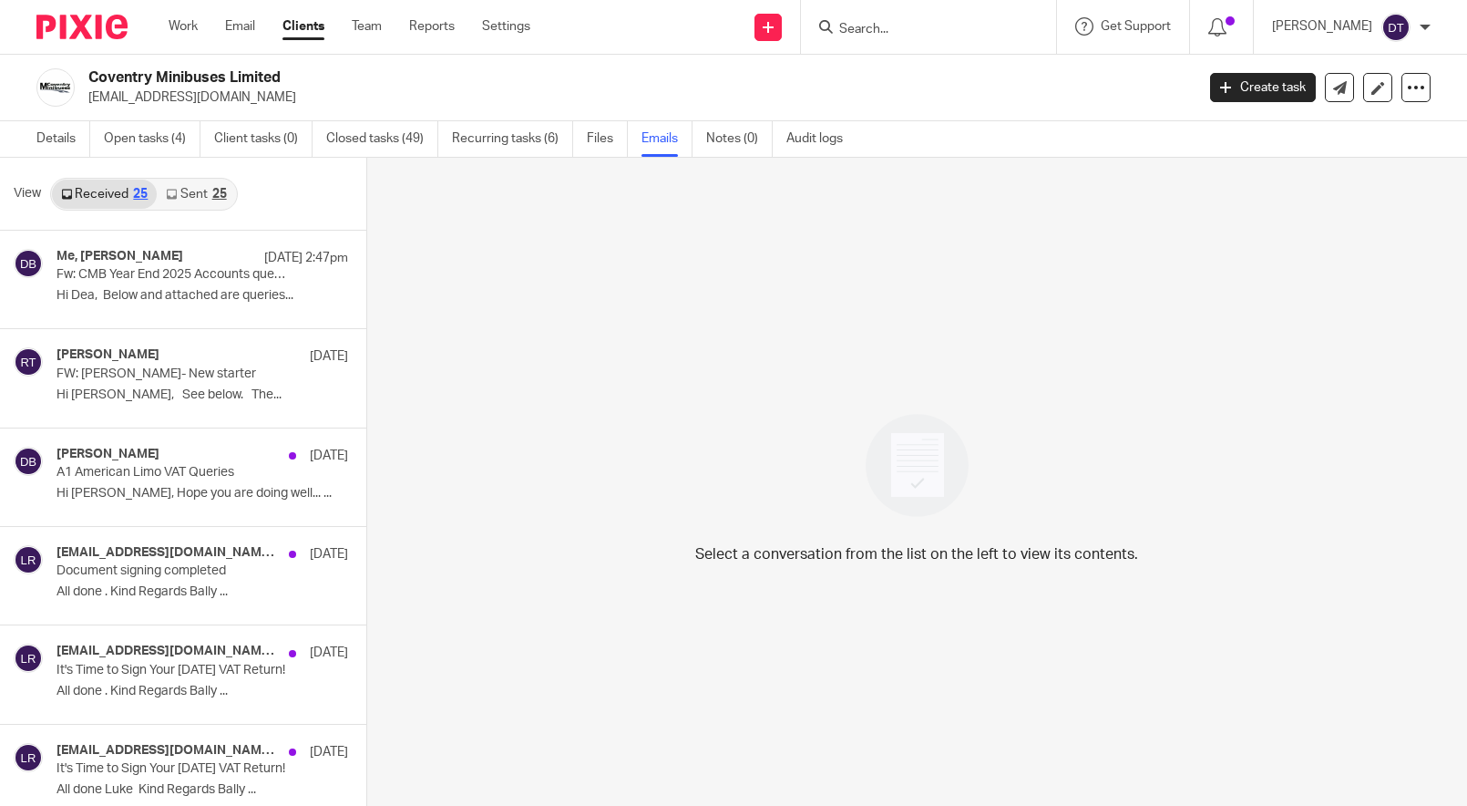
click at [190, 193] on link "Sent 25" at bounding box center [196, 194] width 78 height 29
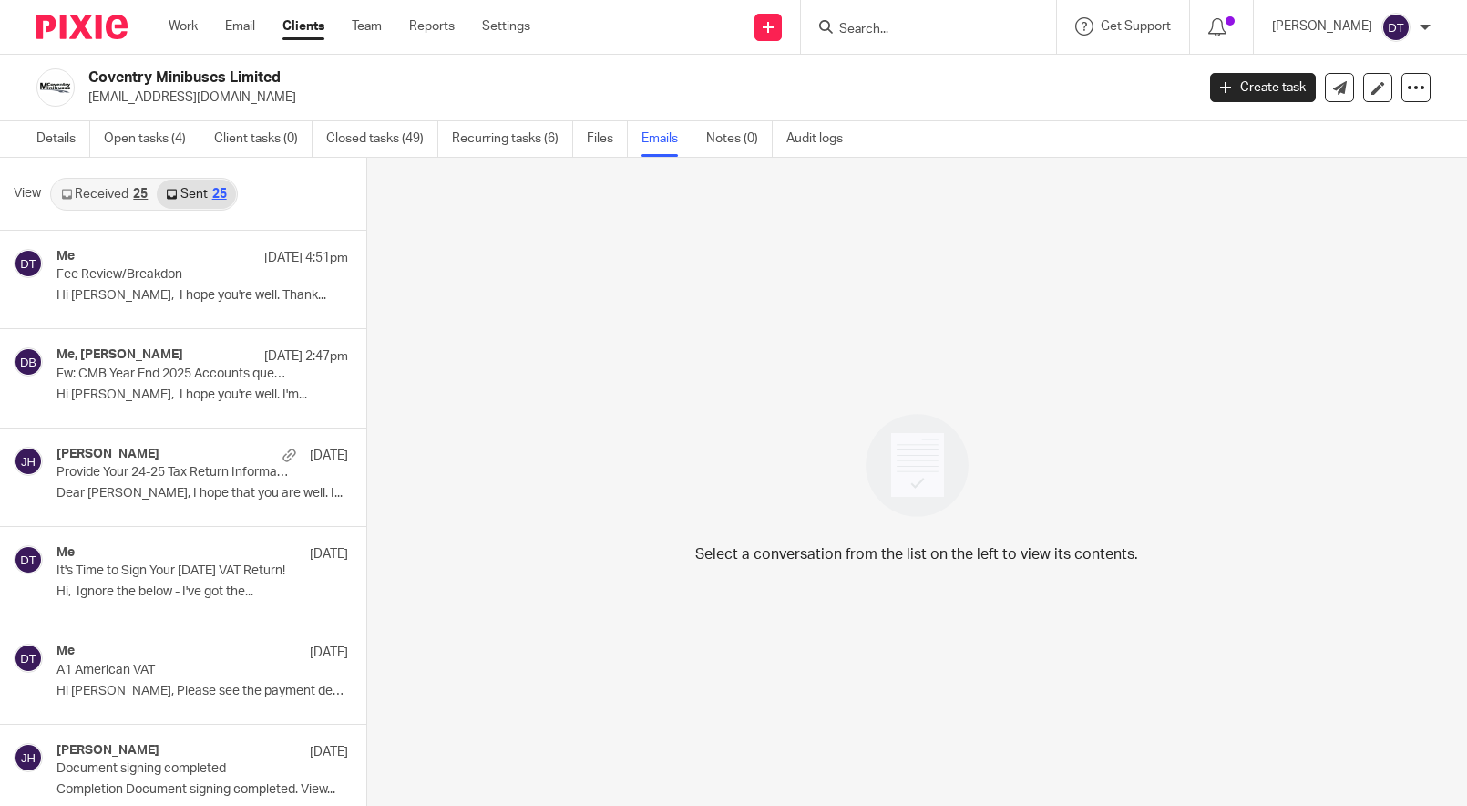
scroll to position [3, 0]
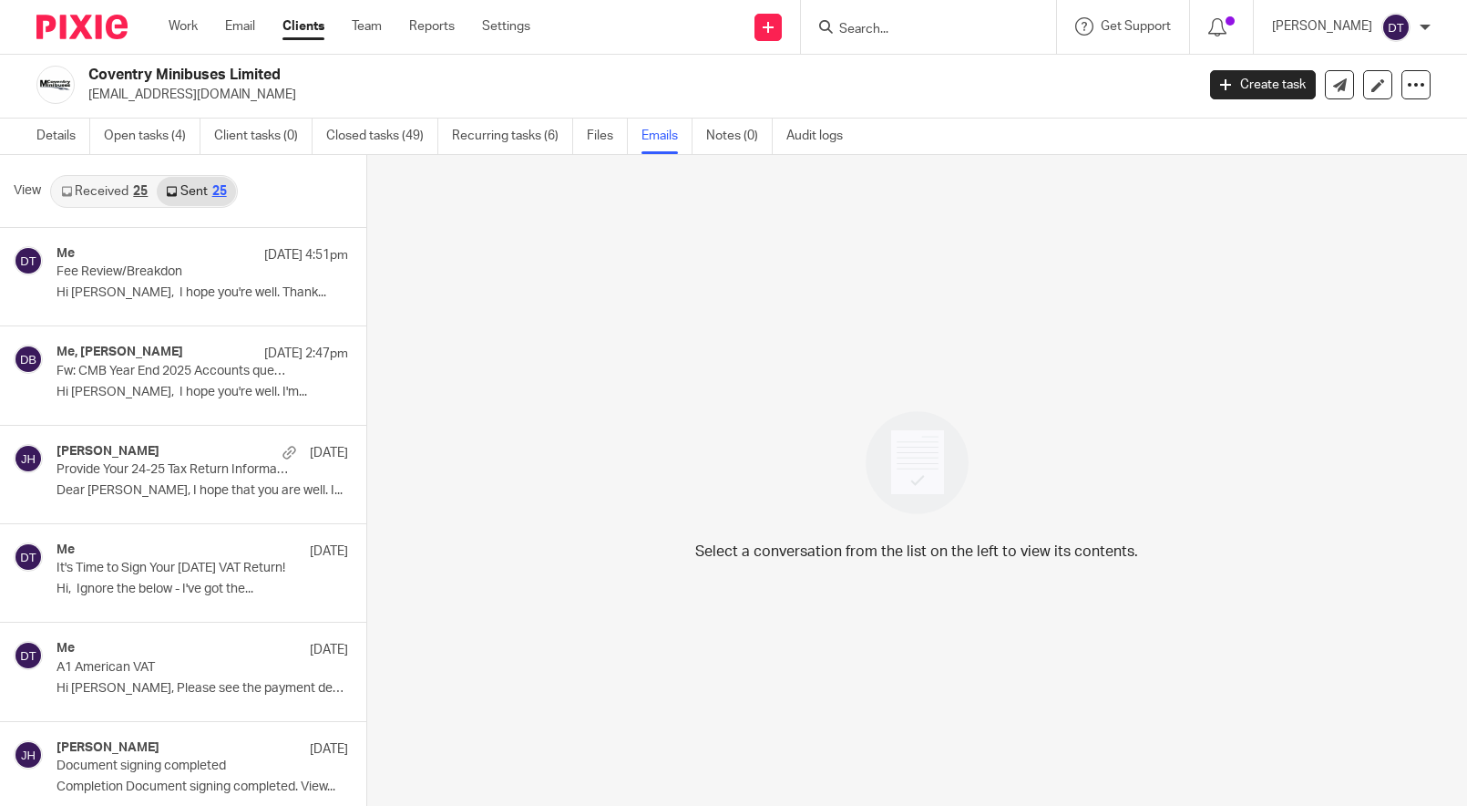
click at [130, 193] on link "Received 25" at bounding box center [104, 191] width 105 height 29
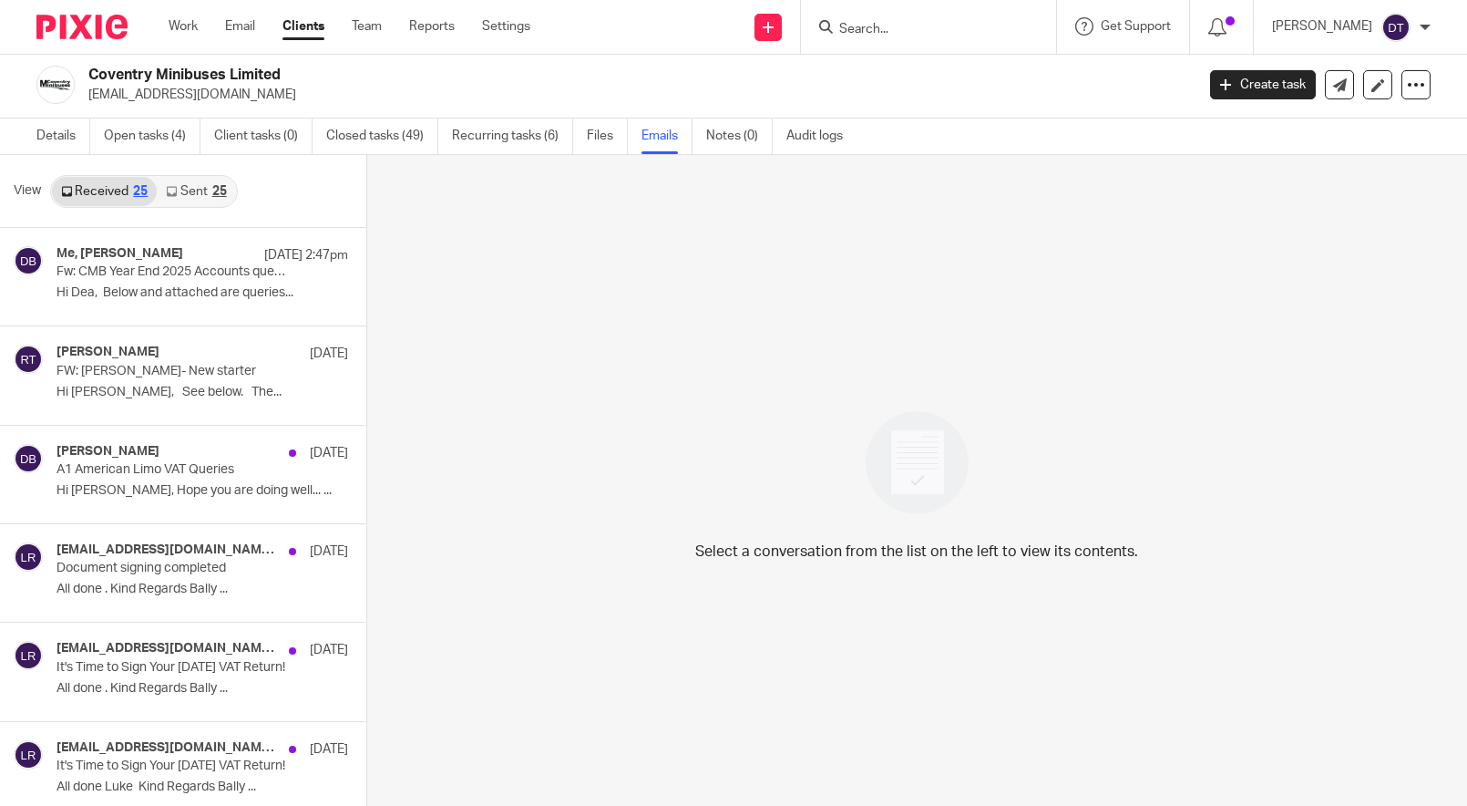
click at [189, 188] on link "Sent 25" at bounding box center [196, 191] width 78 height 29
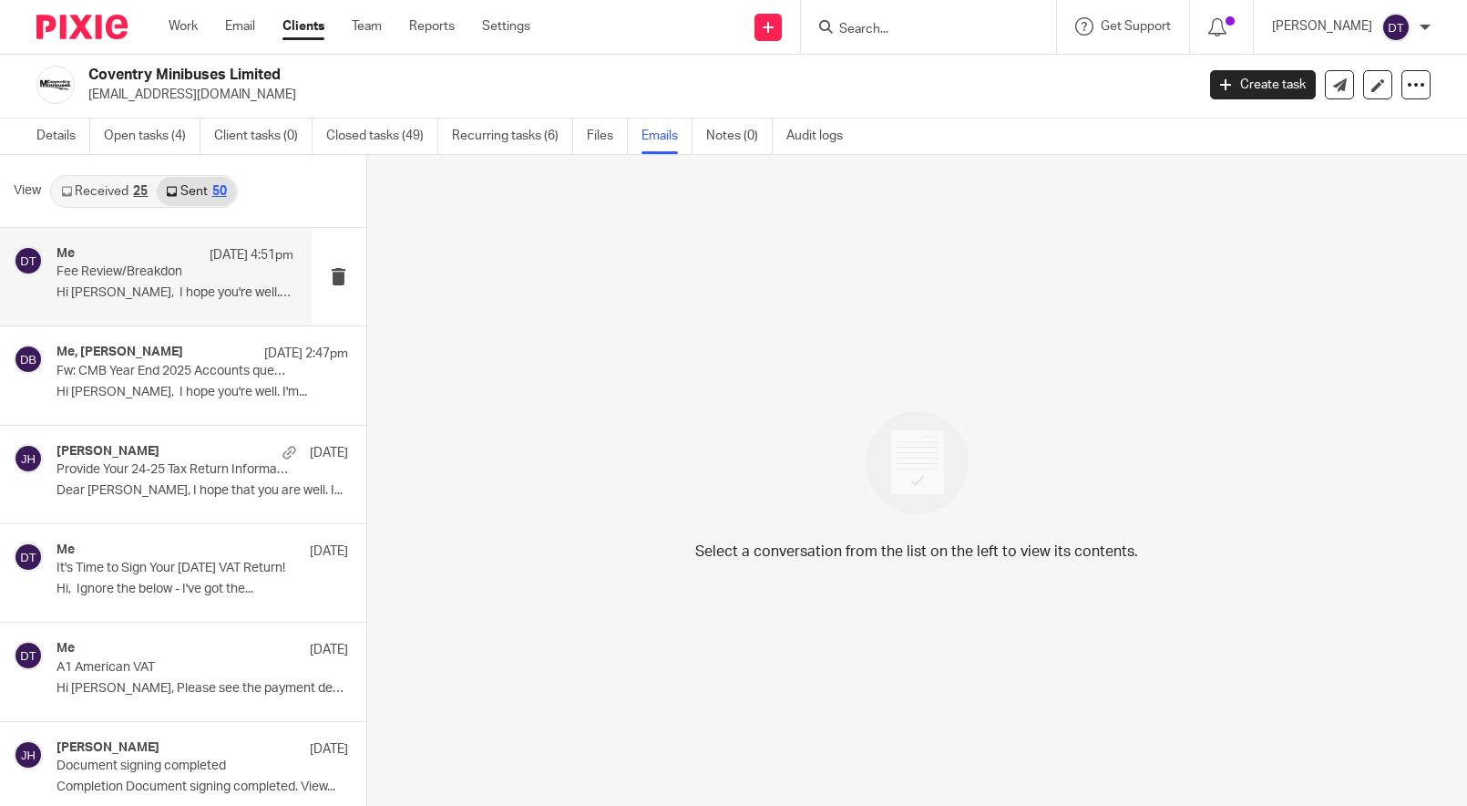
scroll to position [0, 0]
click at [167, 299] on p "Hi Birinder, I hope you're well. Thank..." at bounding box center [175, 292] width 237 height 15
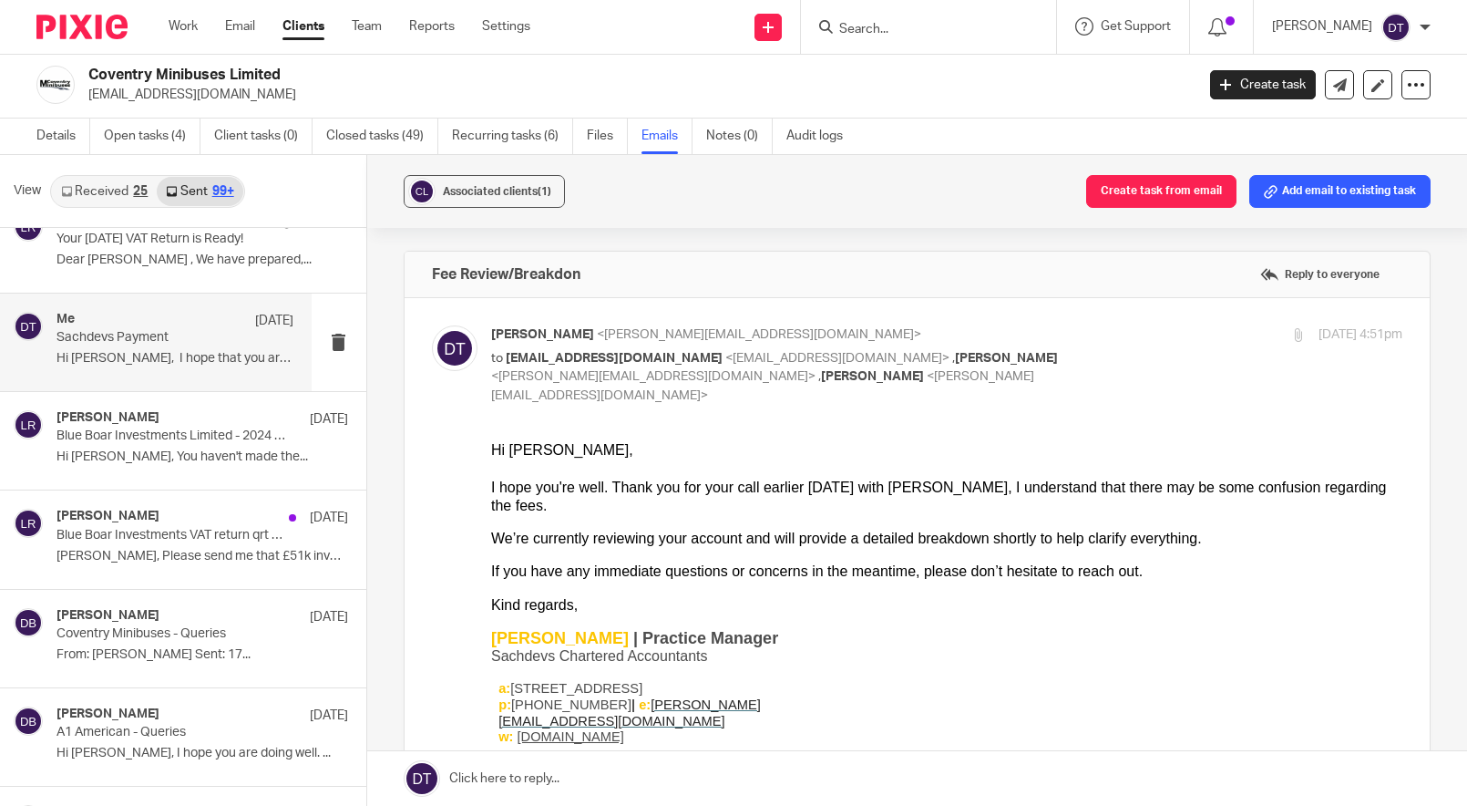
scroll to position [10787, 0]
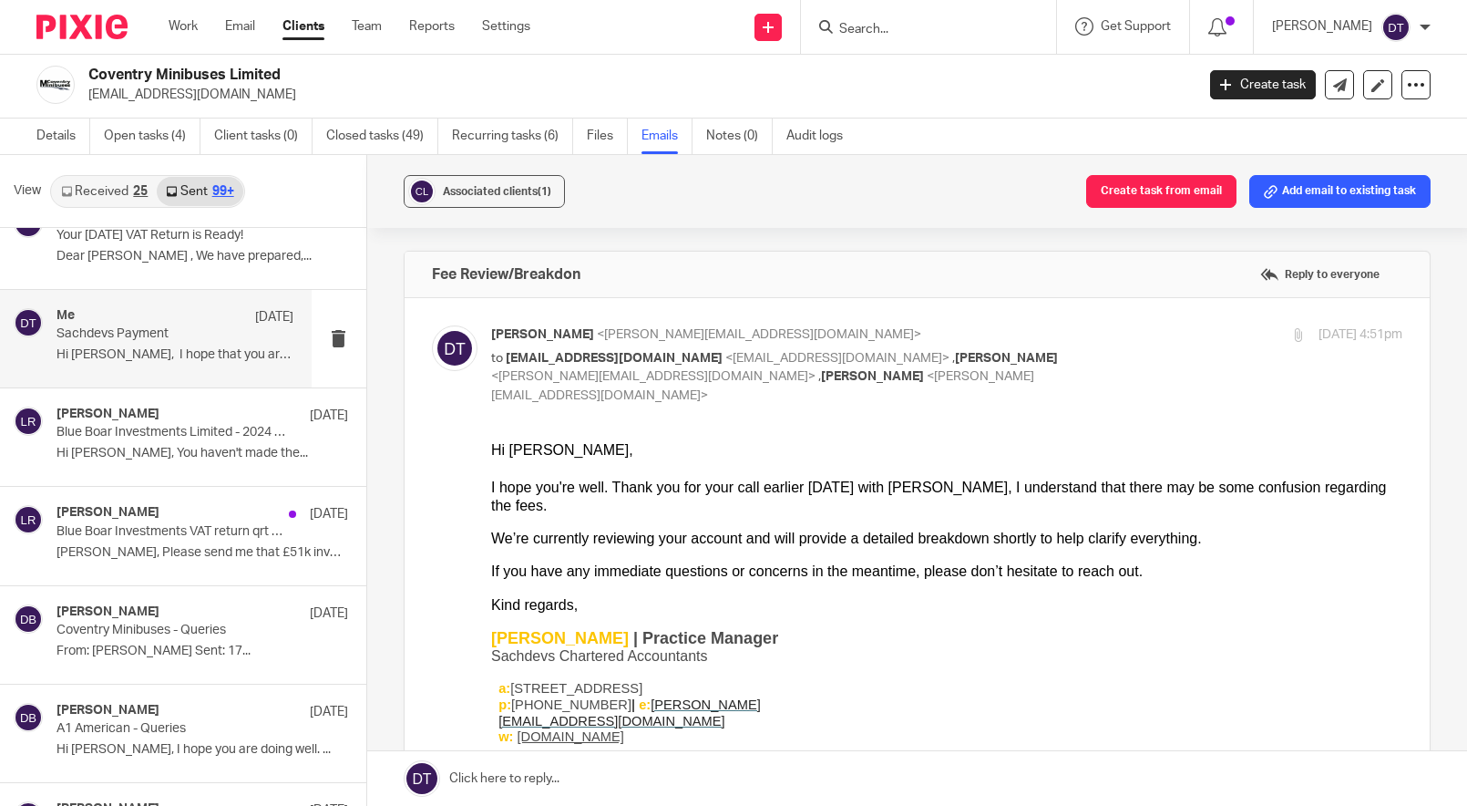
click at [173, 347] on p "Hi Birinder, I hope that you are..." at bounding box center [175, 354] width 237 height 15
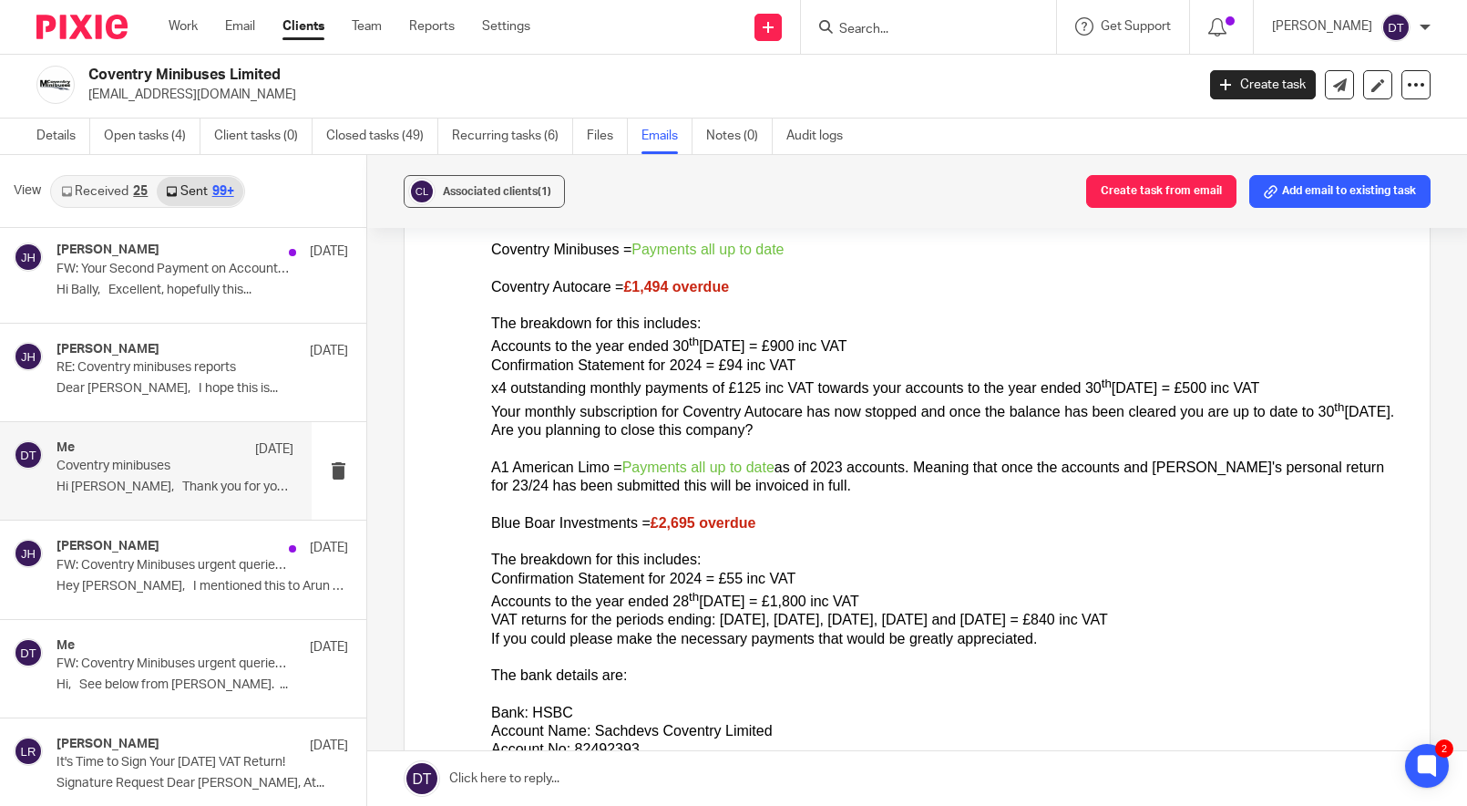
scroll to position [17657, 0]
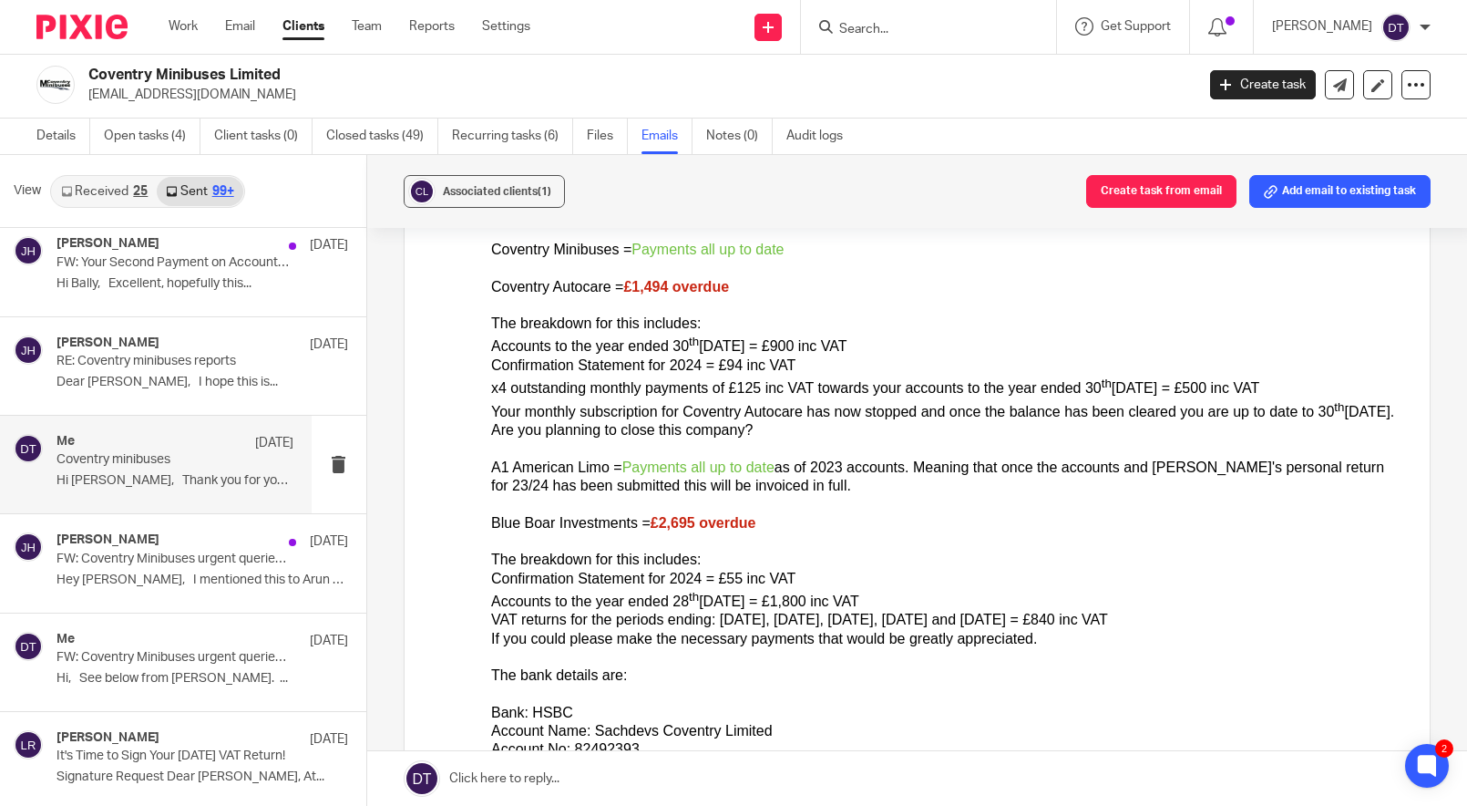
click at [170, 473] on p "Hi Birinder, Thank you for your email..." at bounding box center [175, 480] width 237 height 15
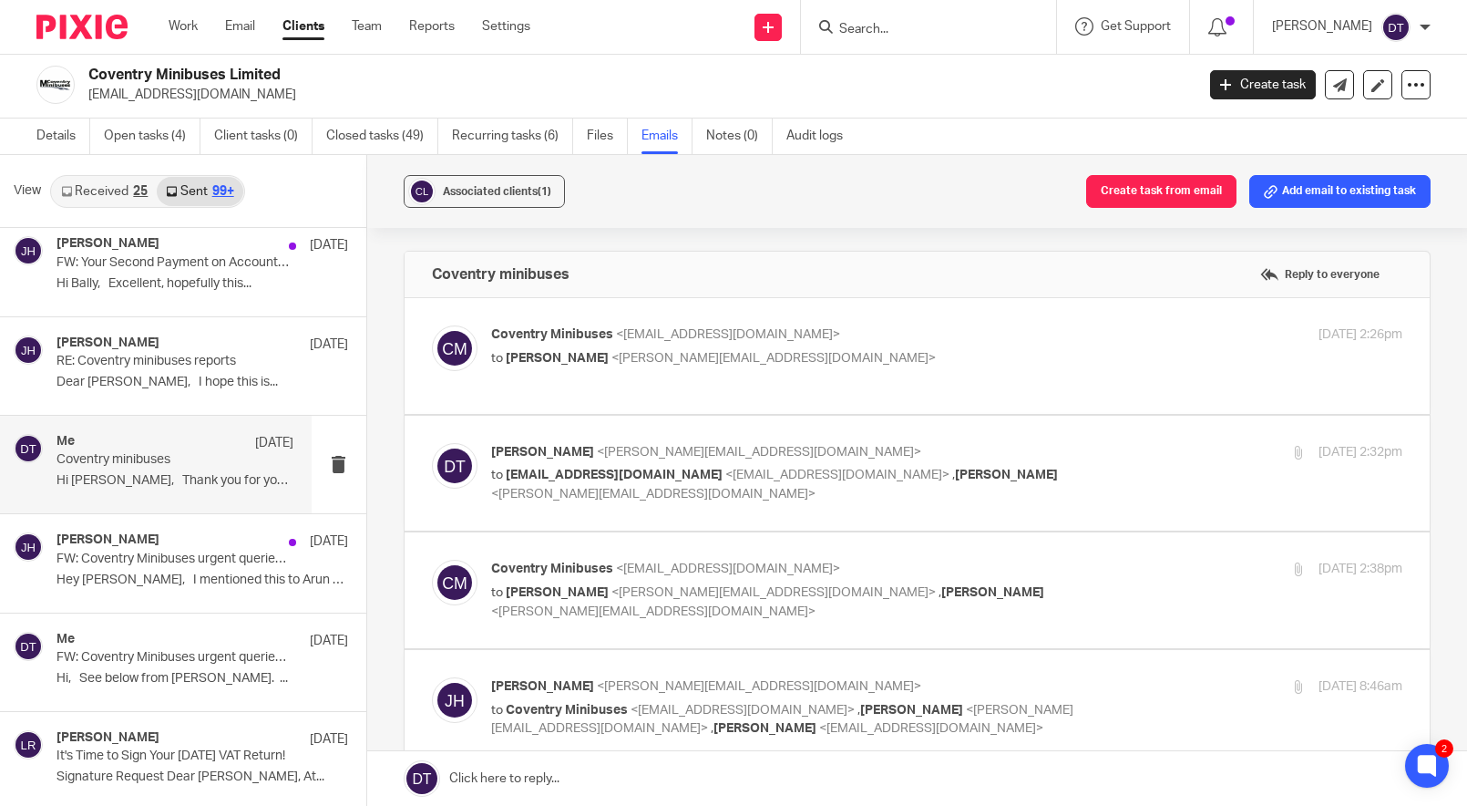
scroll to position [0, 0]
click at [623, 414] on label at bounding box center [918, 356] width 1026 height 116
click at [432, 325] on input "checkbox" at bounding box center [431, 324] width 1 height 1
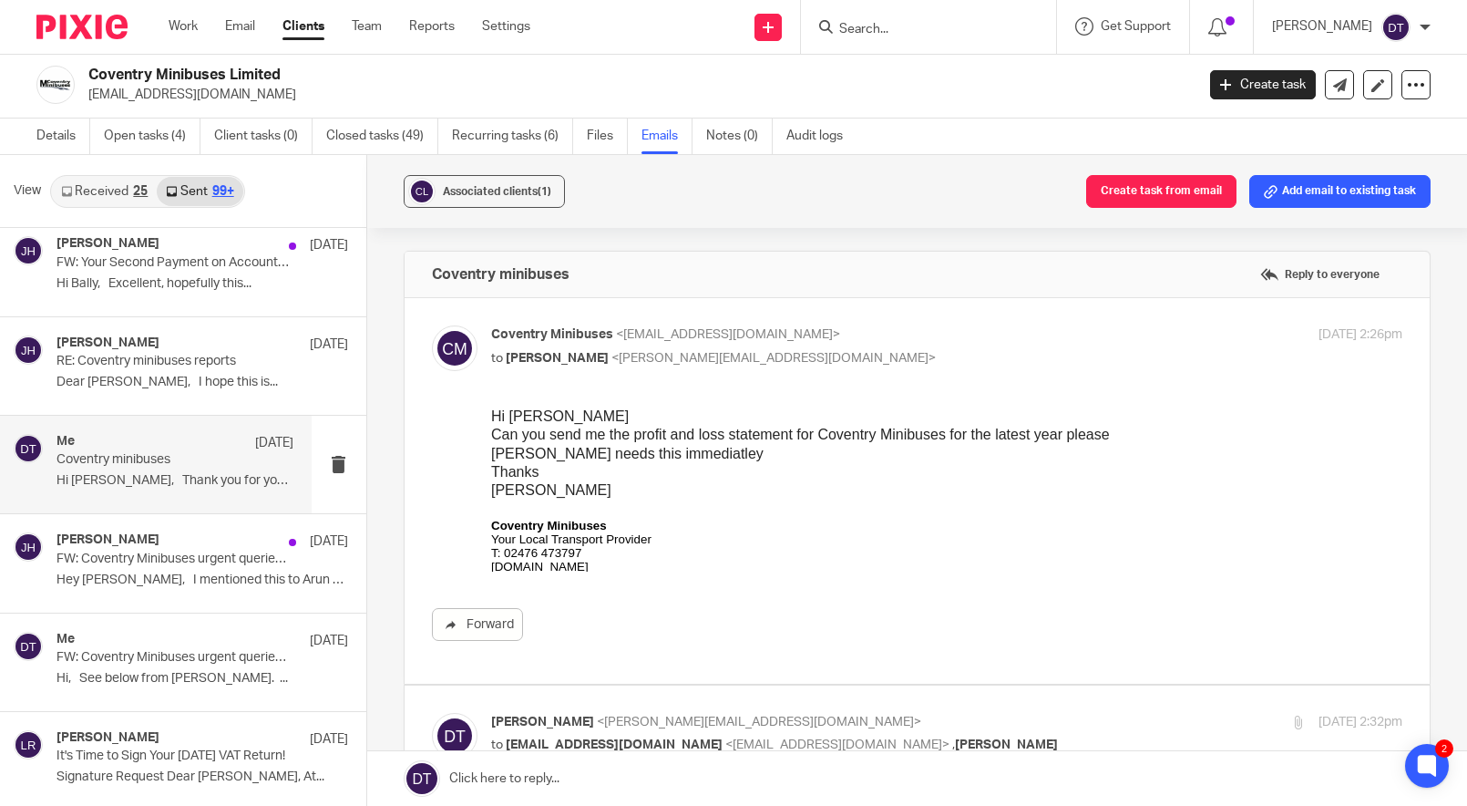
click at [878, 337] on p "Coventry Minibuses <coventryminibus@aol.co.uk>" at bounding box center [795, 334] width 608 height 19
checkbox input "false"
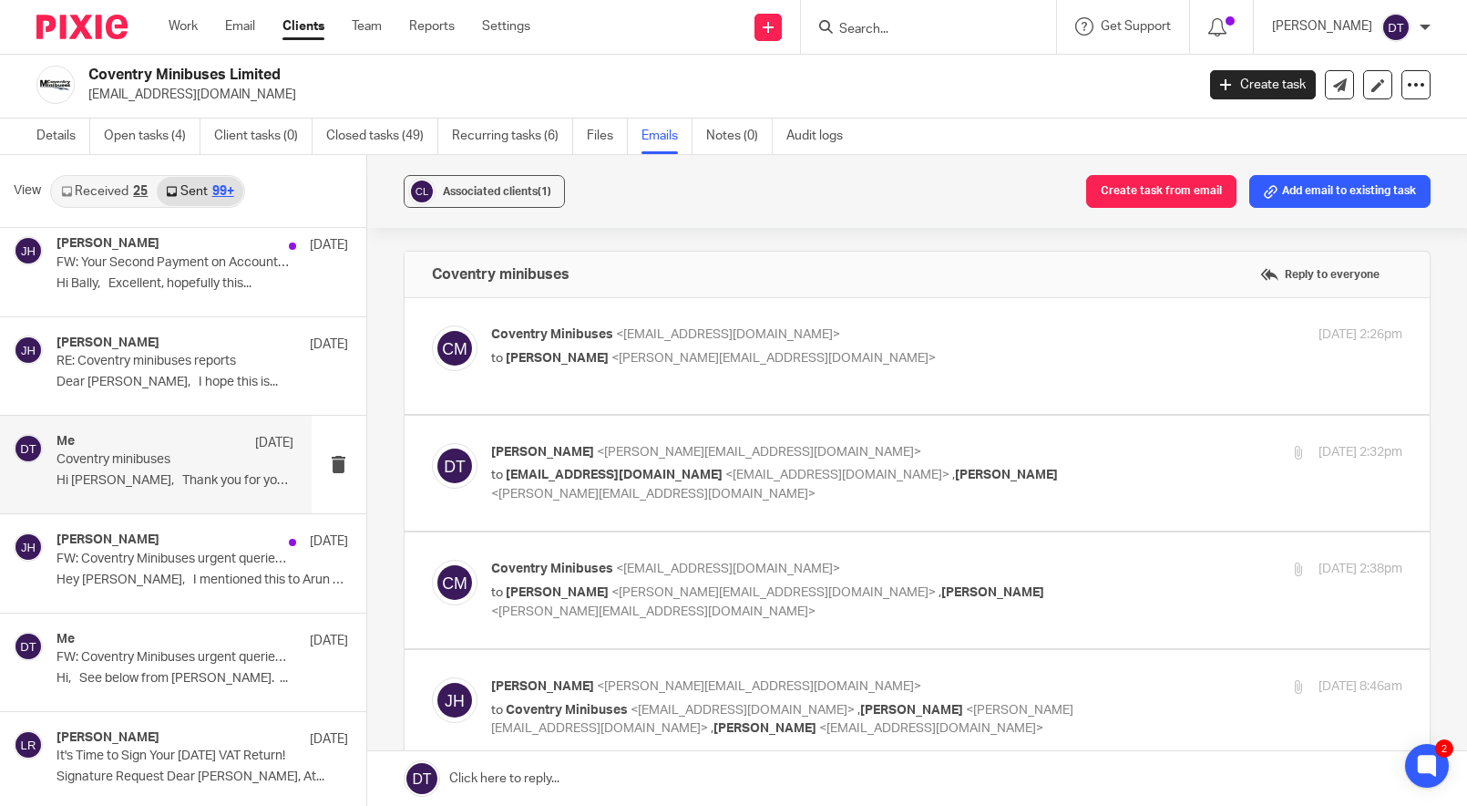
click at [817, 481] on span "<coventryminibus@aol.co.uk>" at bounding box center [838, 474] width 224 height 13
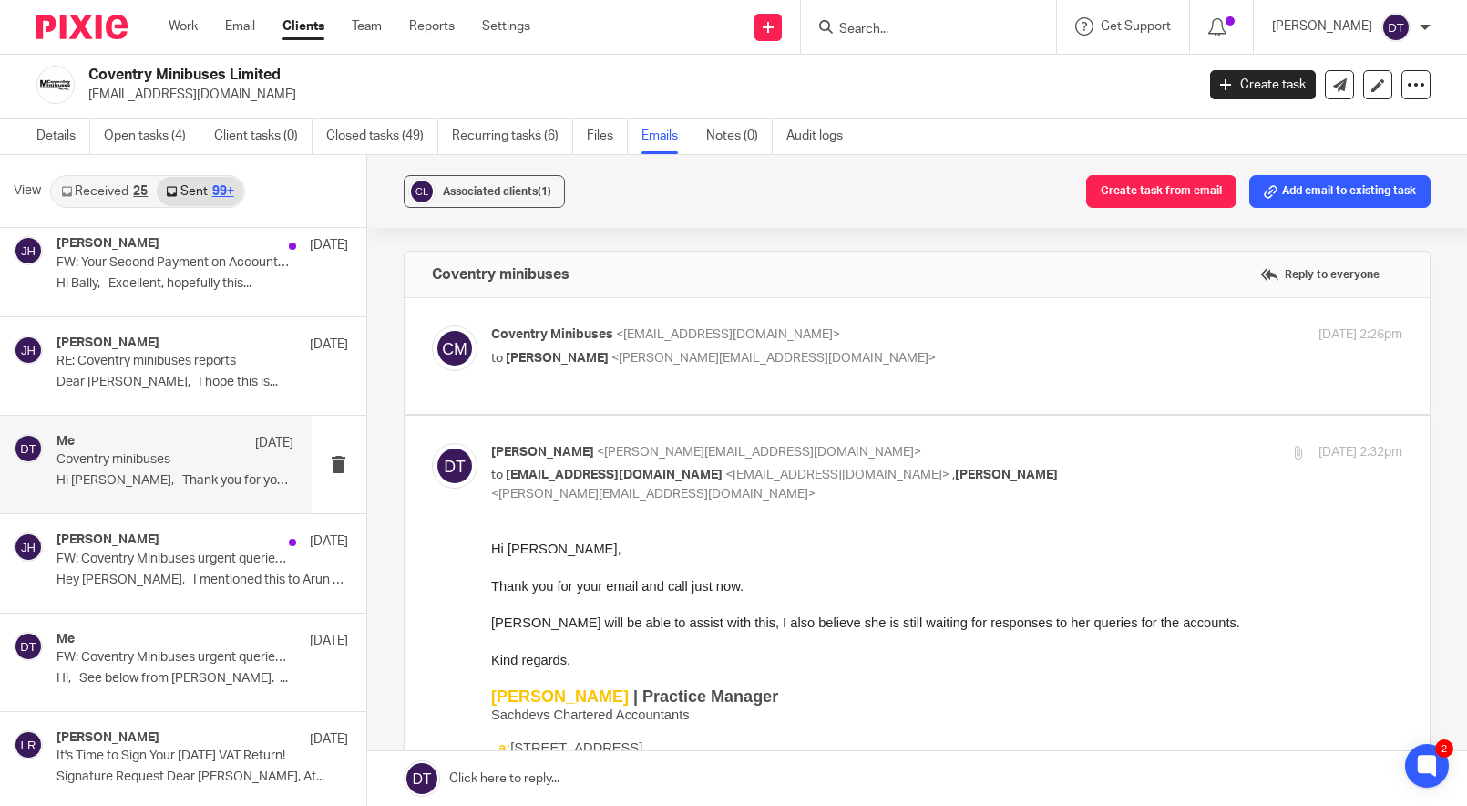
click at [900, 462] on p "Deanna Templeton <deanna@sachdevs-ca.com>" at bounding box center [795, 452] width 608 height 19
checkbox input "false"
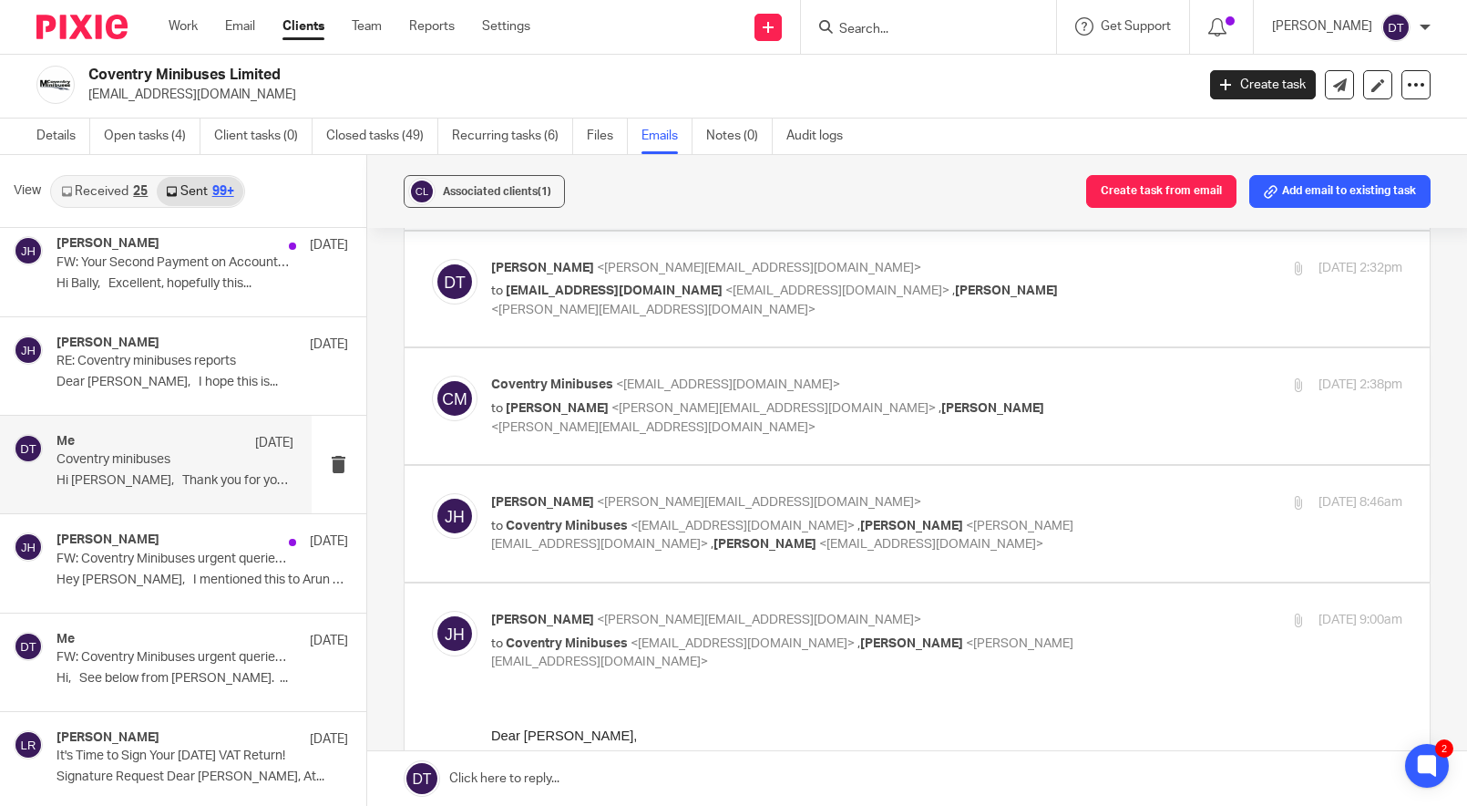
scroll to position [189, 0]
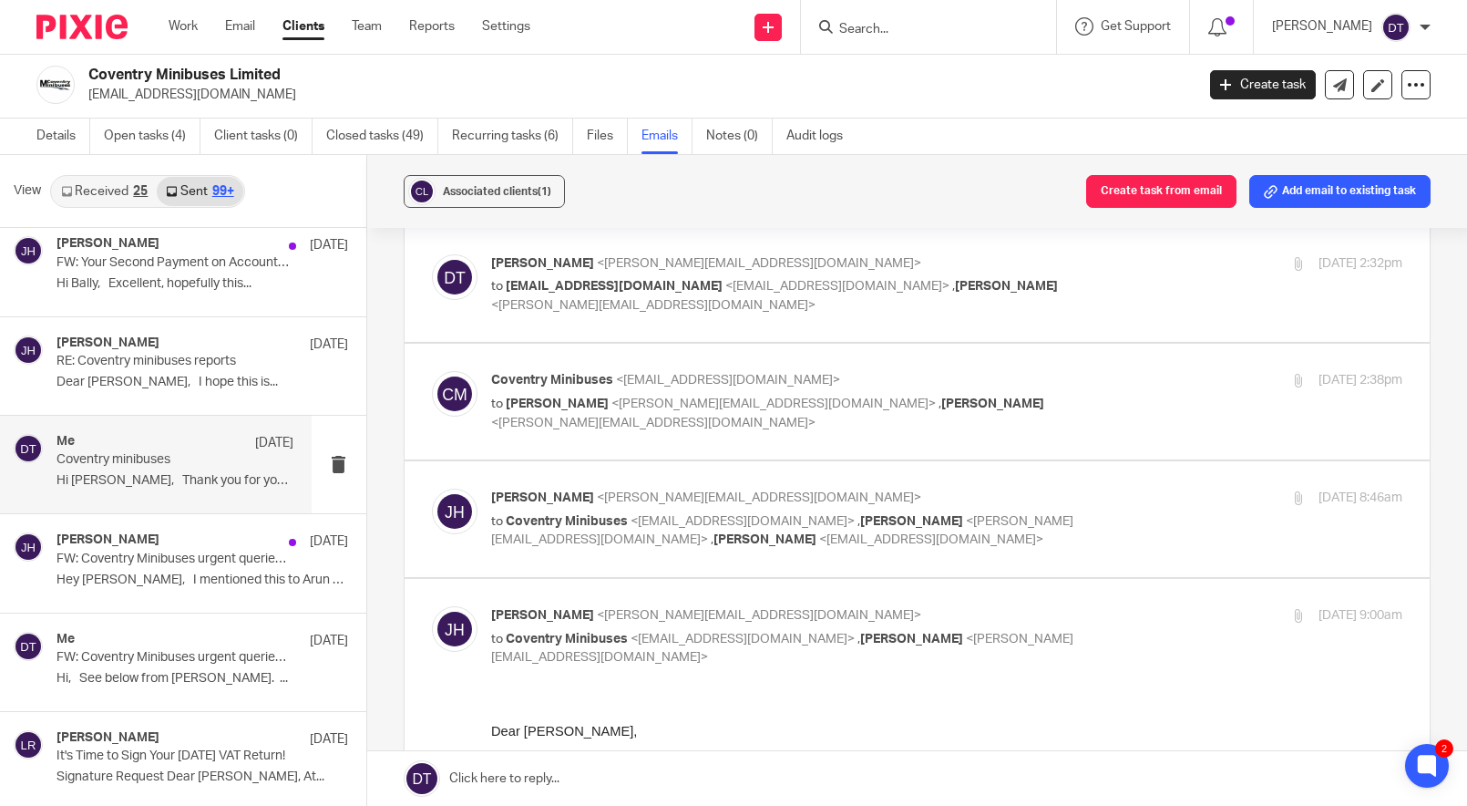
click at [816, 422] on span "<jodie@sachdevs-ca.com>" at bounding box center [653, 423] width 324 height 13
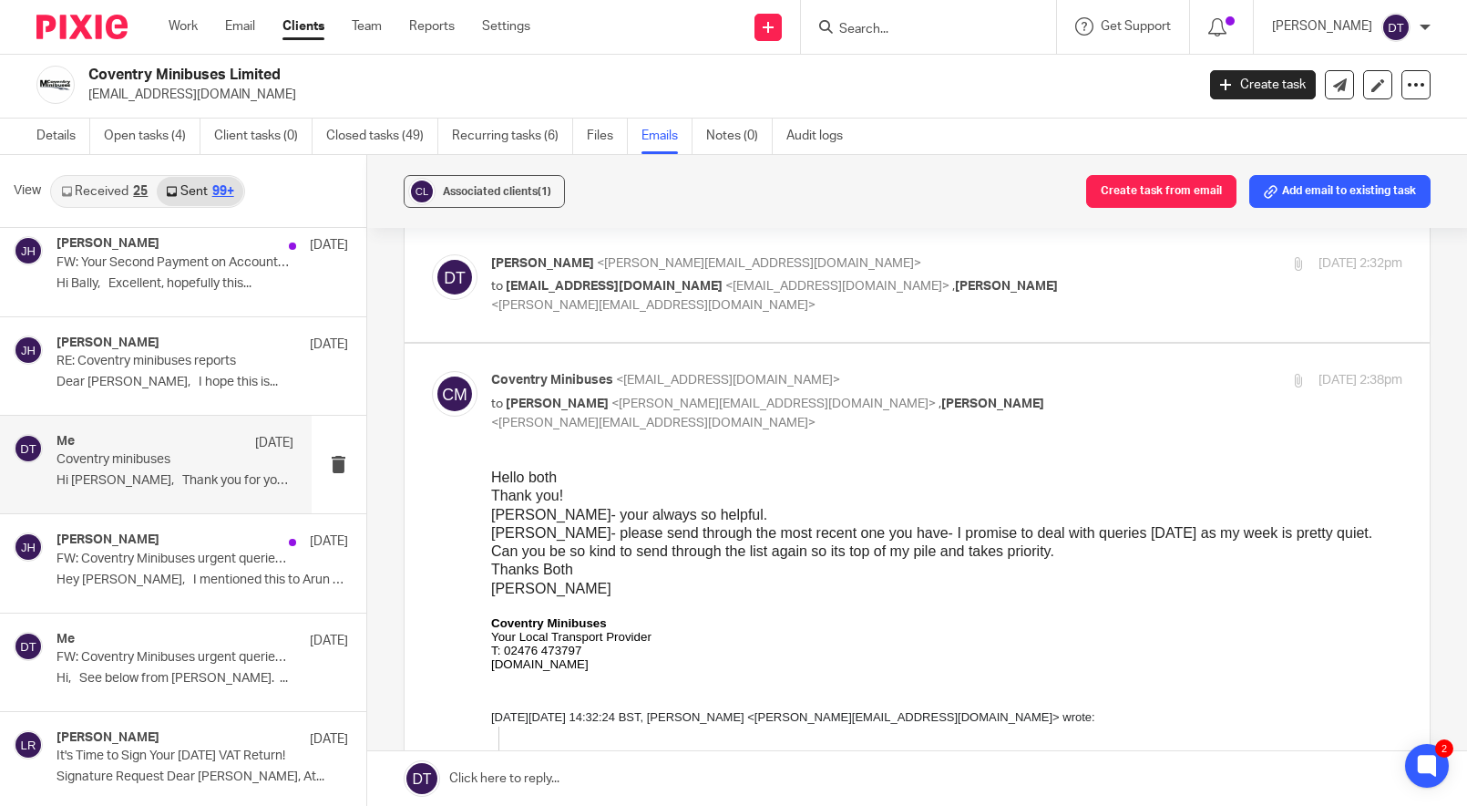
scroll to position [0, 0]
click at [1096, 407] on div "Coventry Minibuses <coventryminibus@aol.co.uk> to Deanna Templeton <deanna@sach…" at bounding box center [795, 401] width 608 height 61
checkbox input "false"
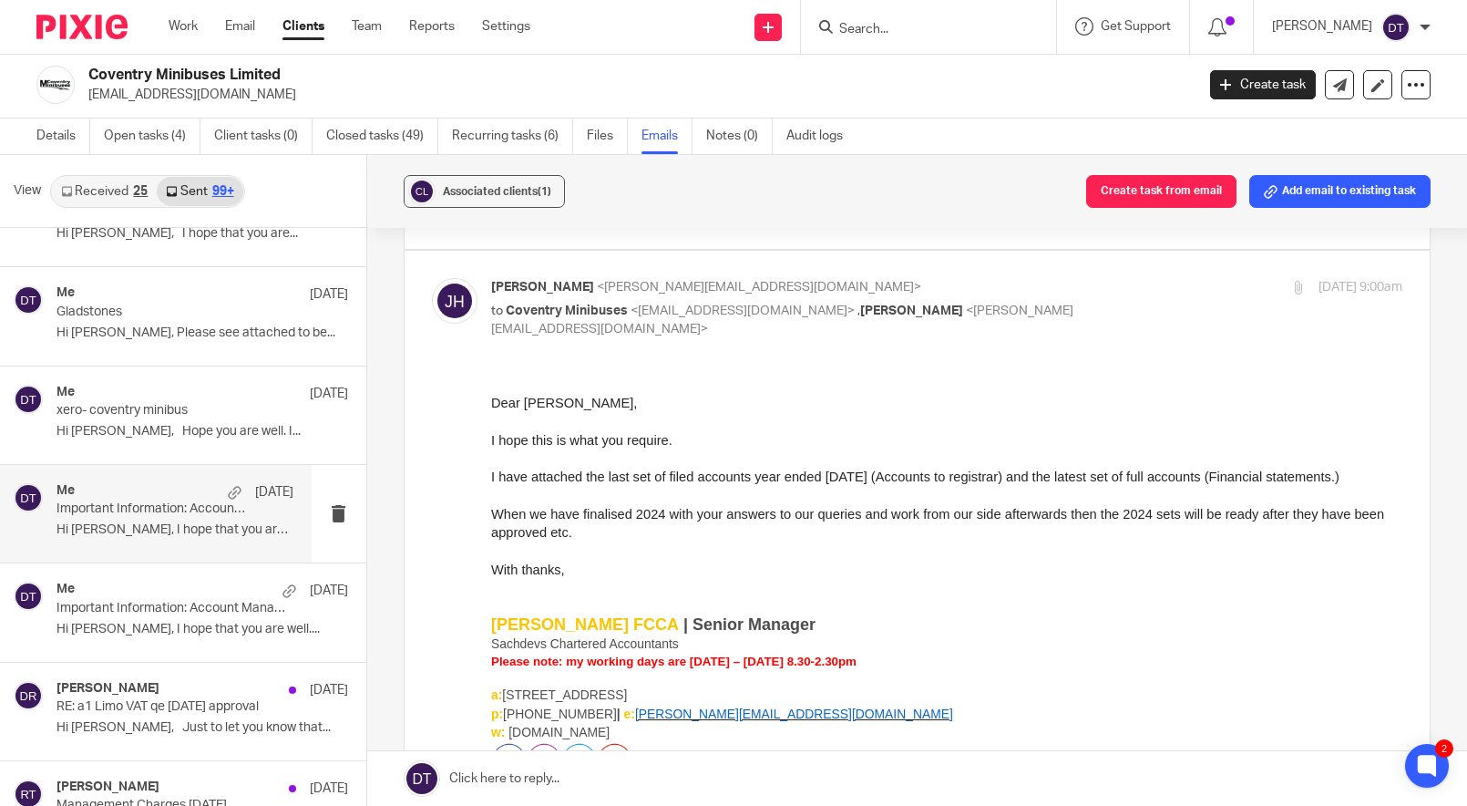
scroll to position [19786, 0]
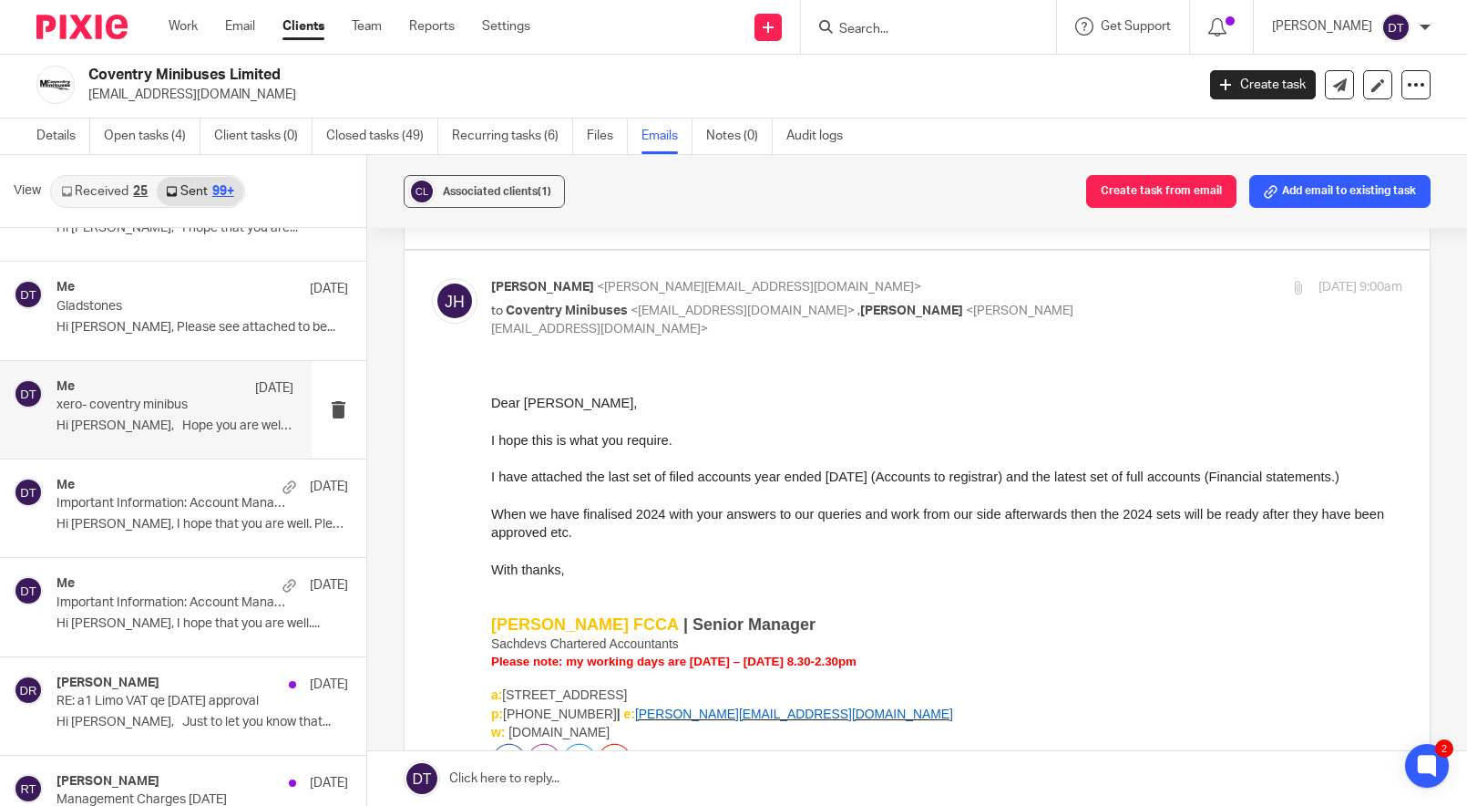
click at [206, 397] on p "xero- coventry minibus" at bounding box center [152, 404] width 190 height 15
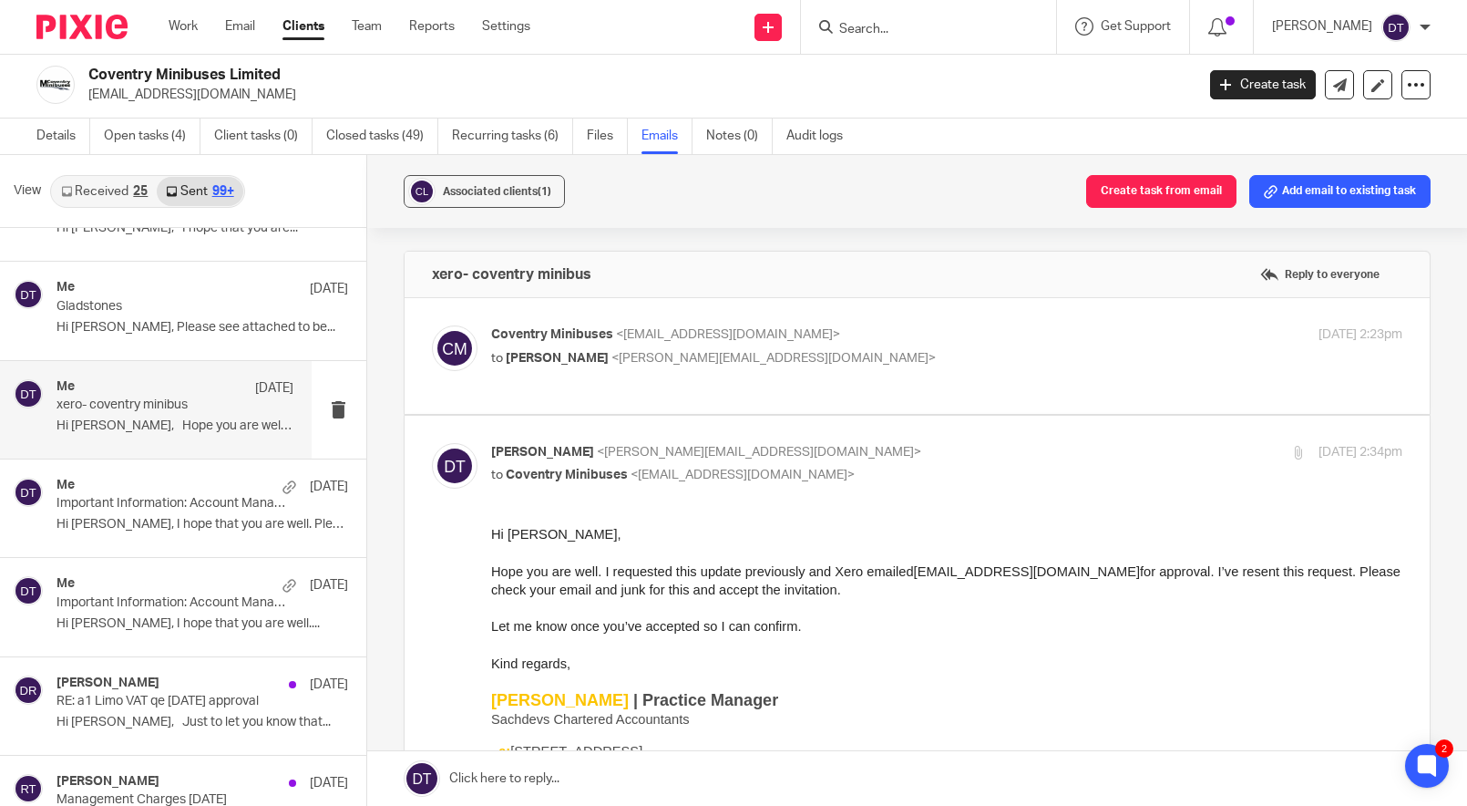
scroll to position [0, 0]
click at [665, 383] on div "Coventry Minibuses <coventryminibus@aol.co.uk> to Deanna Templeton <deanna@sach…" at bounding box center [918, 355] width 972 height 61
click at [678, 370] on div "Coventry Minibuses <coventryminibus@aol.co.uk> to Deanna Templeton <deanna@sach…" at bounding box center [947, 348] width 912 height 46
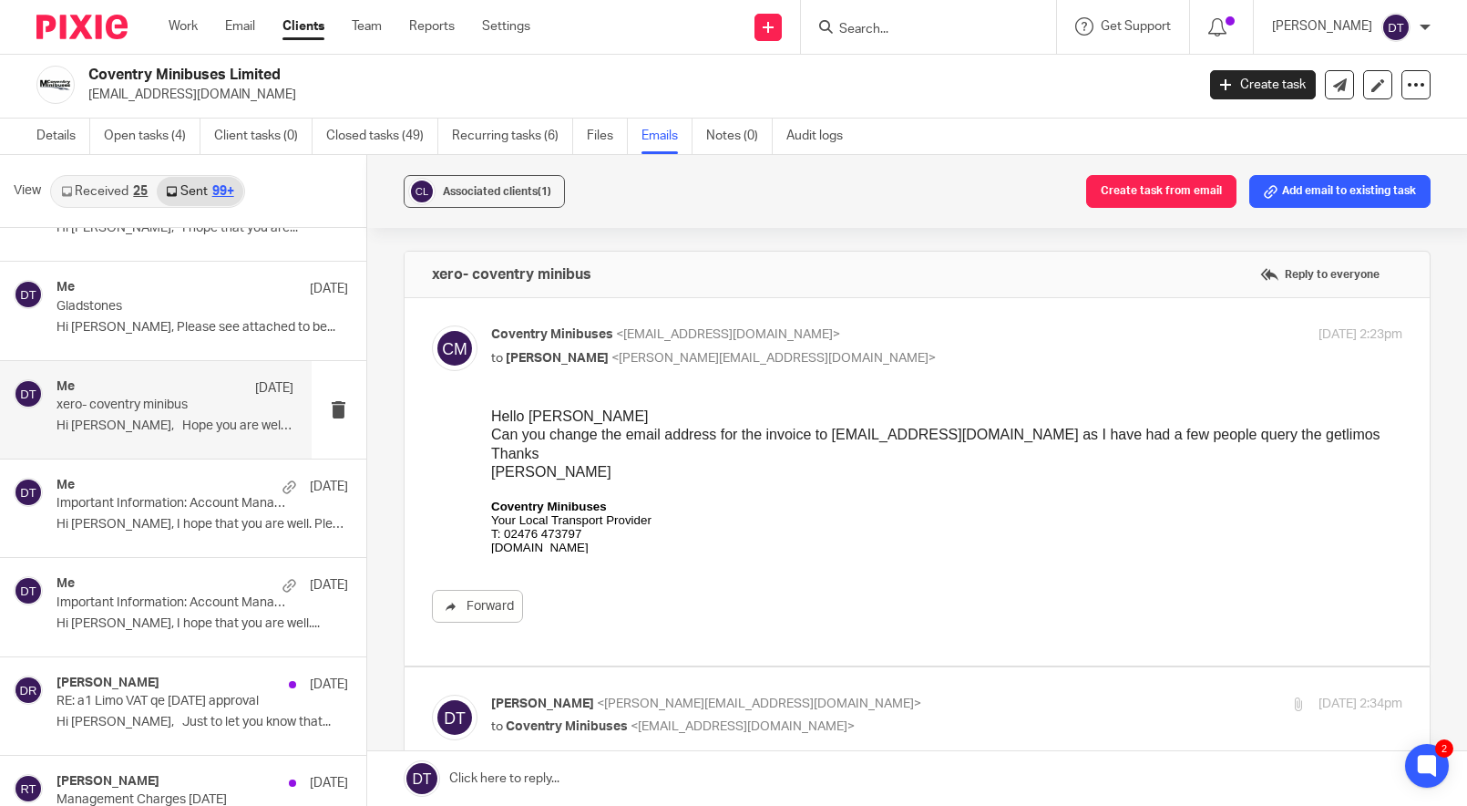
click at [857, 349] on p "to Deanna Templeton <deanna@sachdevs-ca.com>" at bounding box center [795, 358] width 608 height 19
checkbox input "false"
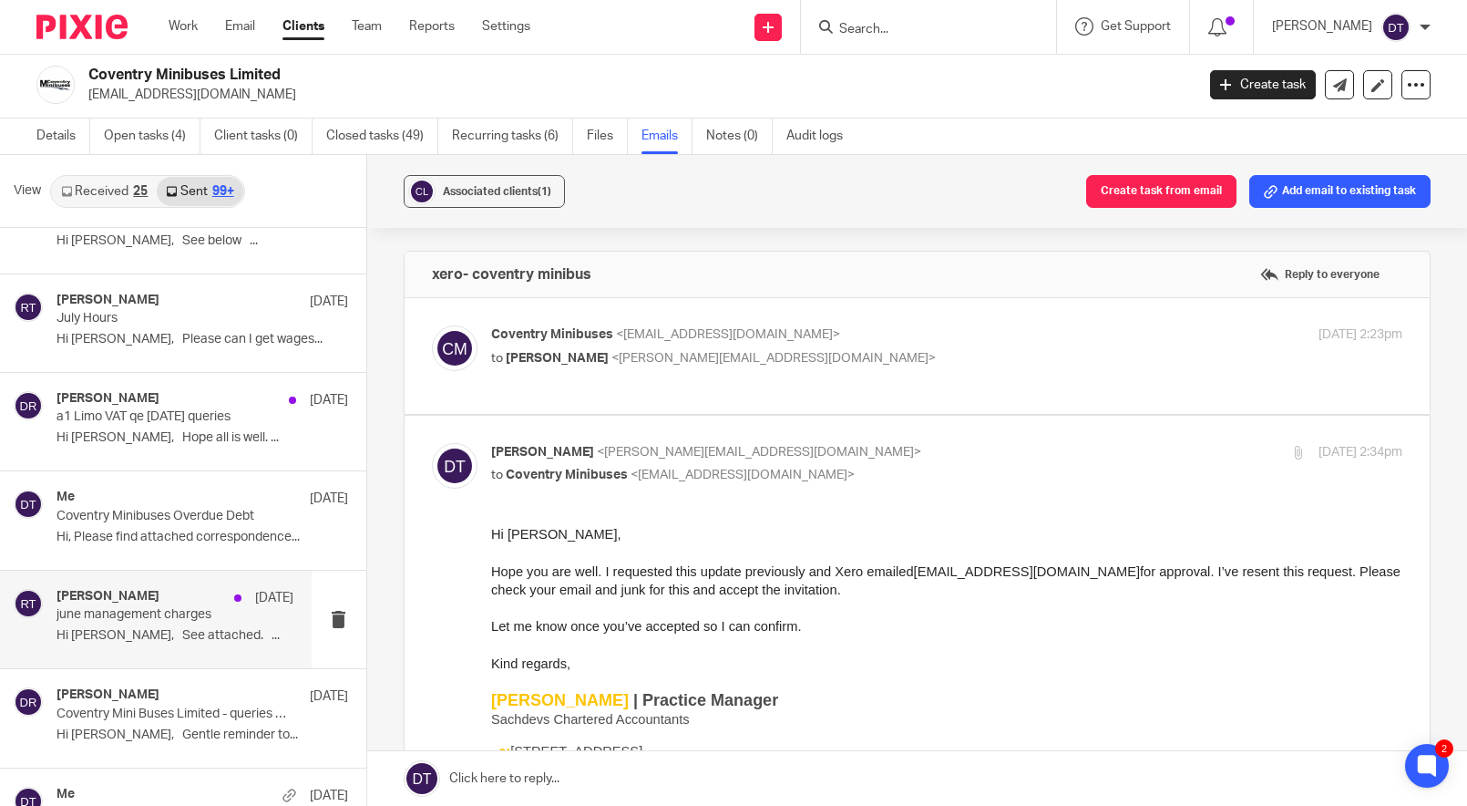
scroll to position [20466, 0]
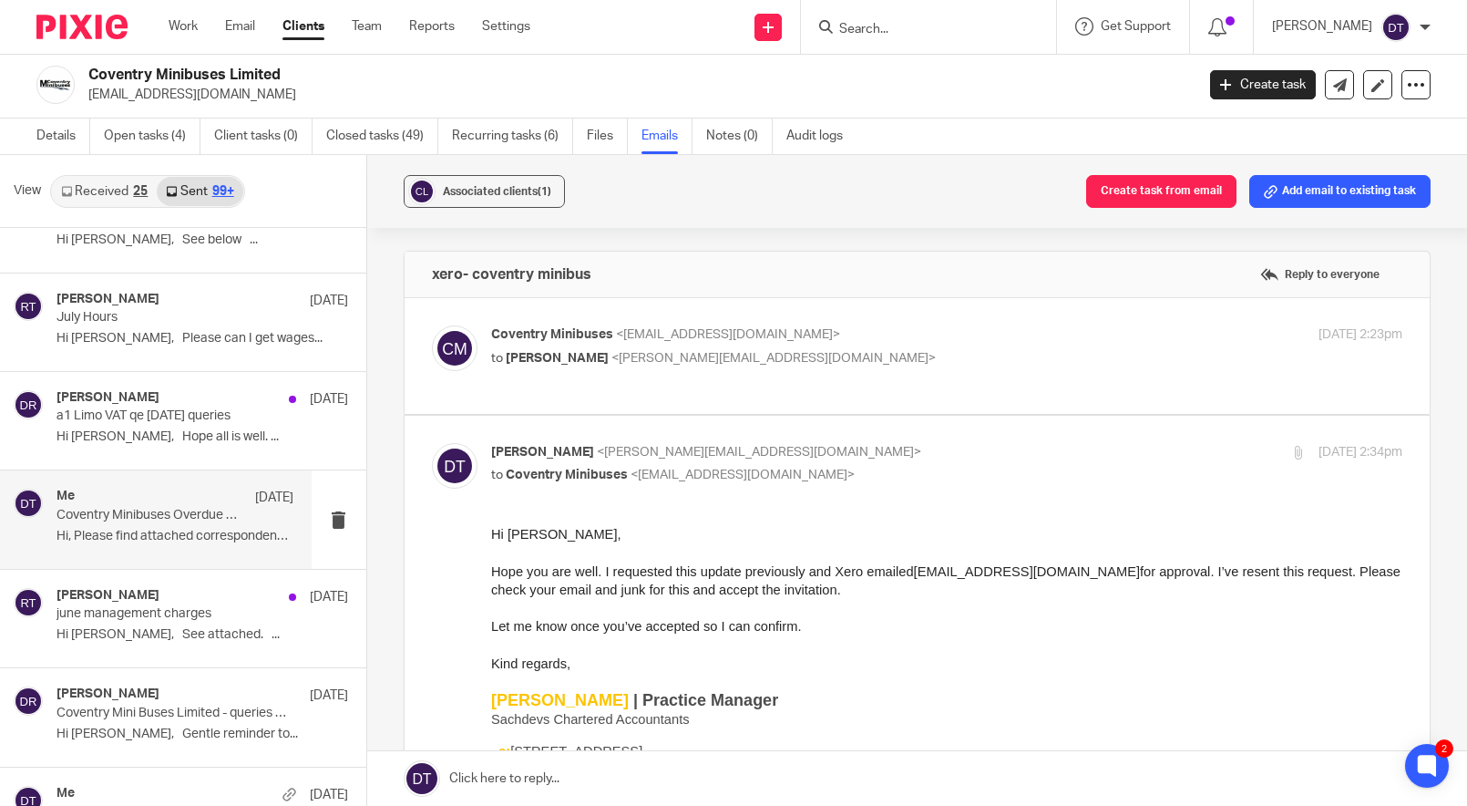
click at [174, 489] on div "Me 23 Jul 2024" at bounding box center [175, 498] width 237 height 18
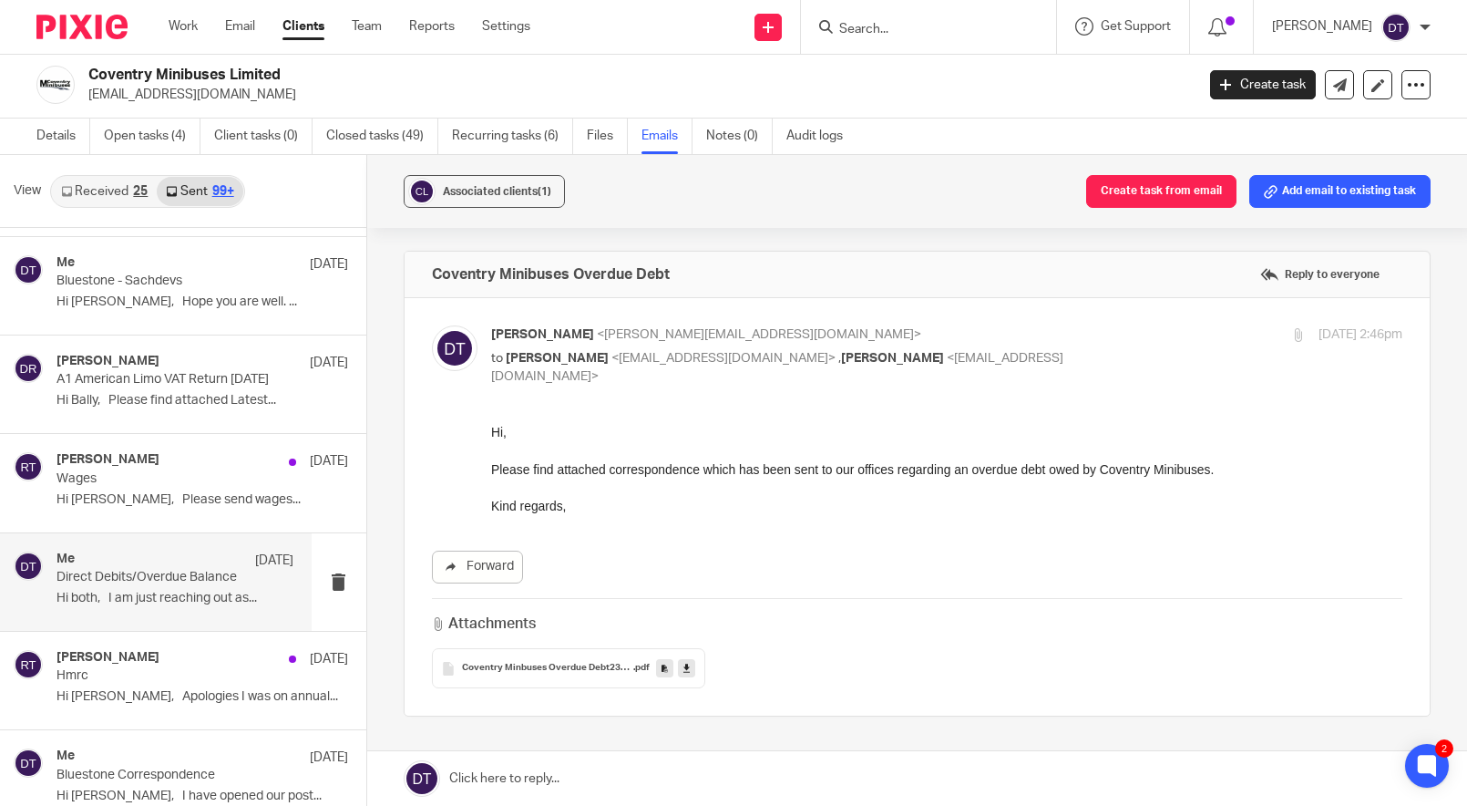
scroll to position [25130, 0]
click at [158, 590] on p "Hi both, I am just reaching out as..." at bounding box center [175, 597] width 237 height 15
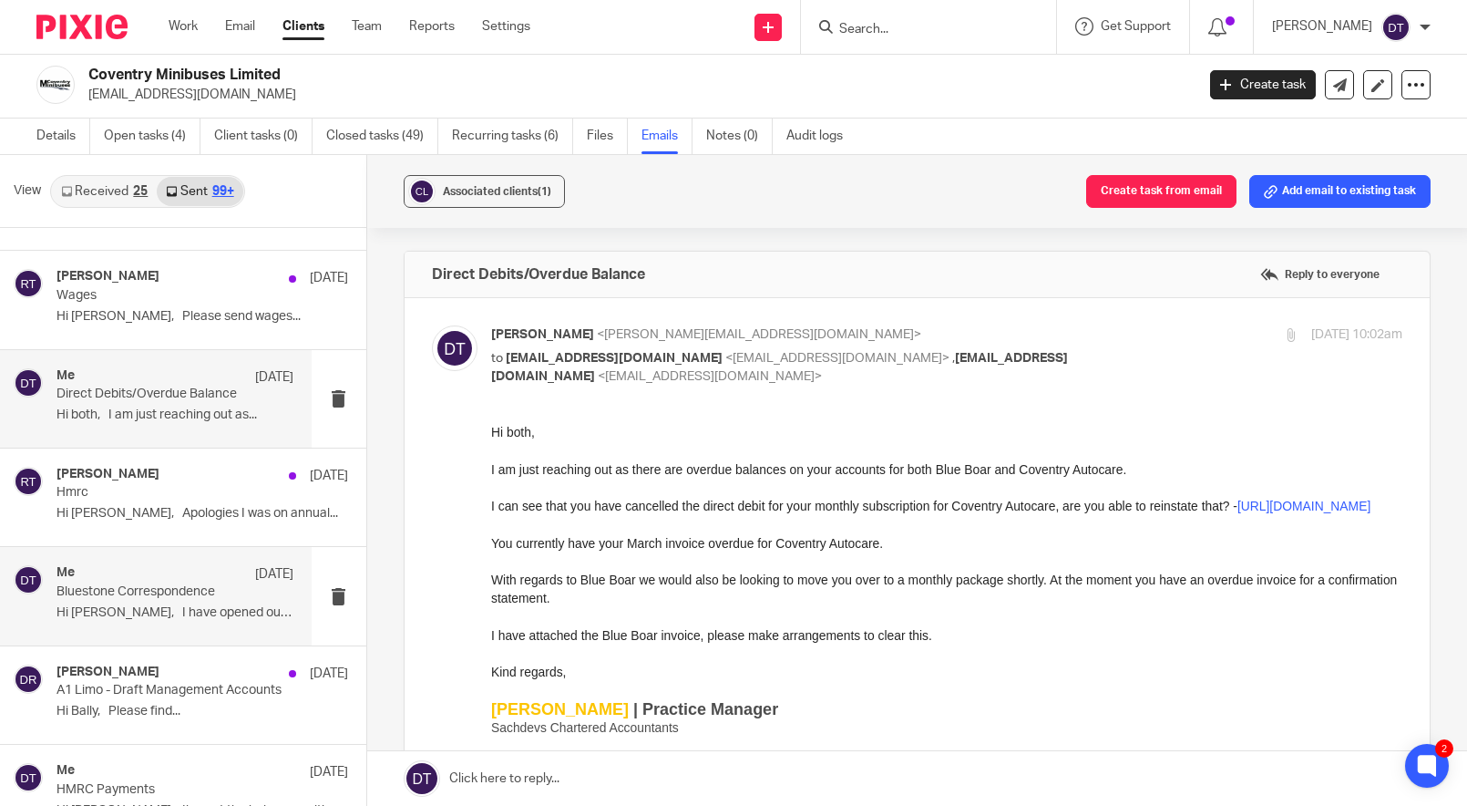
scroll to position [25316, 0]
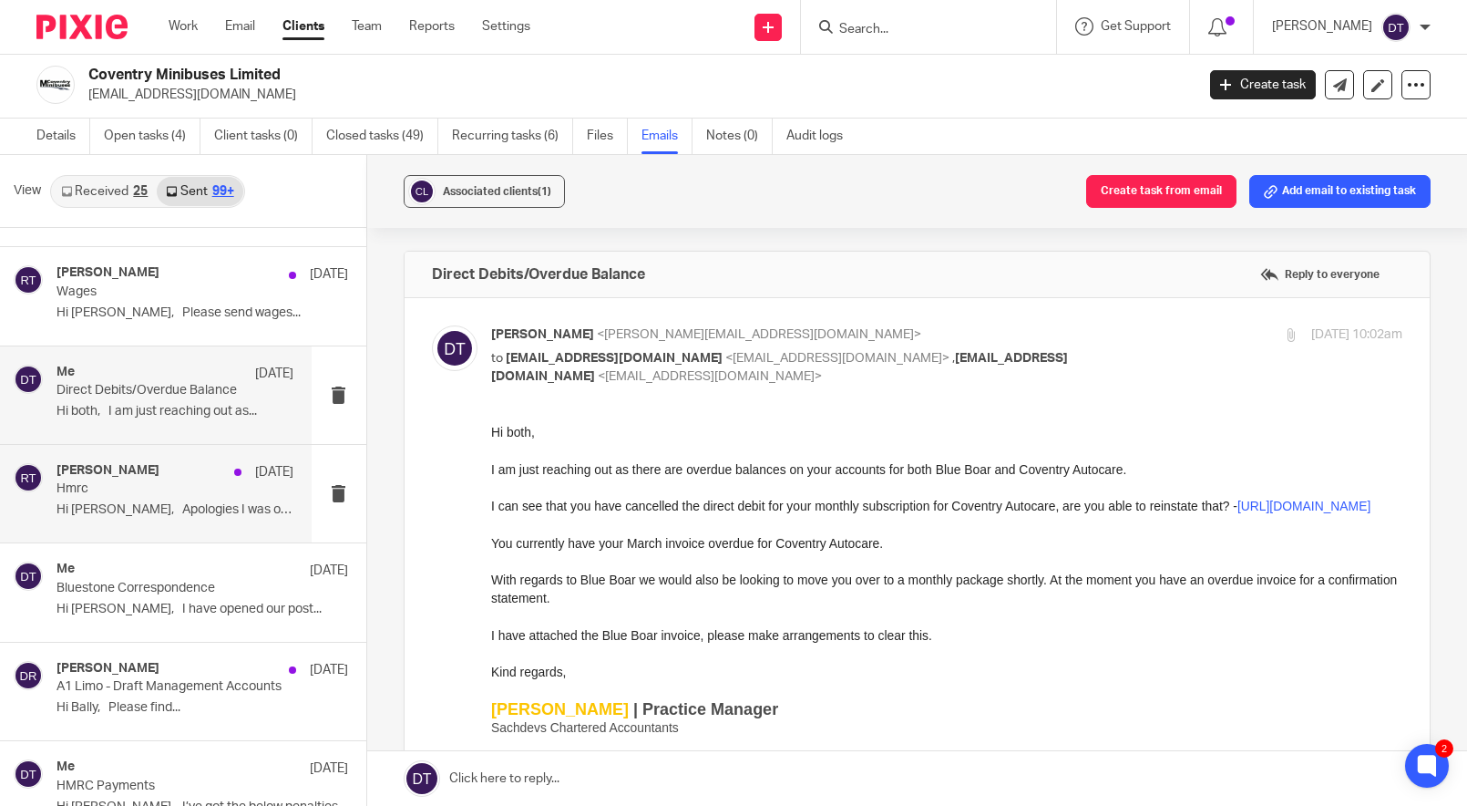
click at [162, 463] on div "Ryan Tumber 27 Mar 2024" at bounding box center [175, 472] width 237 height 18
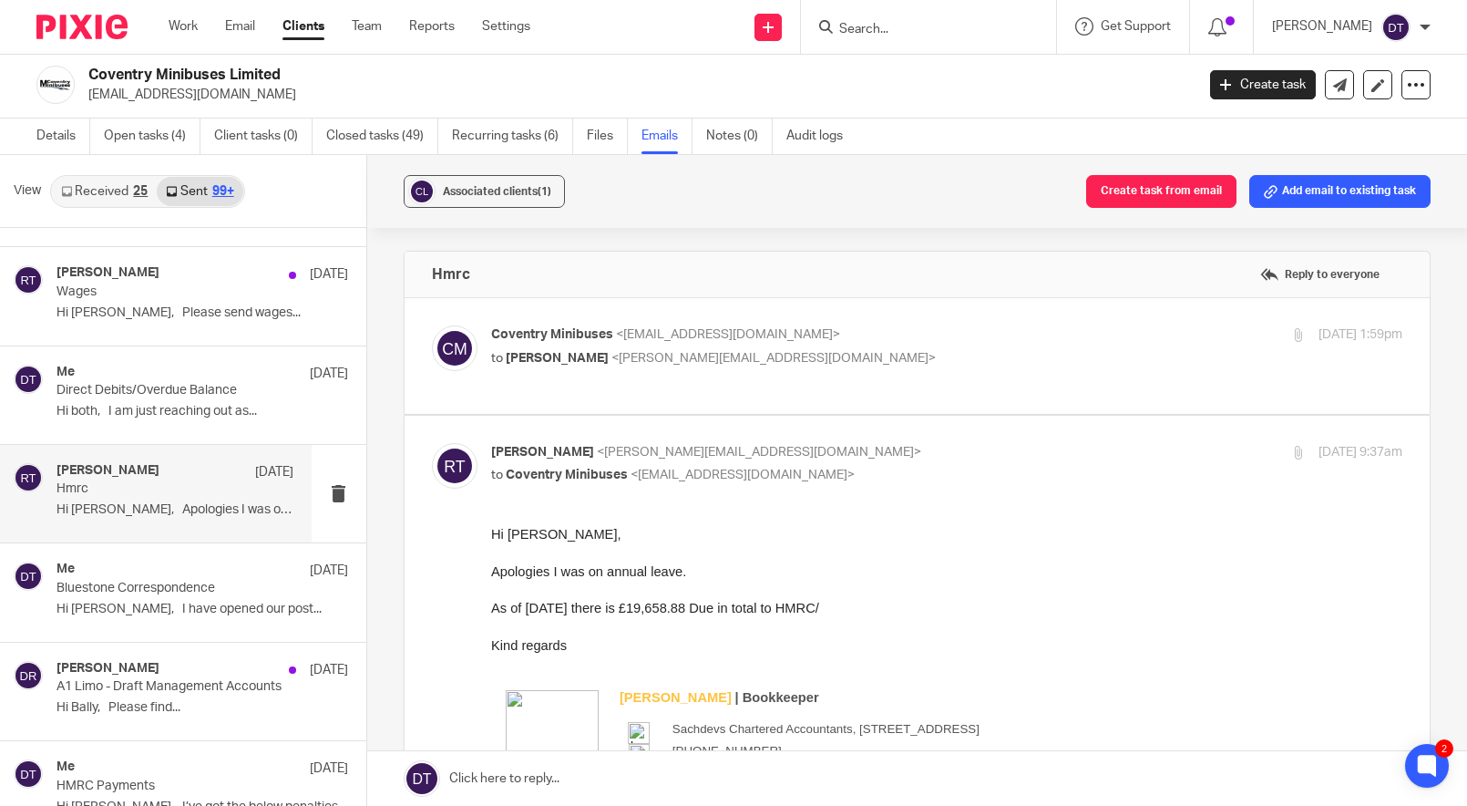
scroll to position [0, 0]
click at [883, 365] on p "to Ryan Tumber <ryan@sachdevs-ca.com>" at bounding box center [795, 358] width 608 height 19
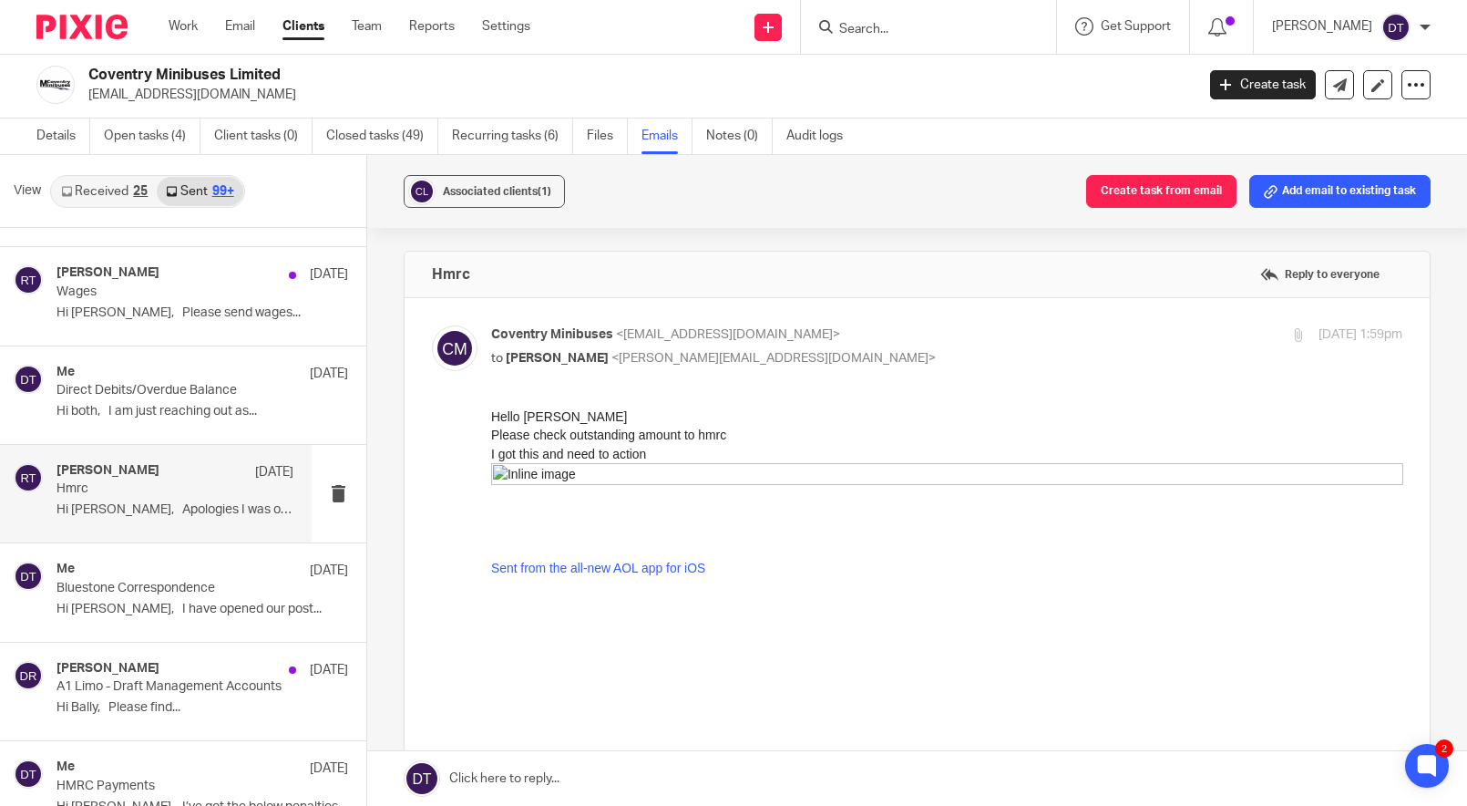
click at [883, 365] on p "to Ryan Tumber <ryan@sachdevs-ca.com>" at bounding box center [795, 358] width 608 height 19
checkbox input "false"
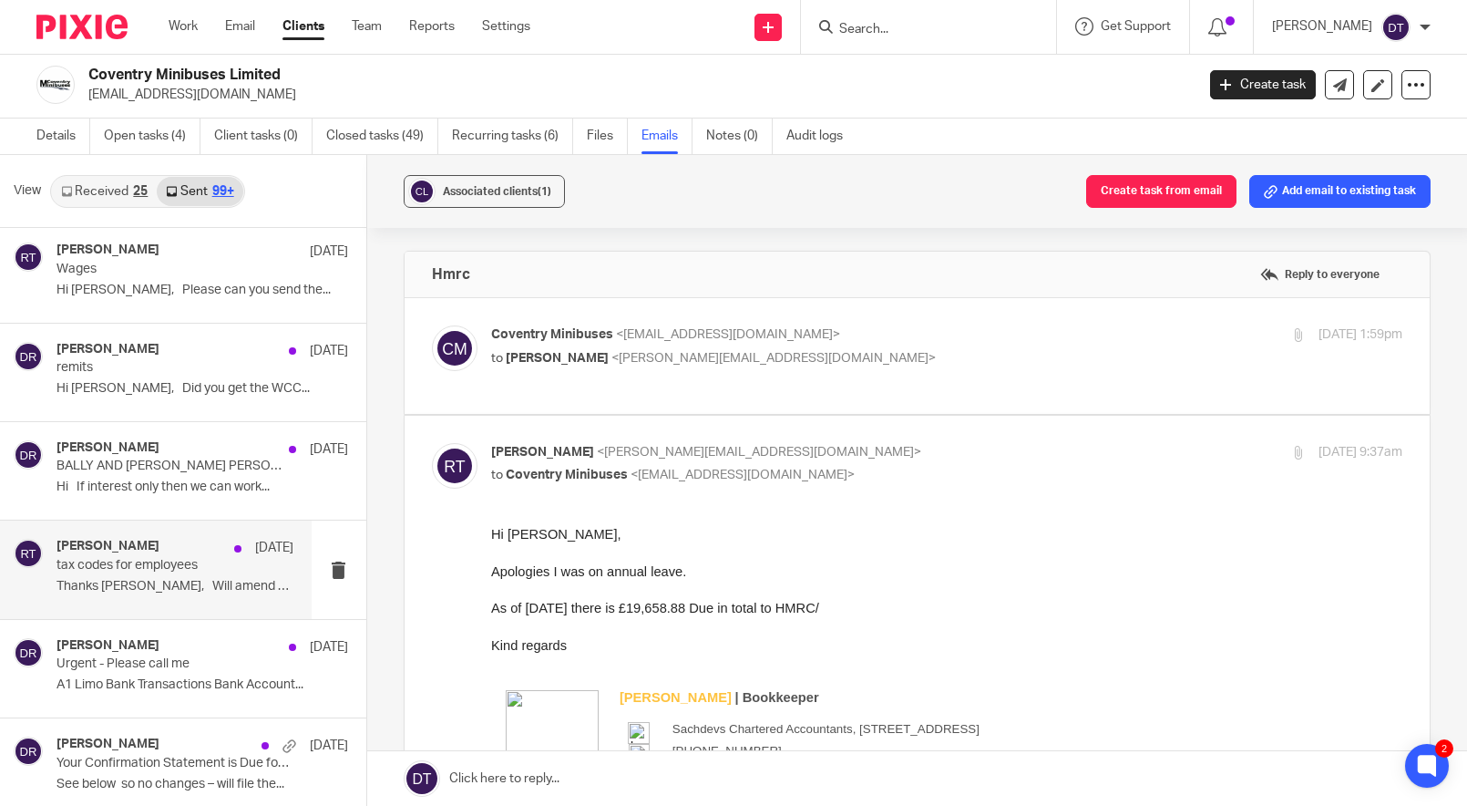
scroll to position [29193, 0]
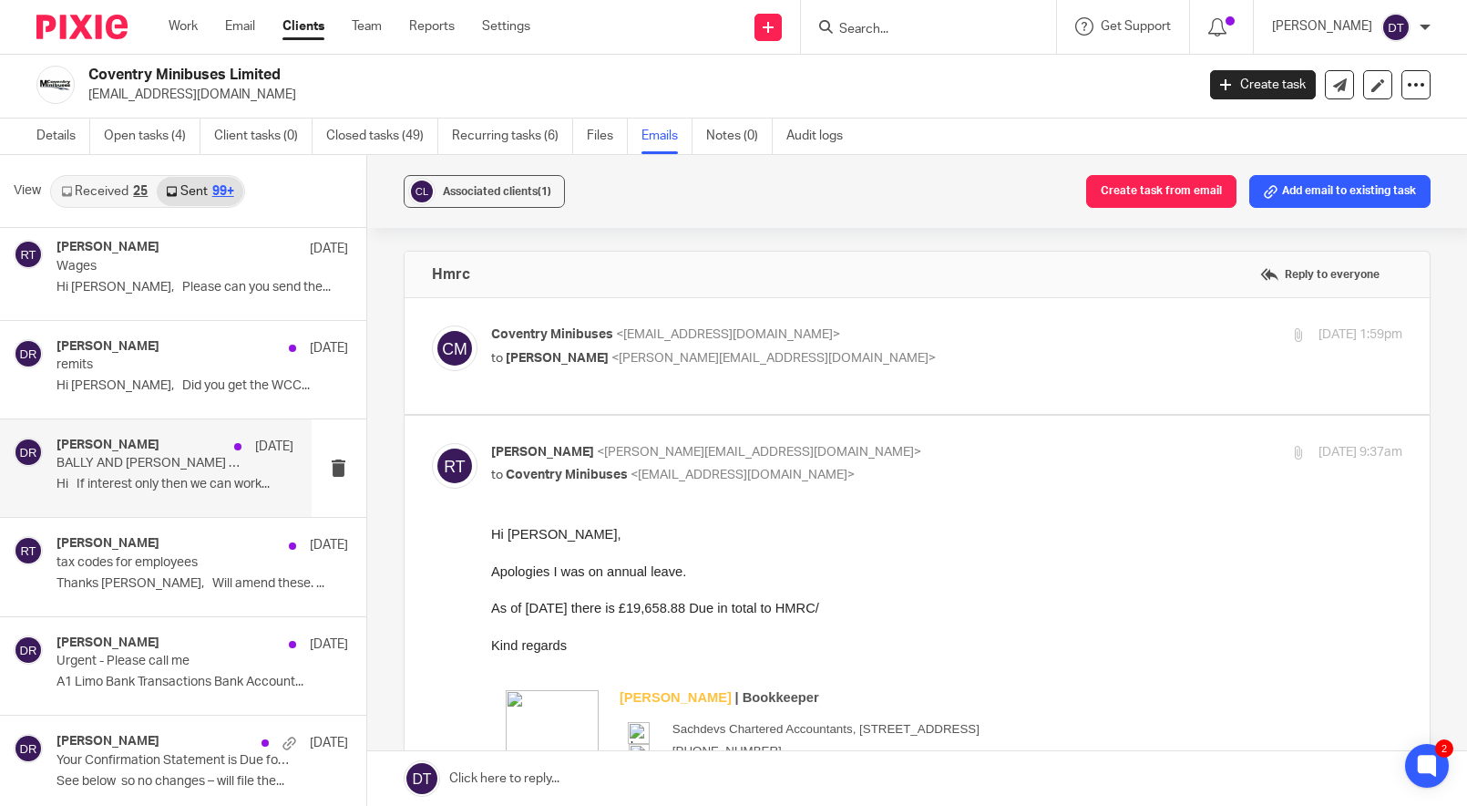
click at [171, 419] on div "Dipen Raithatha 25 Jan 2024 BALLY AND SHAUN PERSONAL TAX RETURN Hi If interest …" at bounding box center [156, 468] width 312 height 98
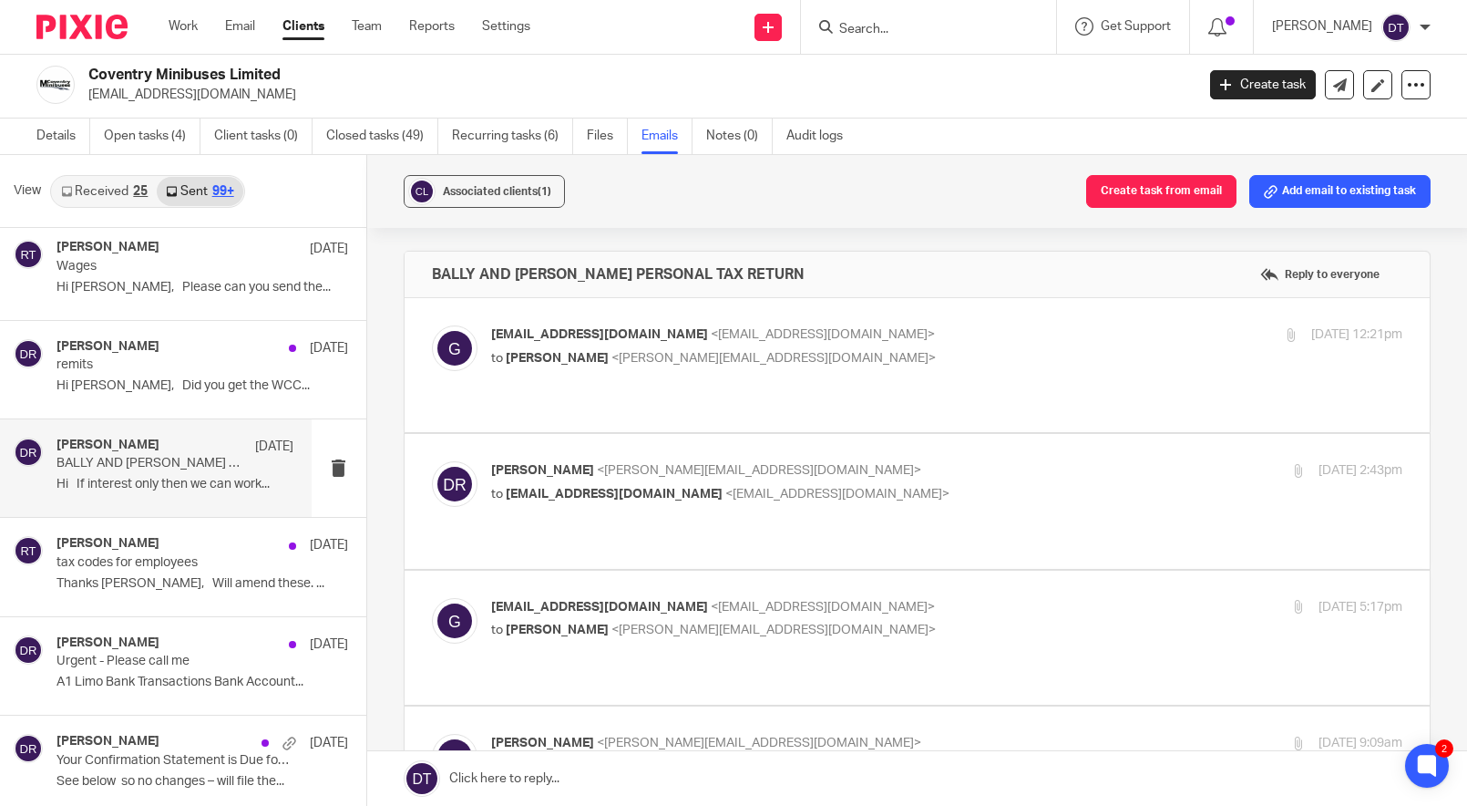
scroll to position [0, 0]
click at [788, 324] on label at bounding box center [918, 365] width 1026 height 134
click at [432, 324] on input "checkbox" at bounding box center [431, 324] width 1 height 1
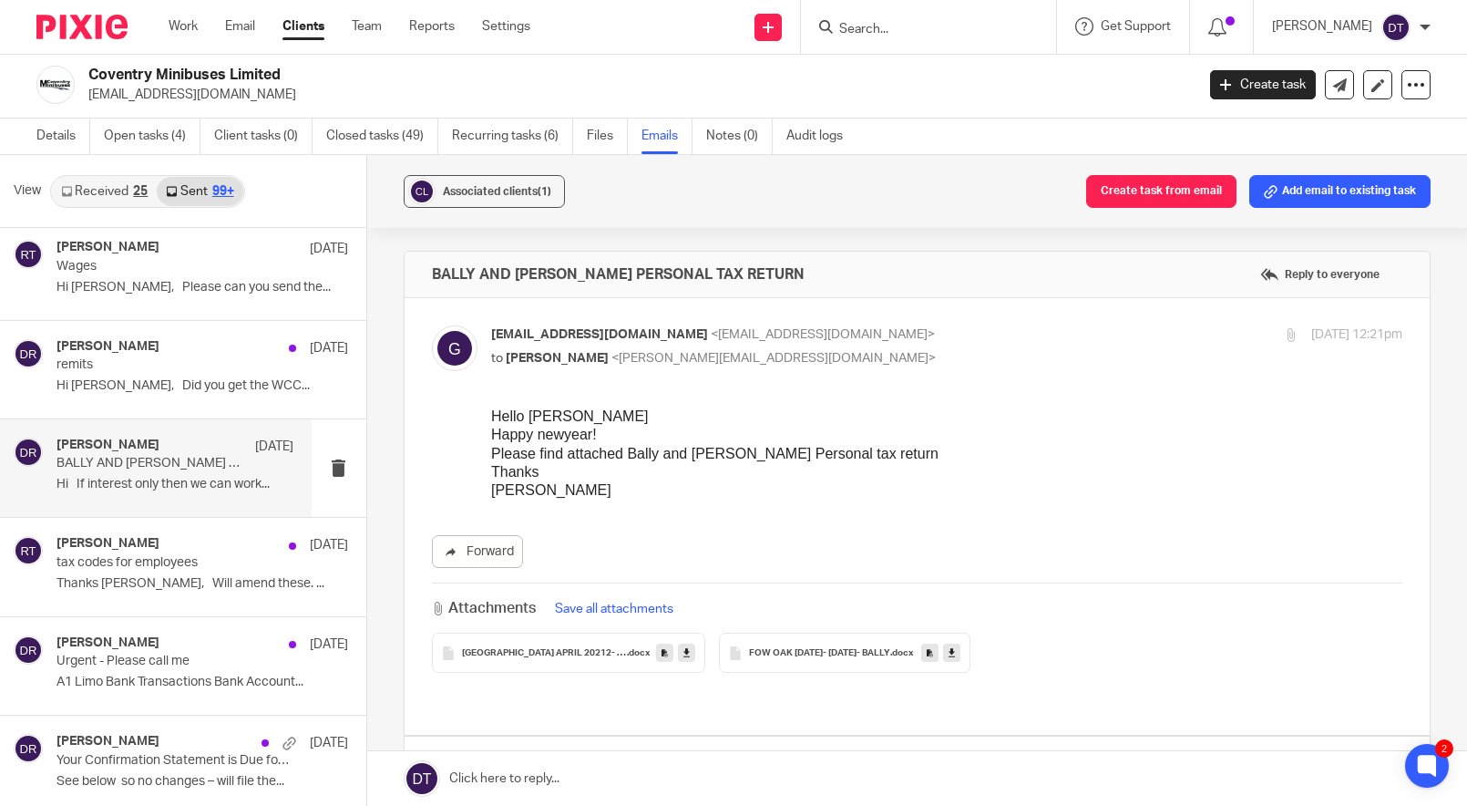
click at [817, 338] on p "getminibus@aol.com <getminibus@aol.com>" at bounding box center [795, 334] width 608 height 19
checkbox input "false"
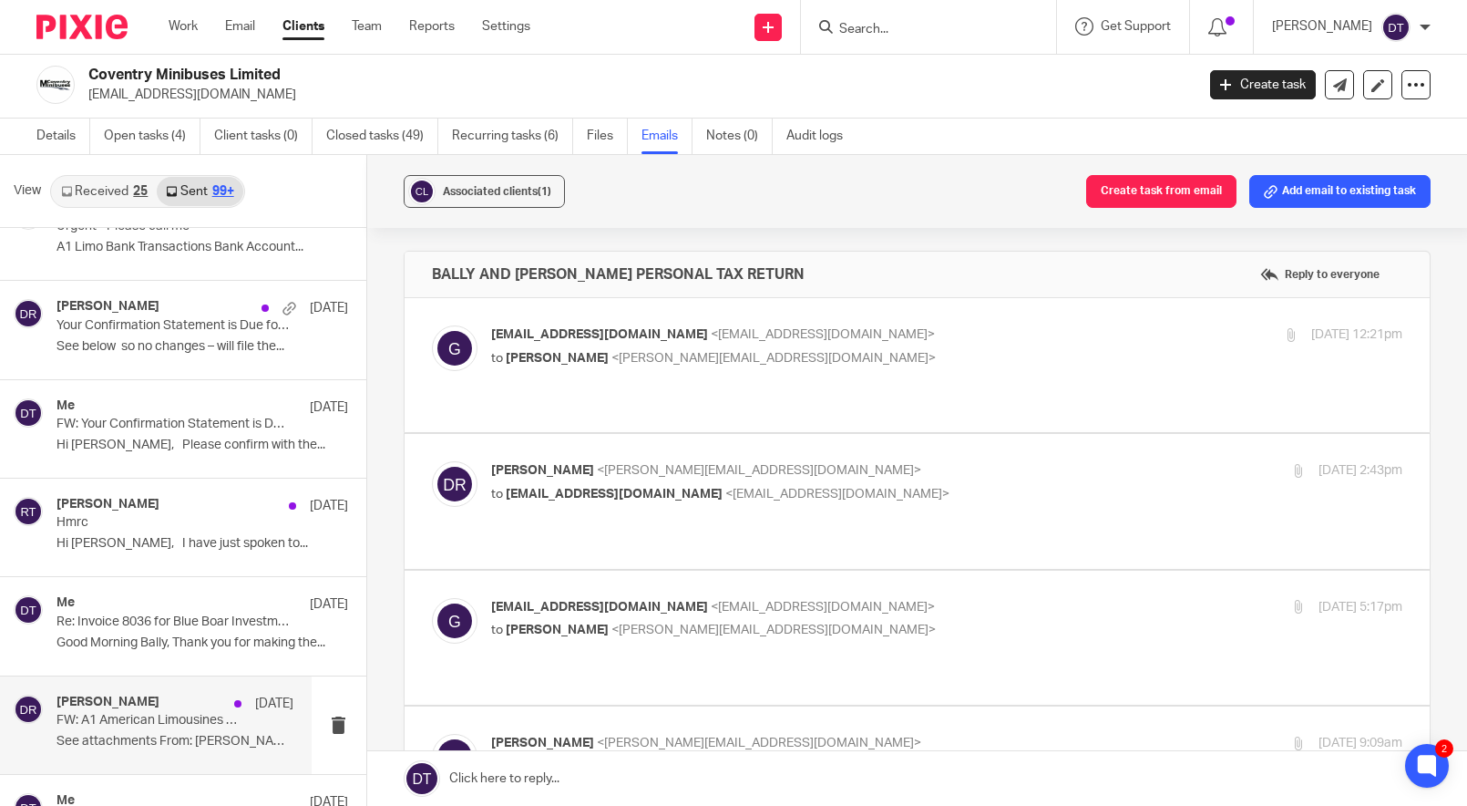
scroll to position [29632, 0]
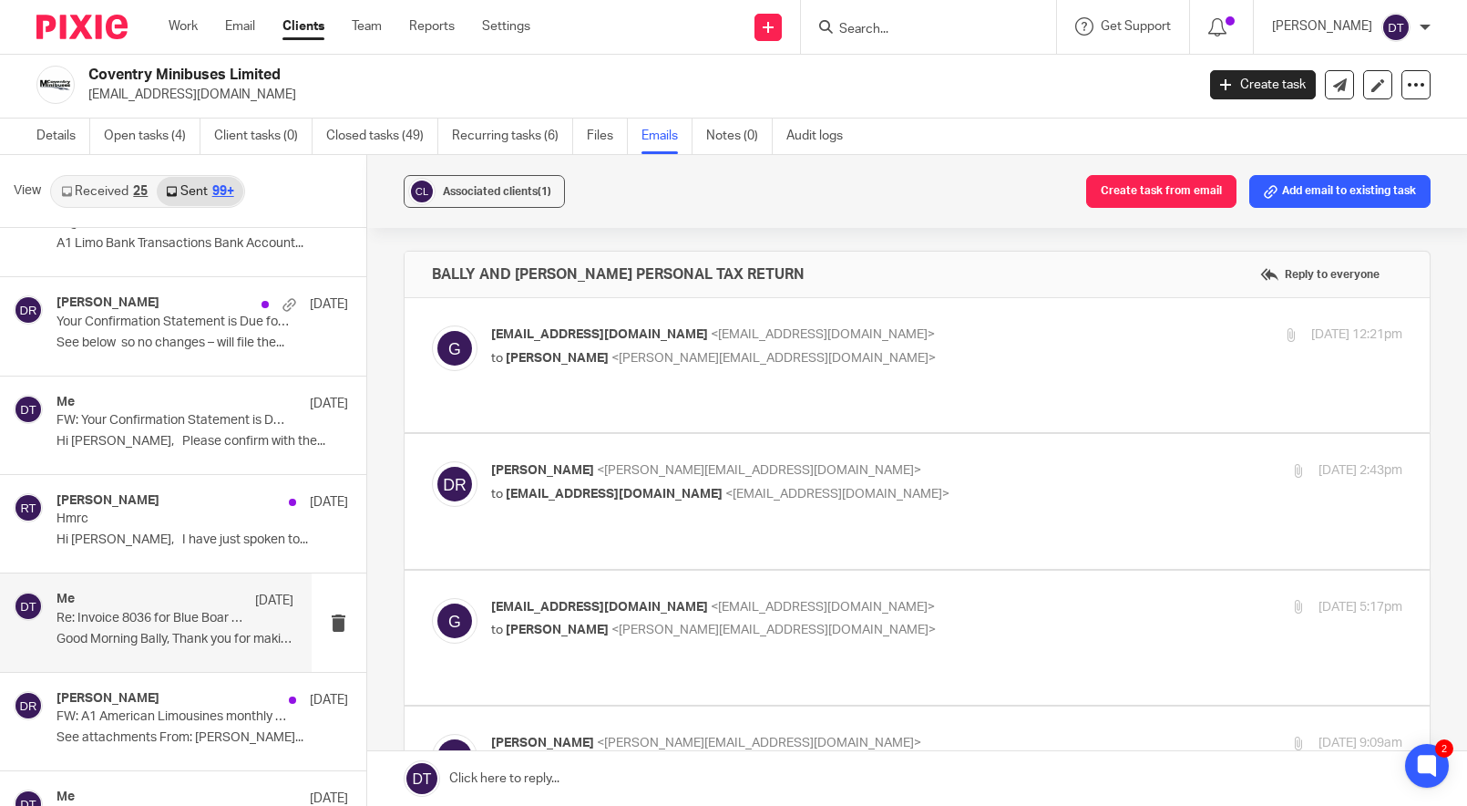
click at [149, 573] on div "Me 18 Jan 2024 Re: Invoice 8036 for Blue Boar Investments Limited Good Morning …" at bounding box center [156, 622] width 312 height 98
click at [905, 359] on p "to Deanna Templeton <deanna@sachdevs-ca.com>" at bounding box center [795, 358] width 608 height 19
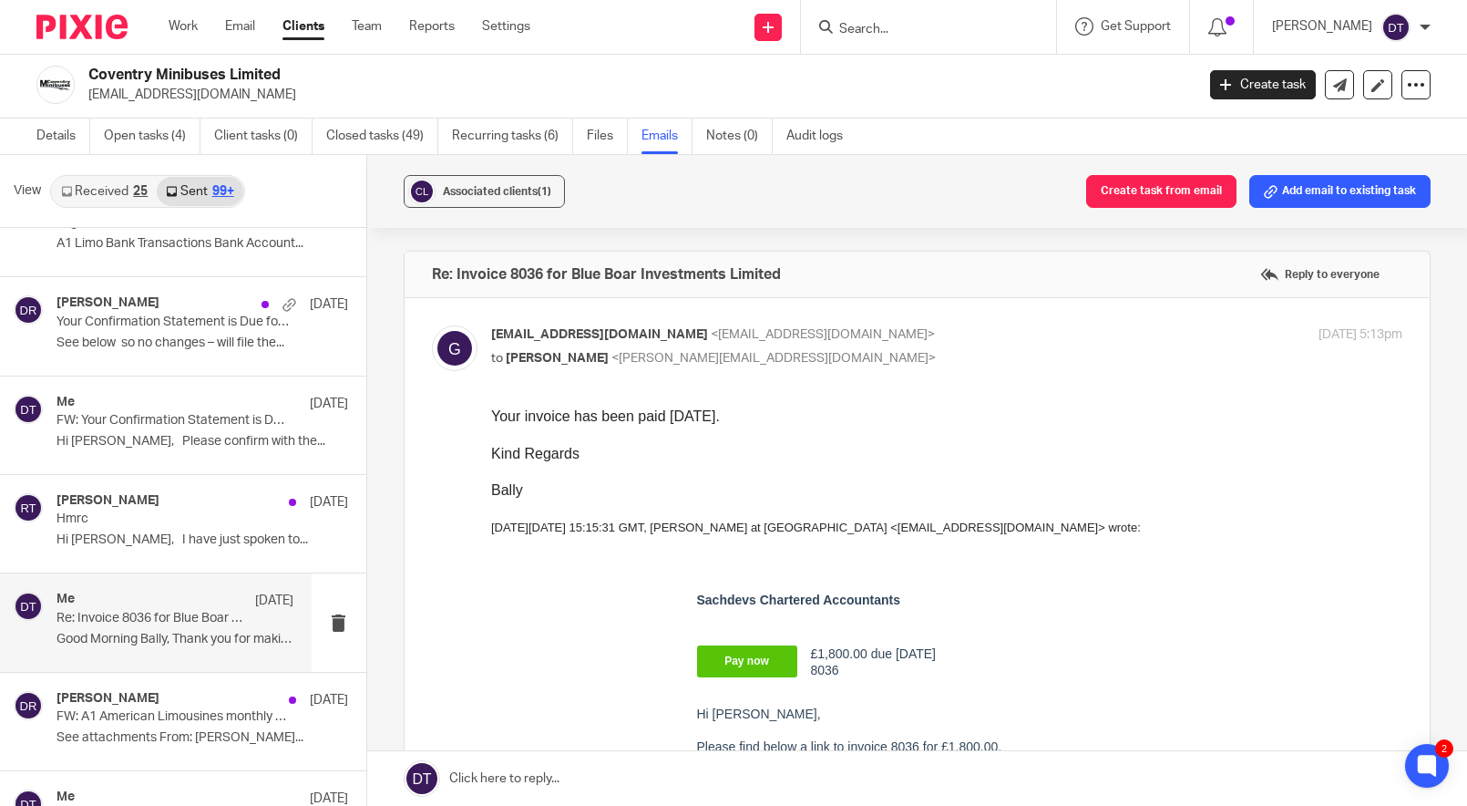
click at [902, 359] on p "to Deanna Templeton <deanna@sachdevs-ca.com>" at bounding box center [795, 358] width 608 height 19
checkbox input "false"
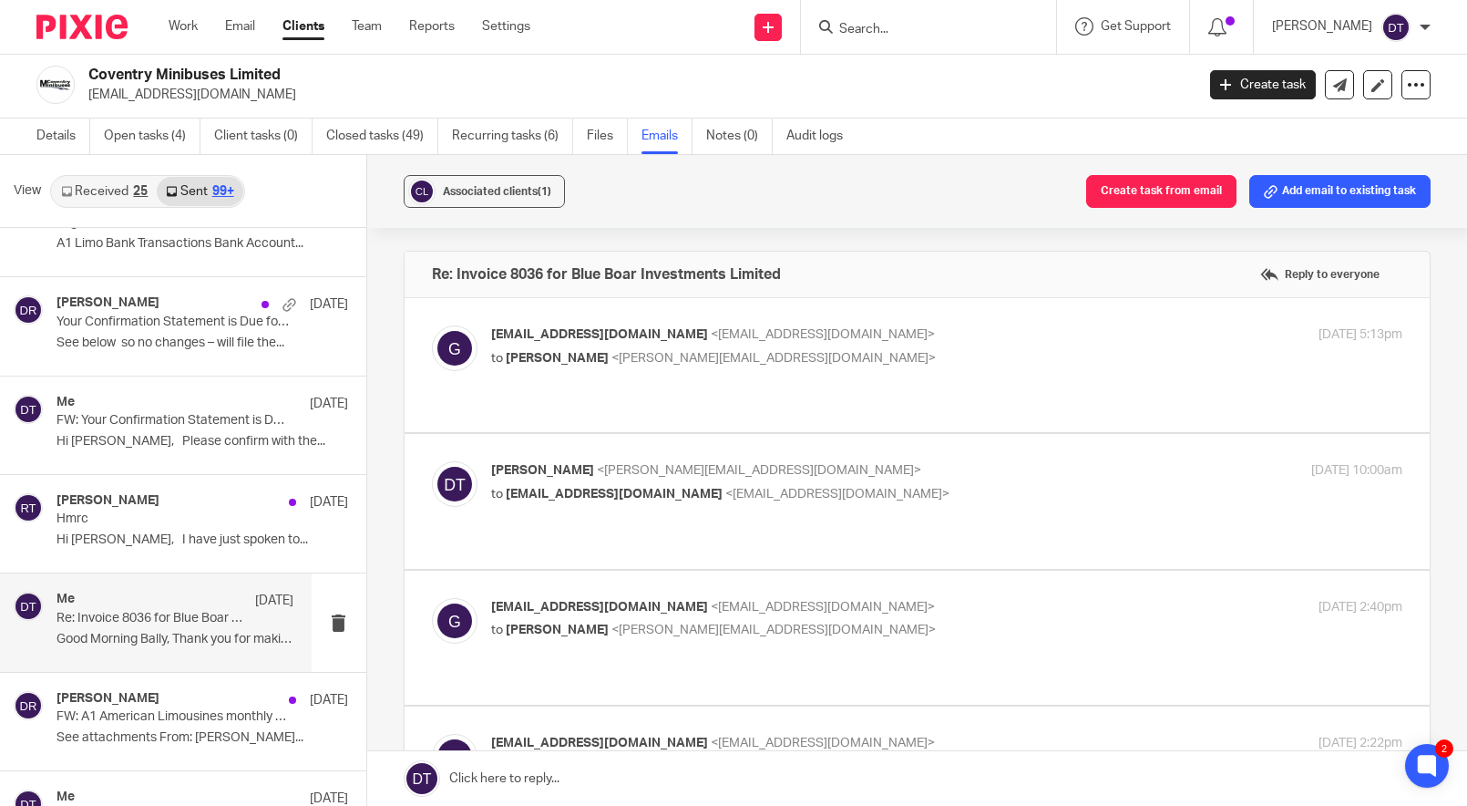
click at [856, 461] on p "Deanna Templeton <deanna@sachdevs-ca.com>" at bounding box center [795, 470] width 608 height 19
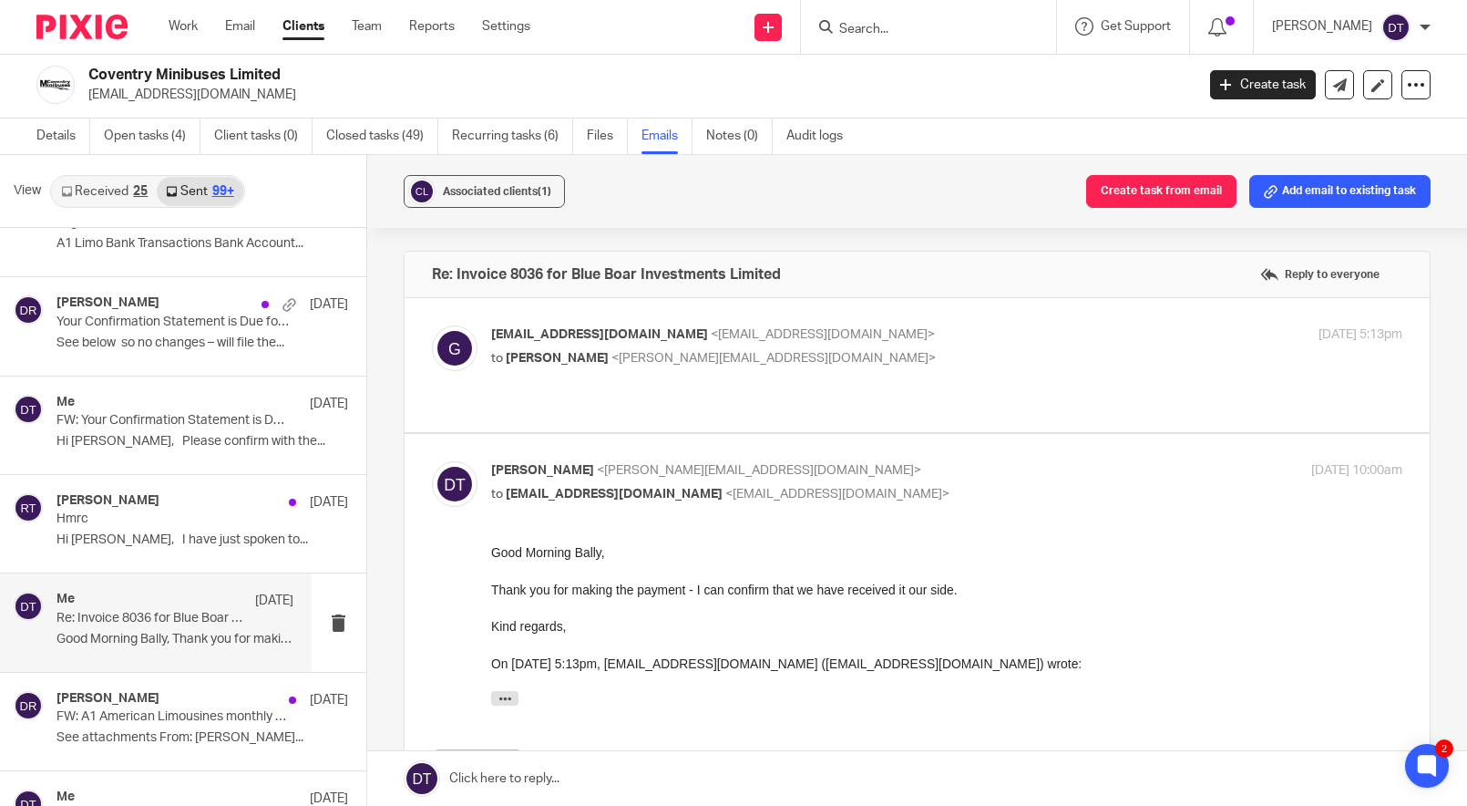
click at [856, 461] on p "Deanna Templeton <deanna@sachdevs-ca.com>" at bounding box center [795, 470] width 608 height 19
checkbox input "false"
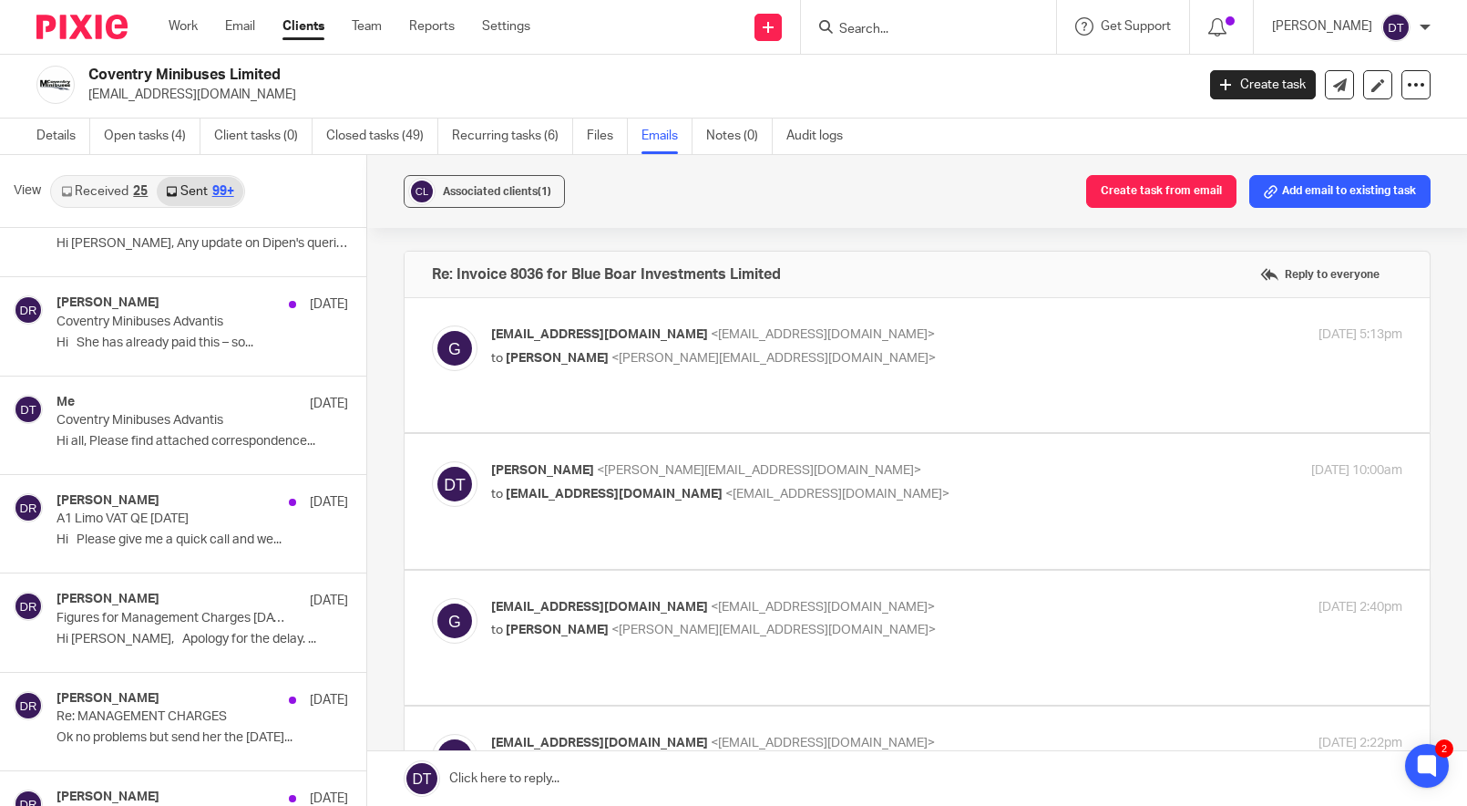
click at [931, 39] on div at bounding box center [928, 27] width 255 height 54
click at [928, 26] on input "Search" at bounding box center [920, 30] width 164 height 16
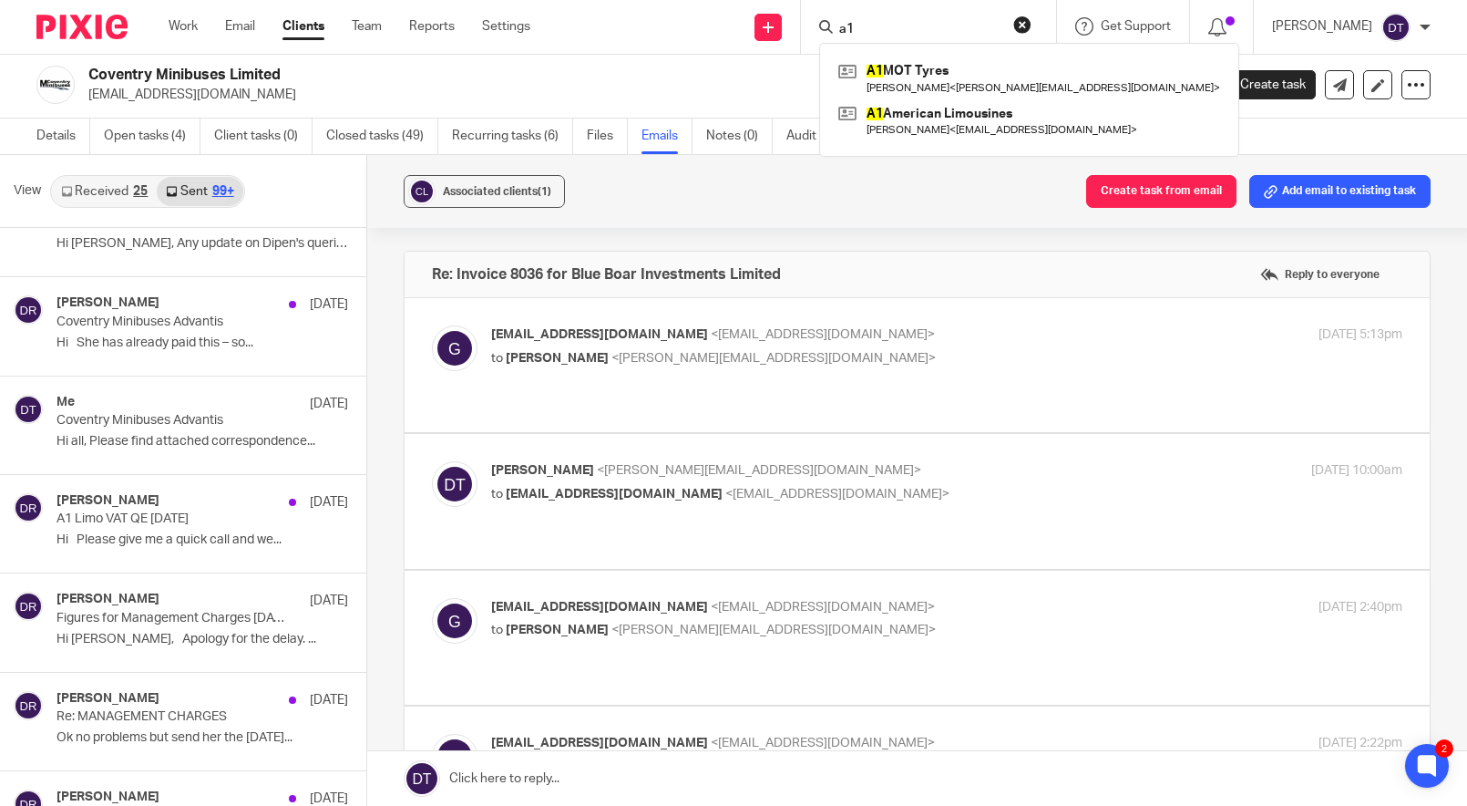
type input "a1"
click at [960, 142] on div "A1 MOT Tyres Tony Bhandal < tonybhandal@hotmail.com > A1 American Limousines Ba…" at bounding box center [1029, 100] width 420 height 114
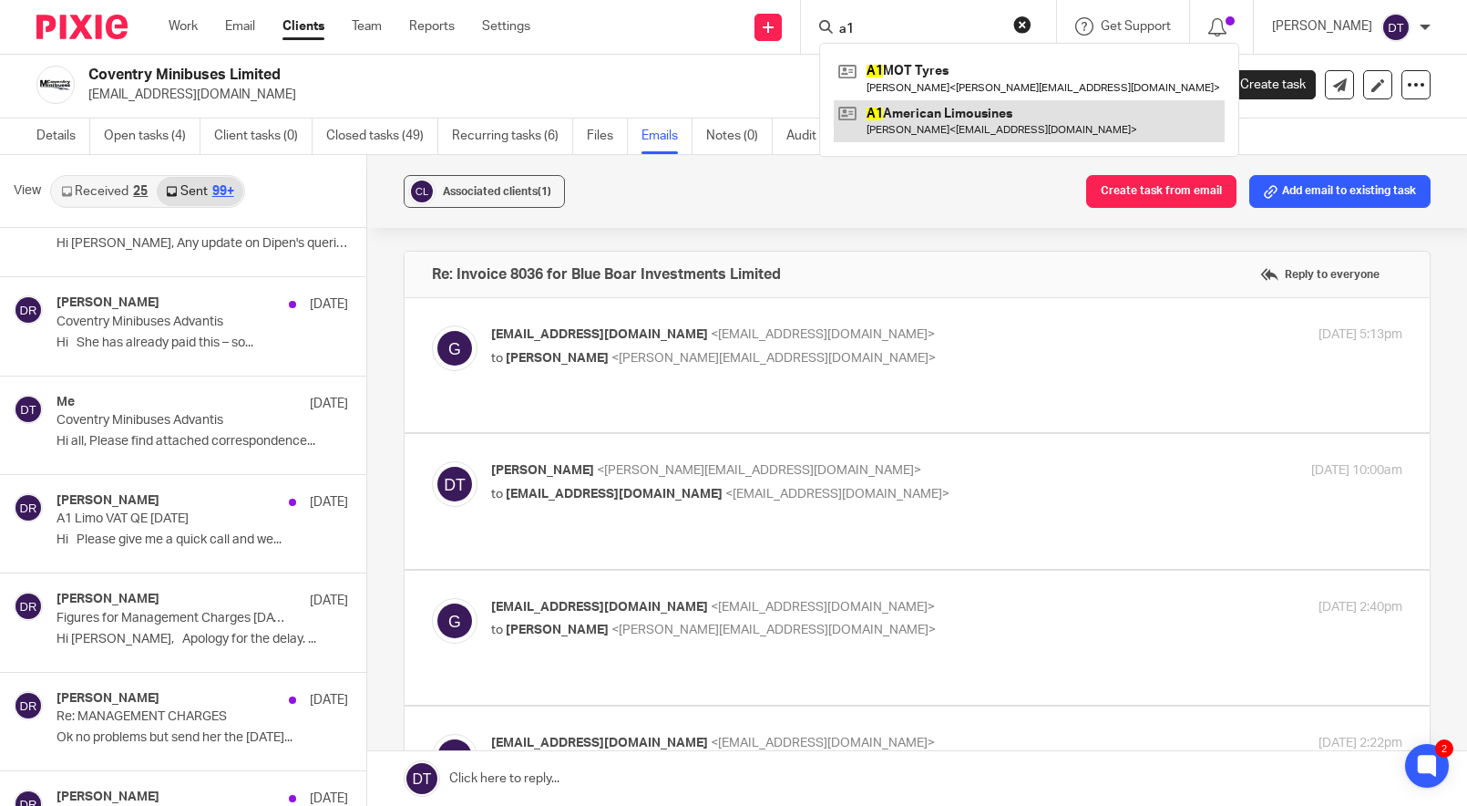
click at [963, 124] on link at bounding box center [1029, 121] width 391 height 42
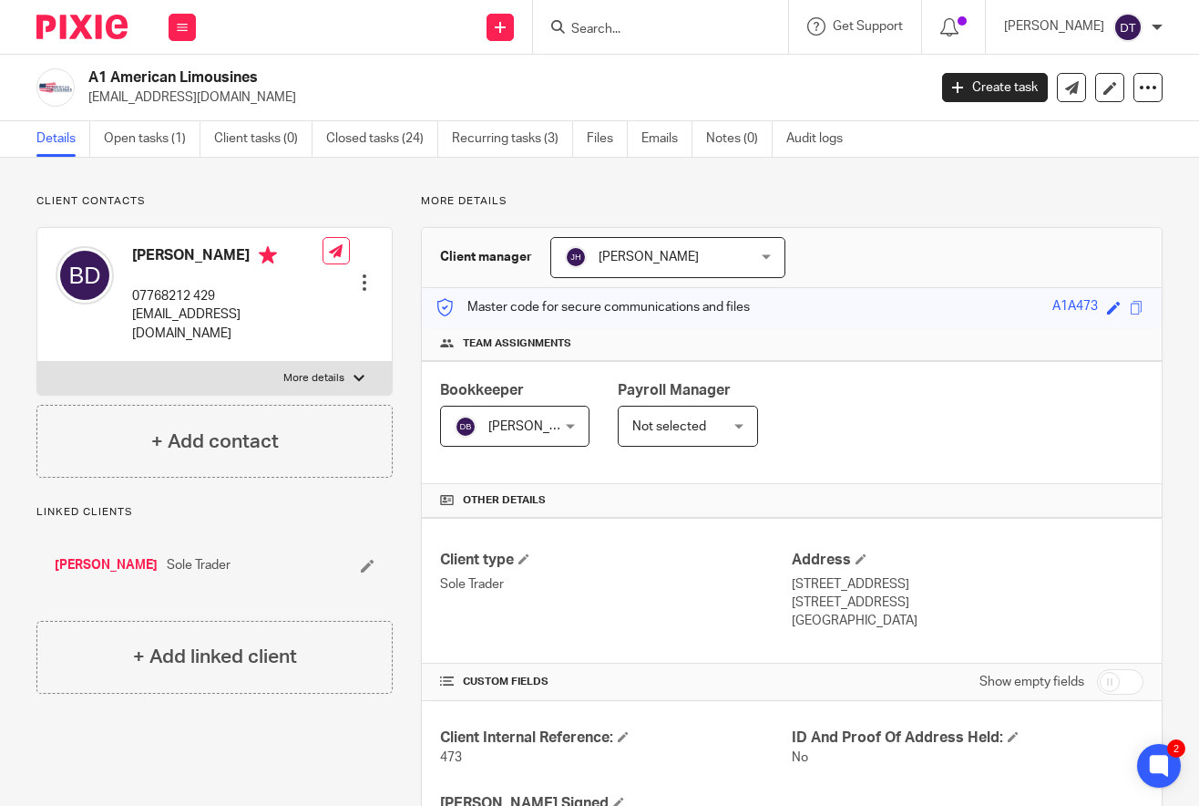
click at [628, 28] on input "Search" at bounding box center [652, 30] width 164 height 16
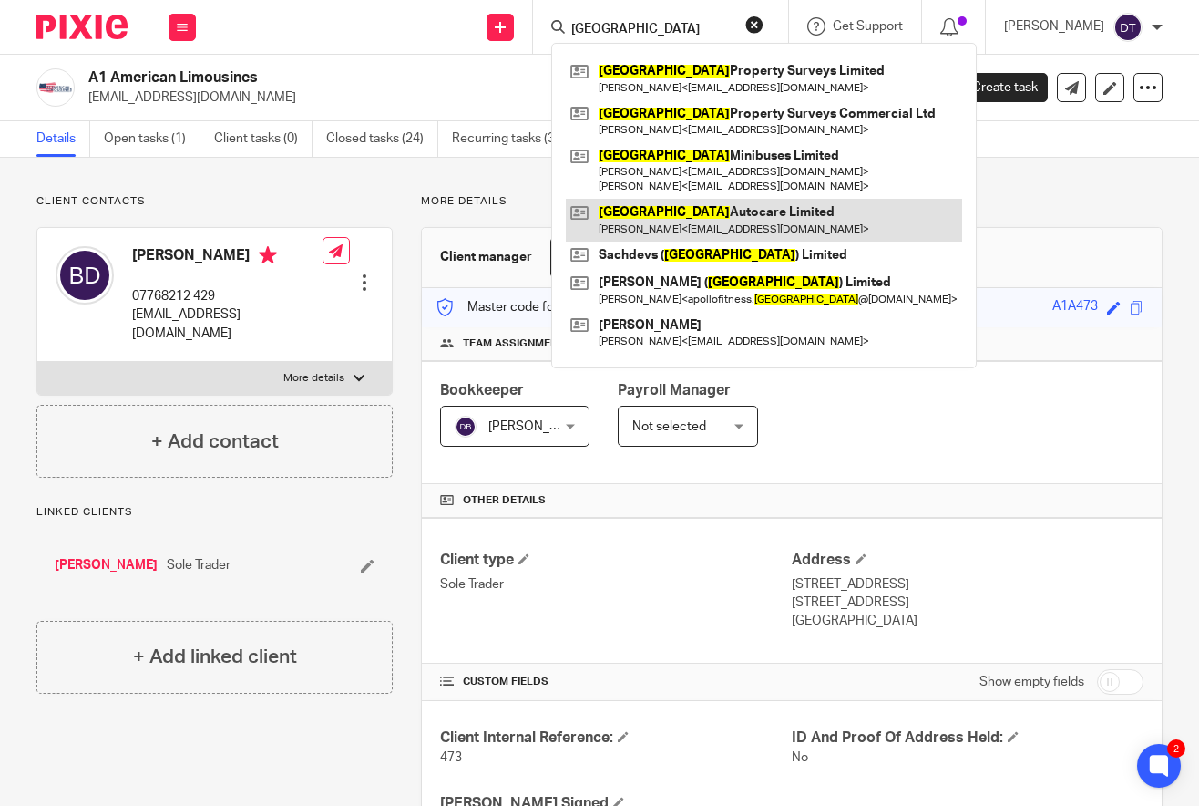
type input "[GEOGRAPHIC_DATA]"
click at [652, 220] on link at bounding box center [764, 220] width 396 height 42
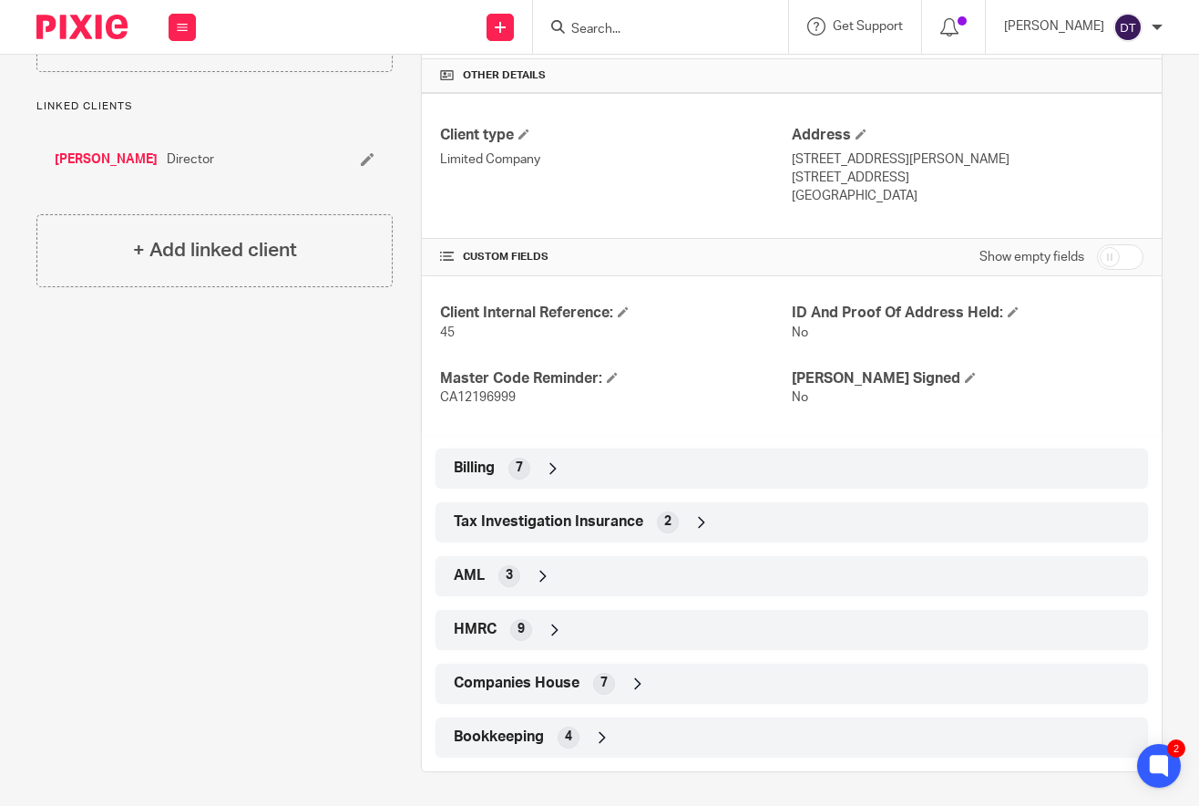
scroll to position [424, 0]
click at [577, 465] on div "Billing 7" at bounding box center [791, 469] width 685 height 31
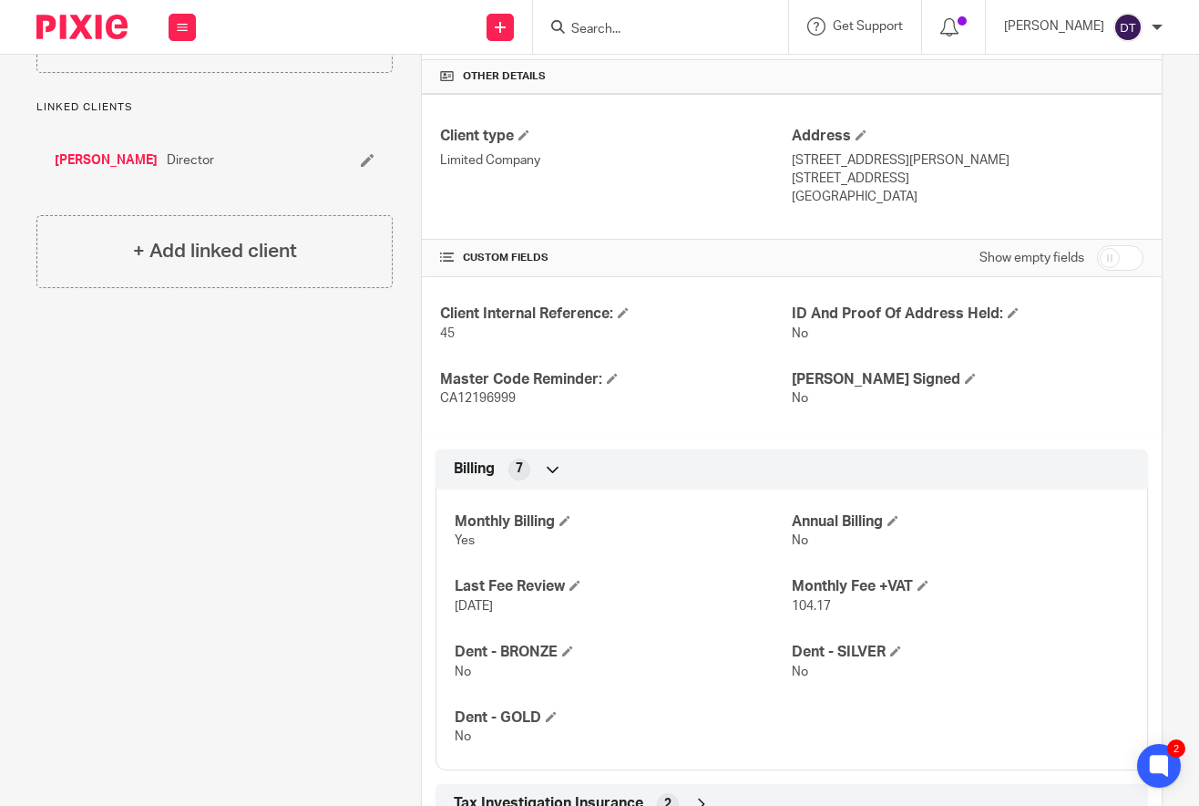
click at [577, 465] on div "Billing 7" at bounding box center [791, 469] width 685 height 31
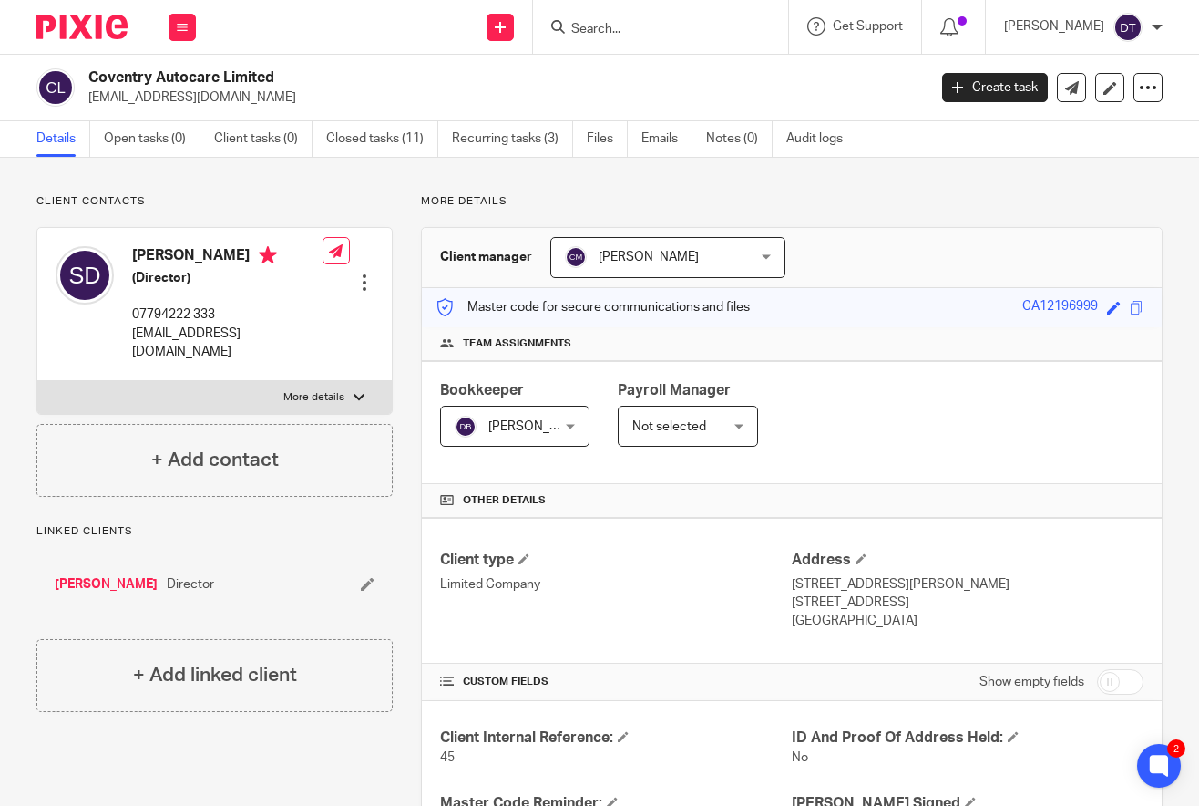
scroll to position [0, 0]
